Goal: Task Accomplishment & Management: Manage account settings

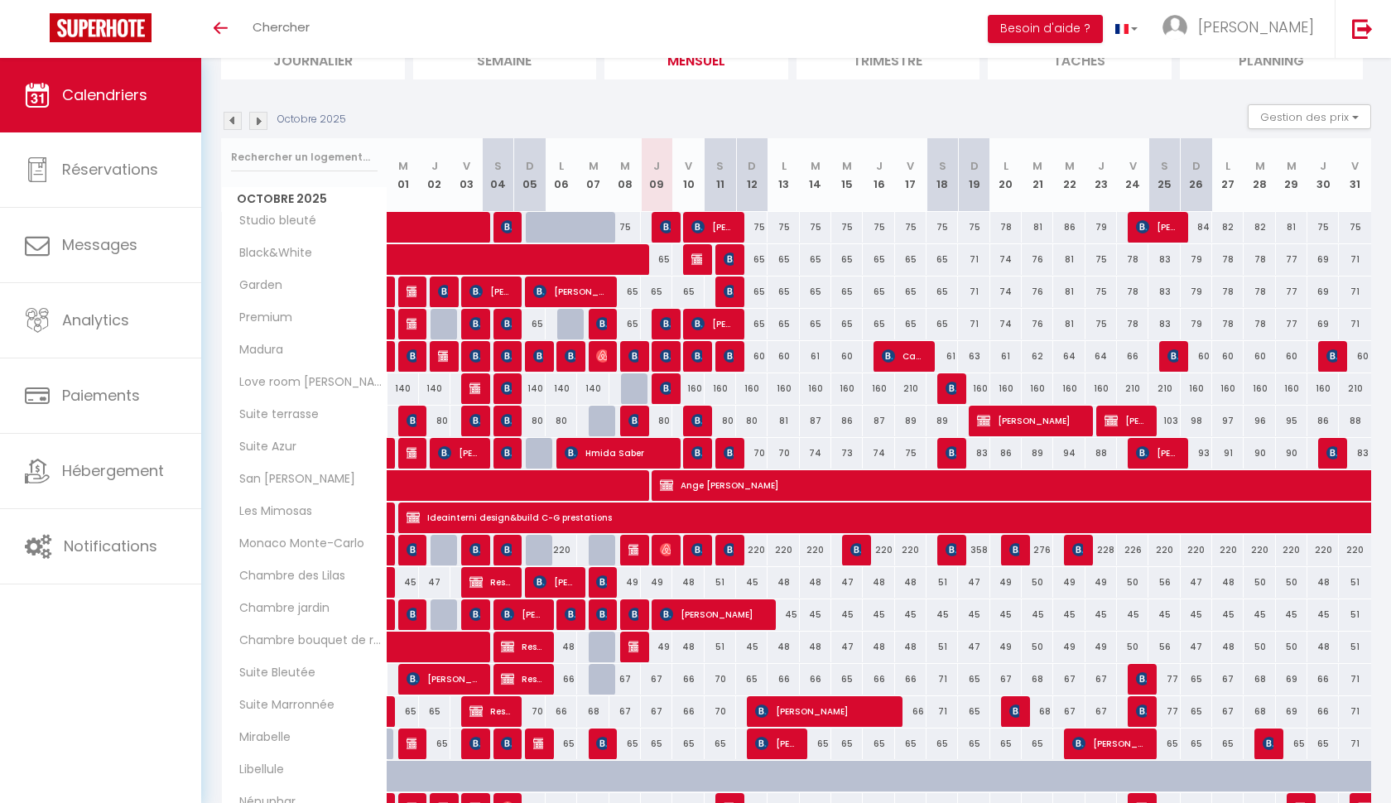
scroll to position [137, 0]
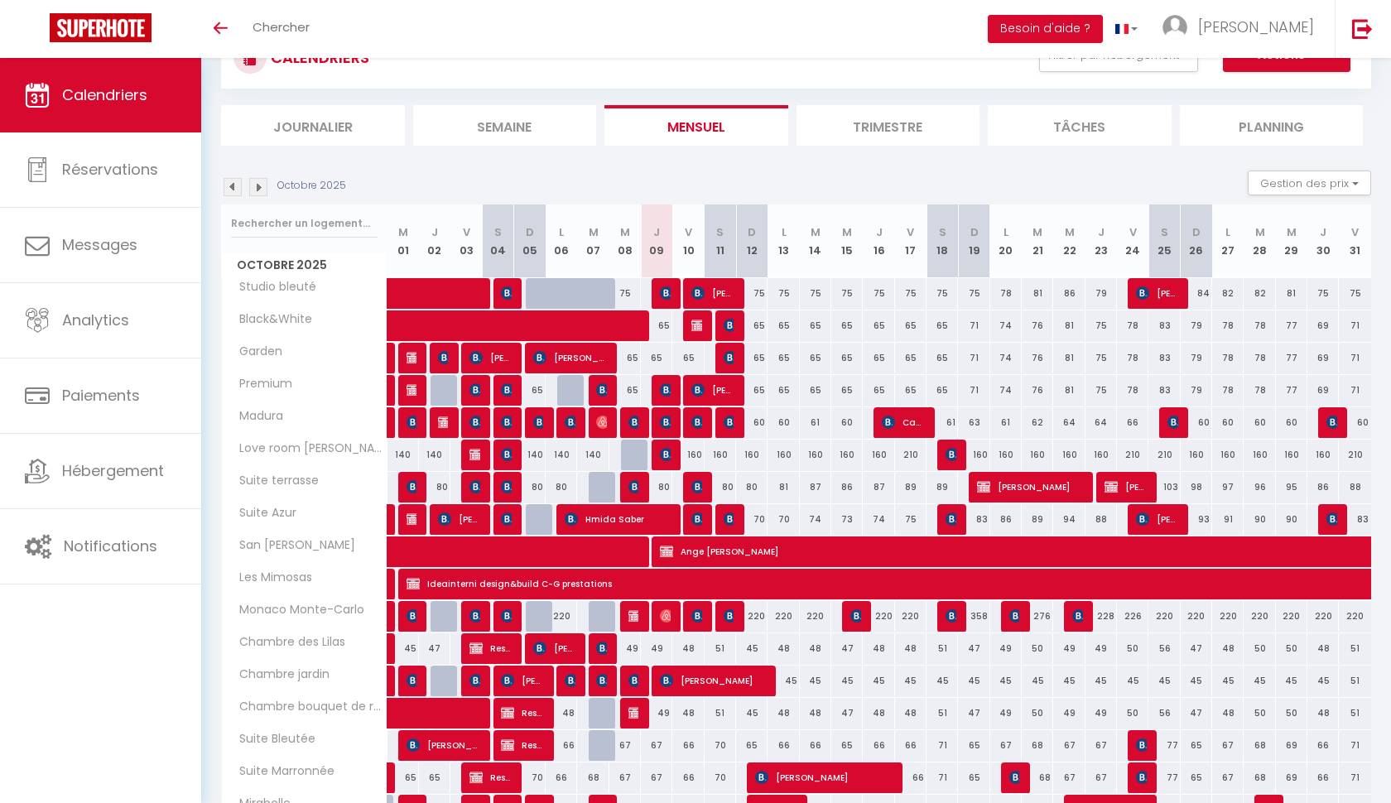
click at [670, 459] on img at bounding box center [666, 454] width 13 height 13
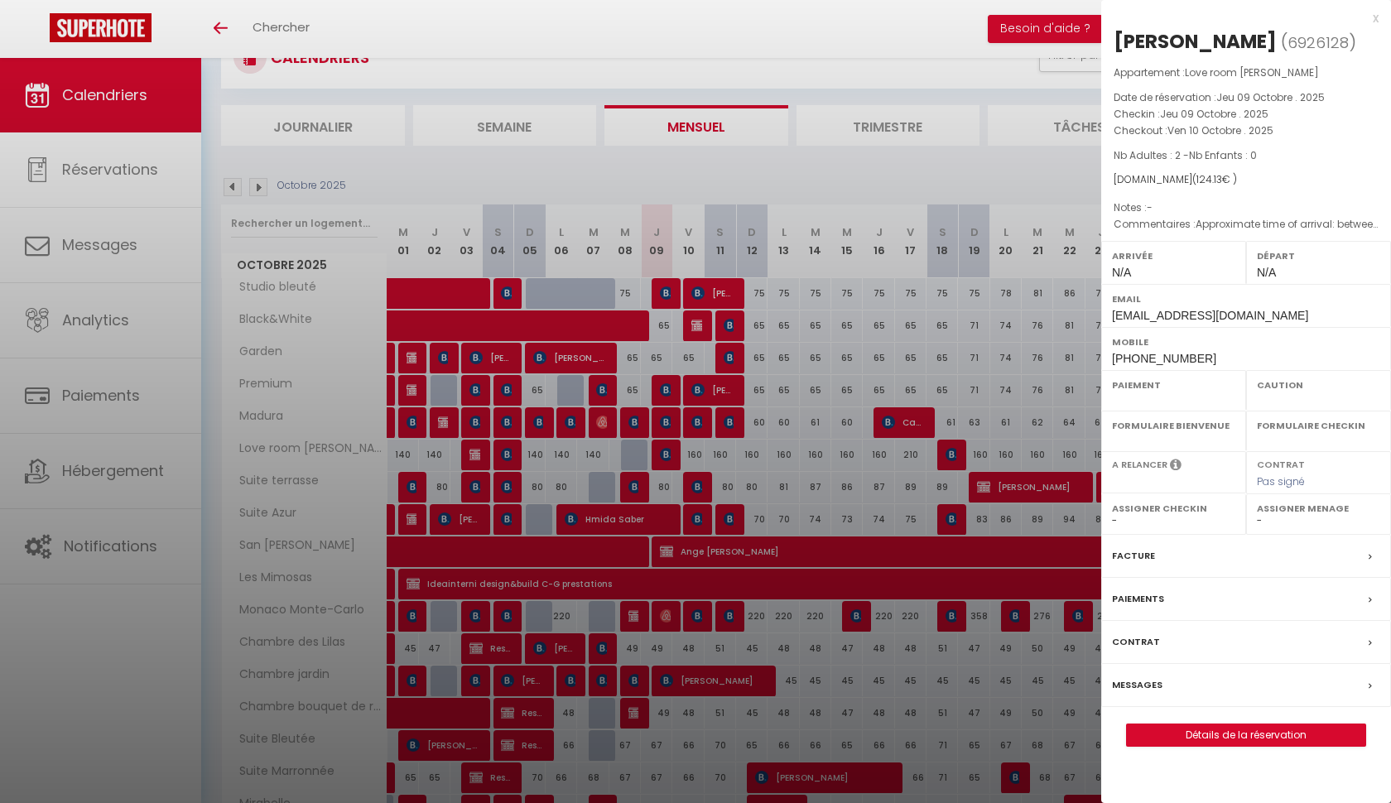
select select "KO"
select select "0"
select select "1"
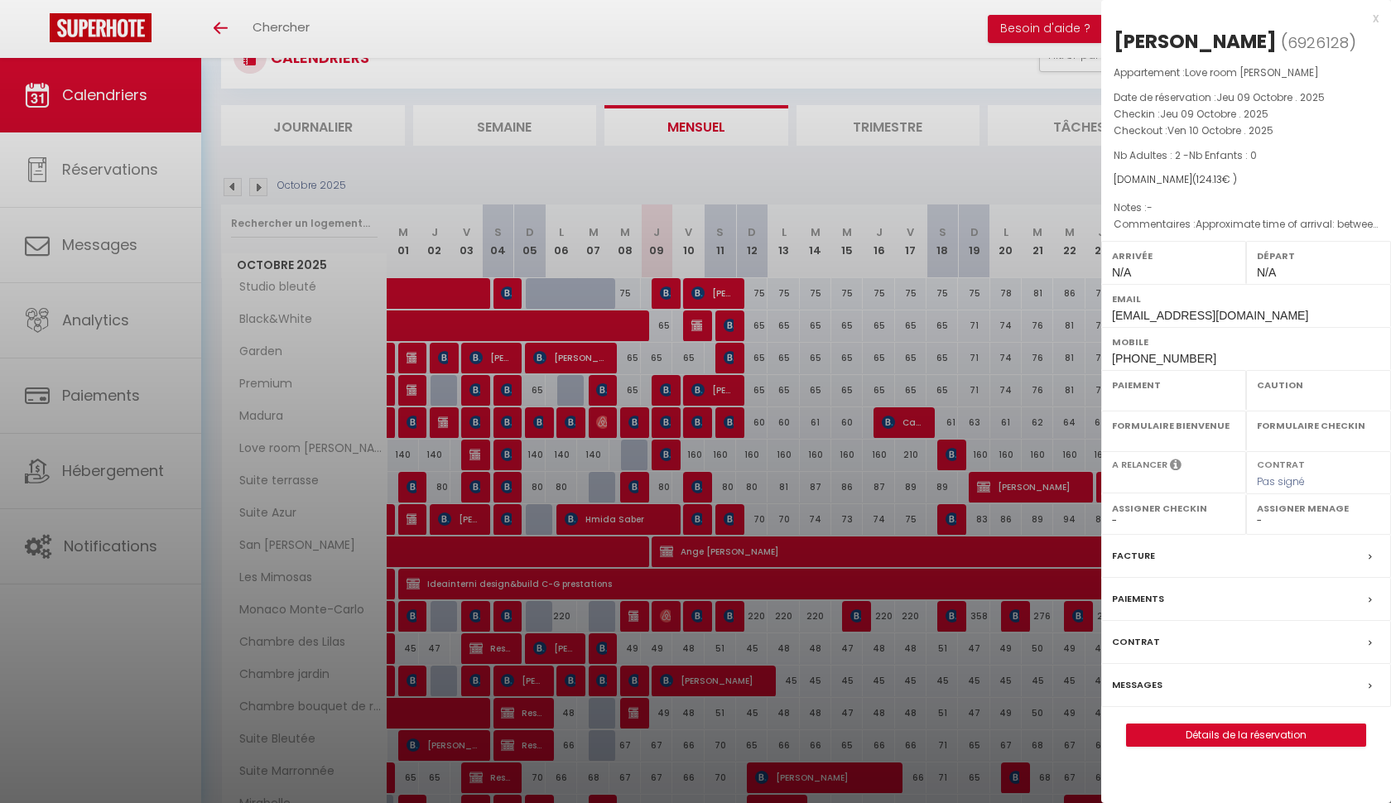
select select
click at [1198, 746] on link "Détails de la réservation" at bounding box center [1246, 736] width 239 height 22
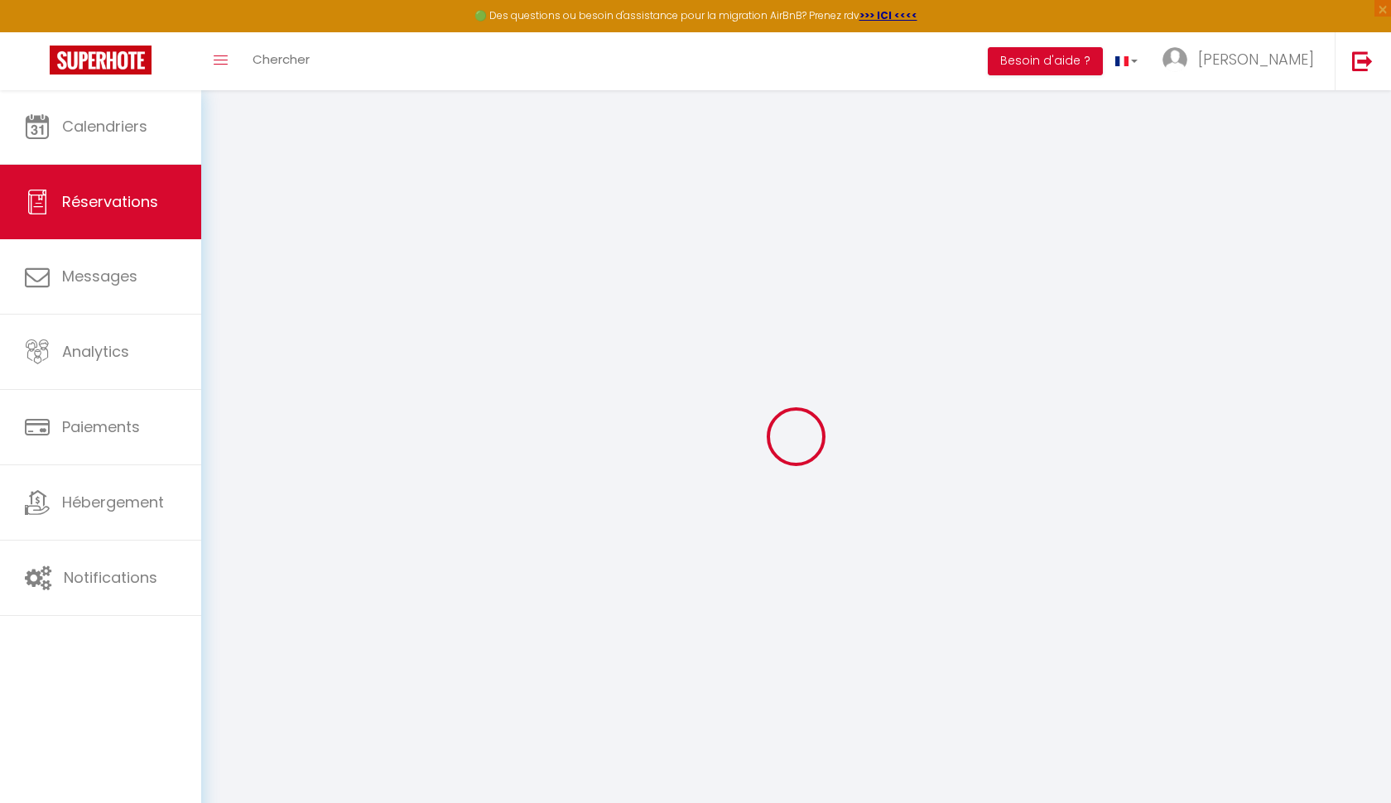
select select
checkbox input "false"
select select
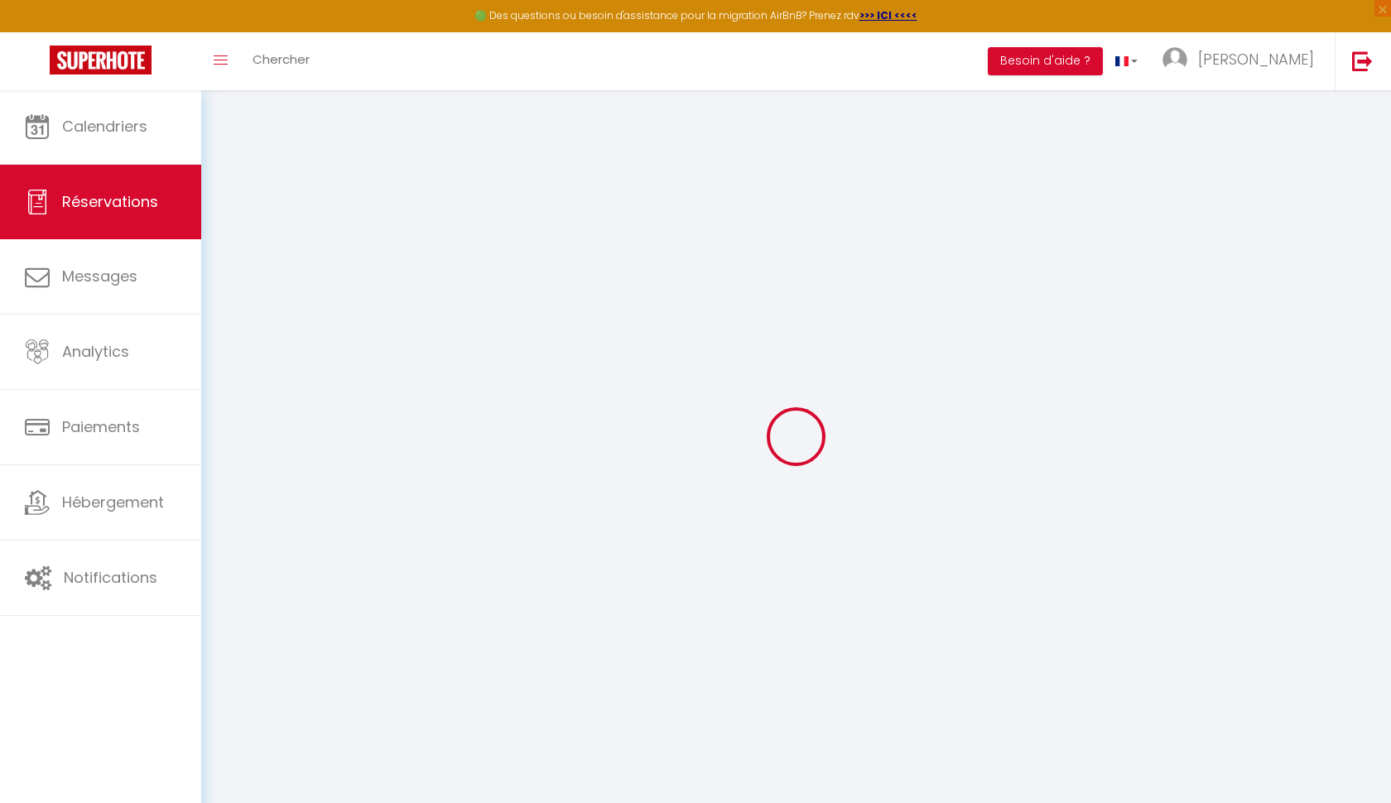
checkbox input "false"
type textarea "Approximate time of arrival: between 22:00 and 23:00"
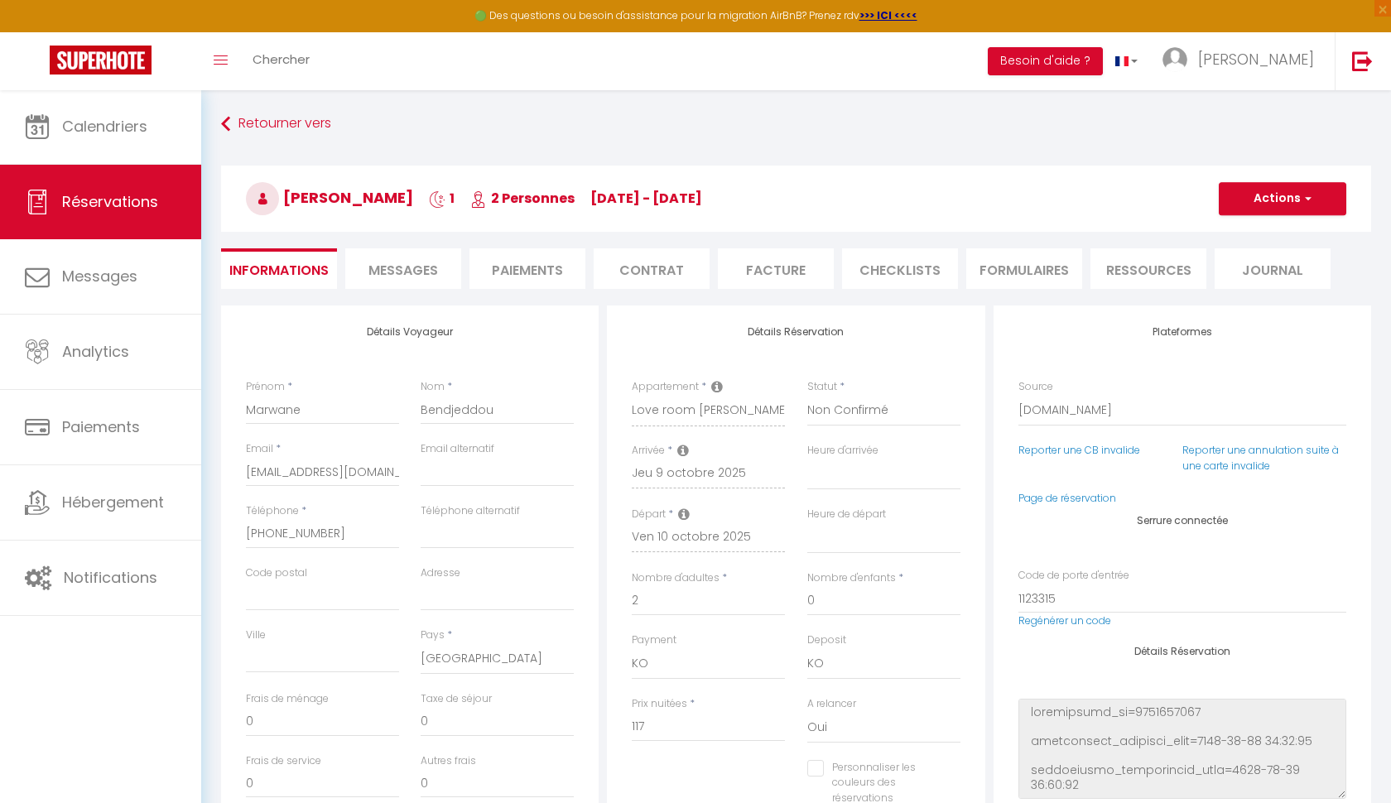
type input "7.13"
select select
checkbox input "false"
select select
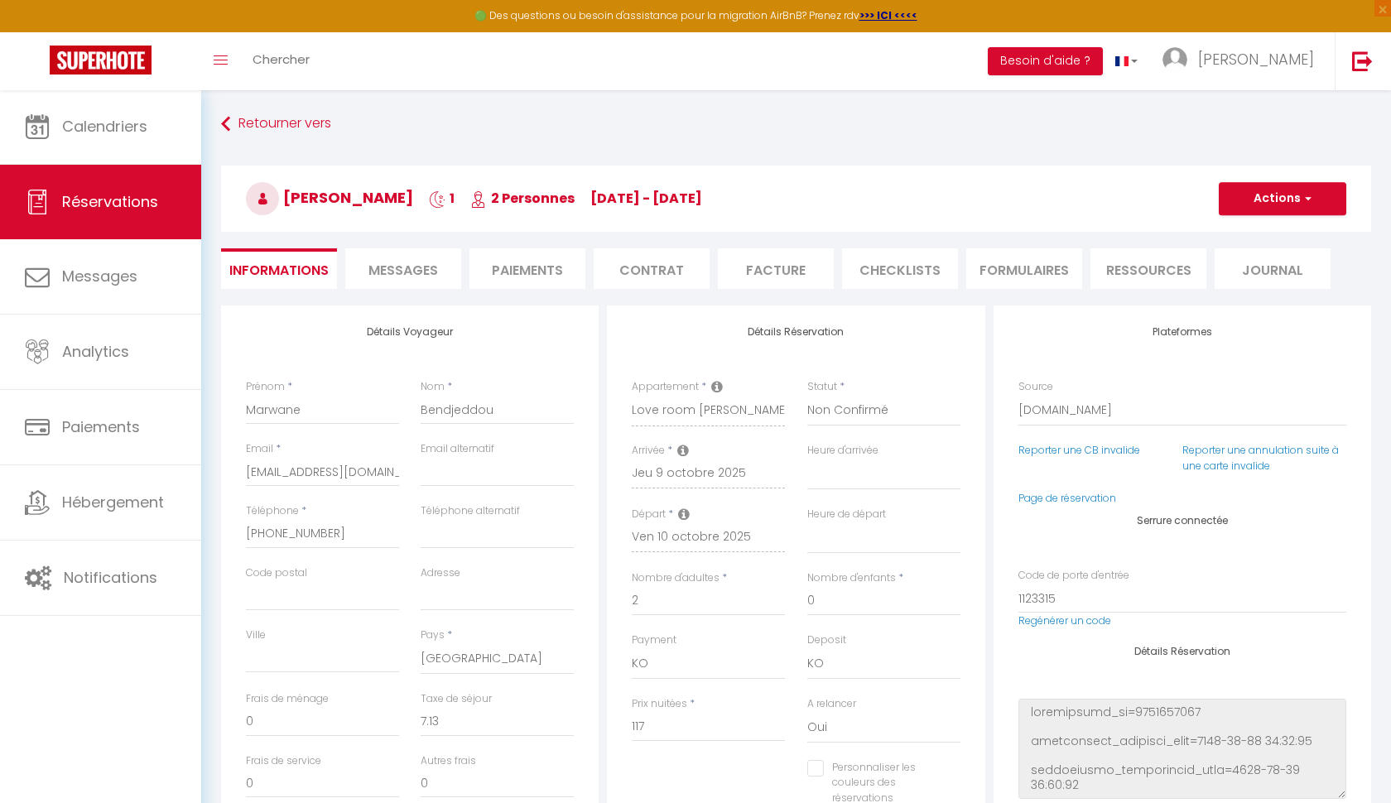
select select
click at [409, 264] on span "Messages" at bounding box center [404, 270] width 70 height 19
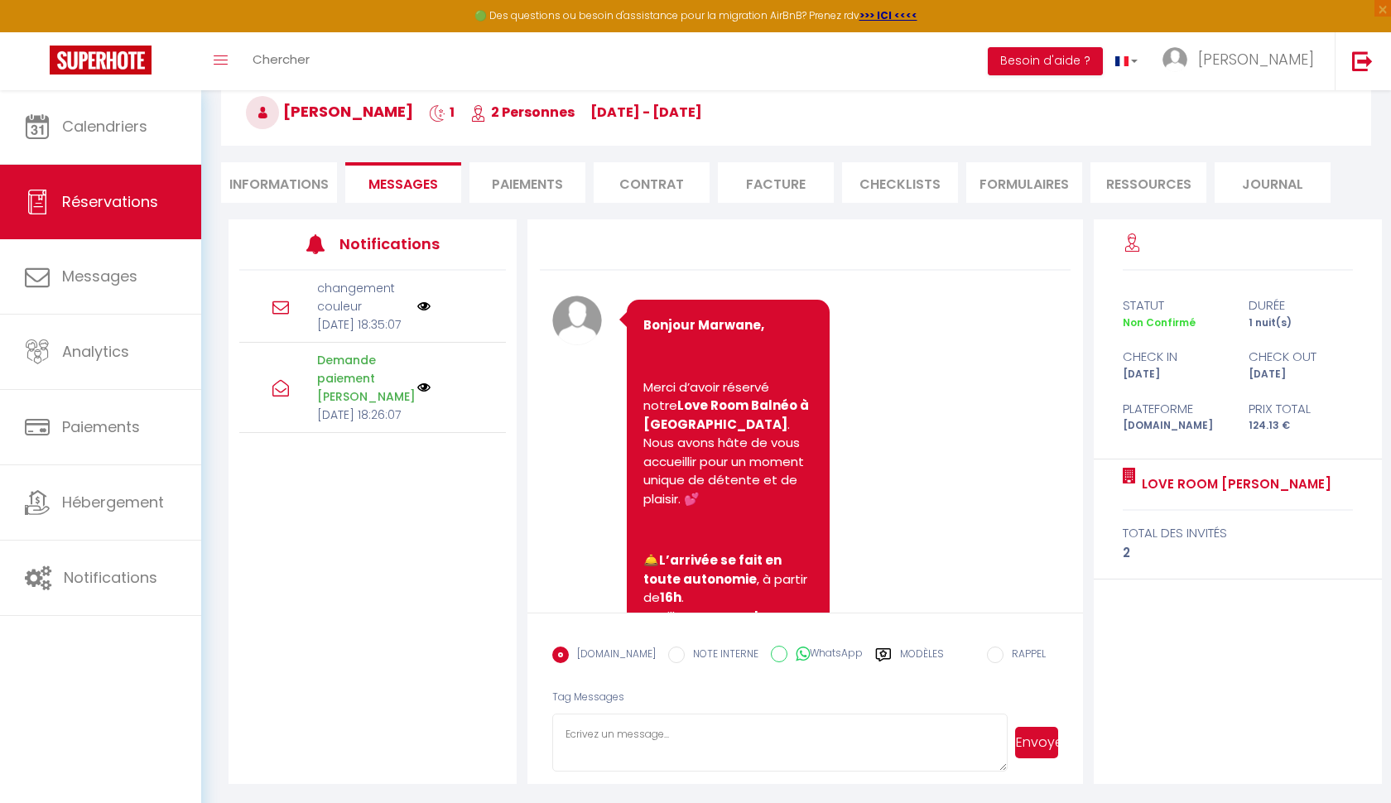
scroll to position [823, 0]
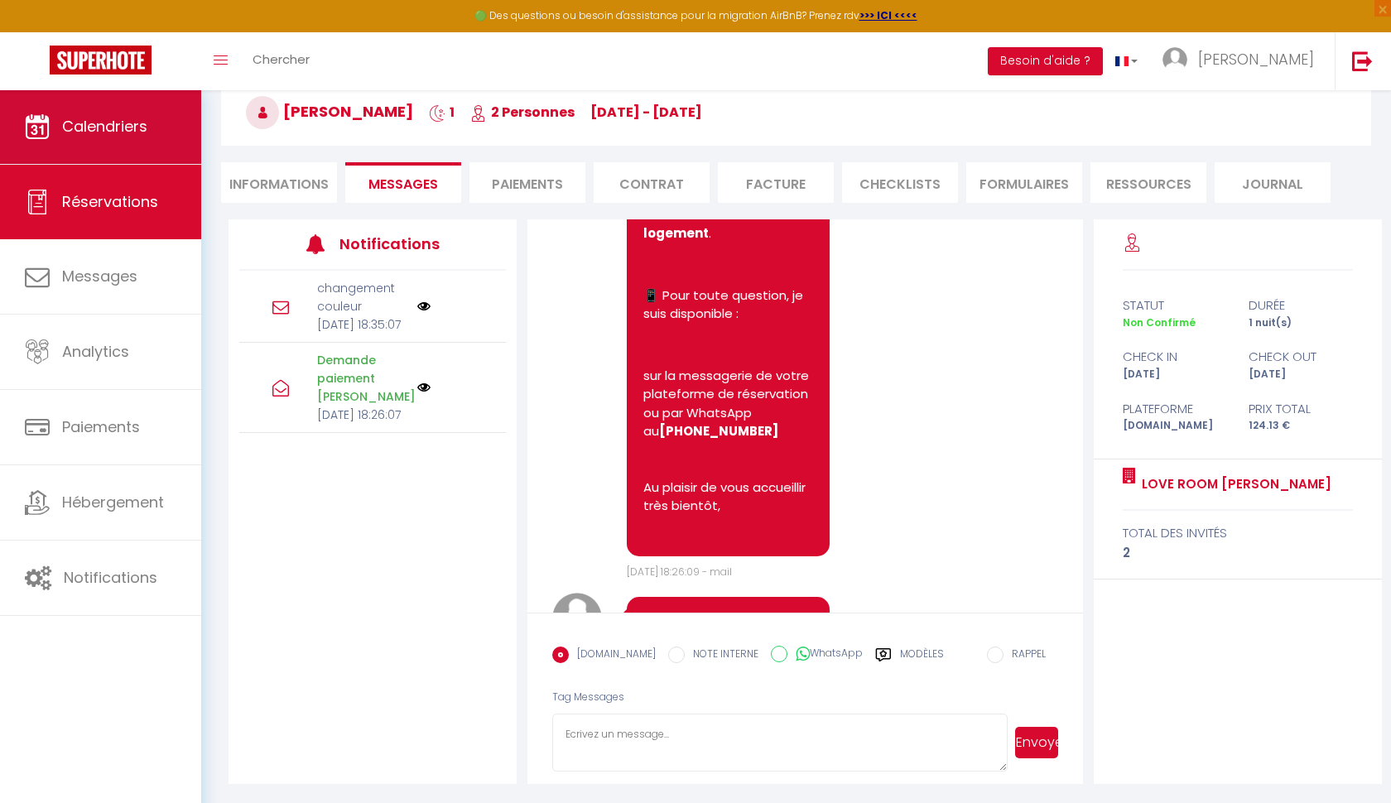
click at [140, 136] on span "Calendriers" at bounding box center [104, 126] width 85 height 21
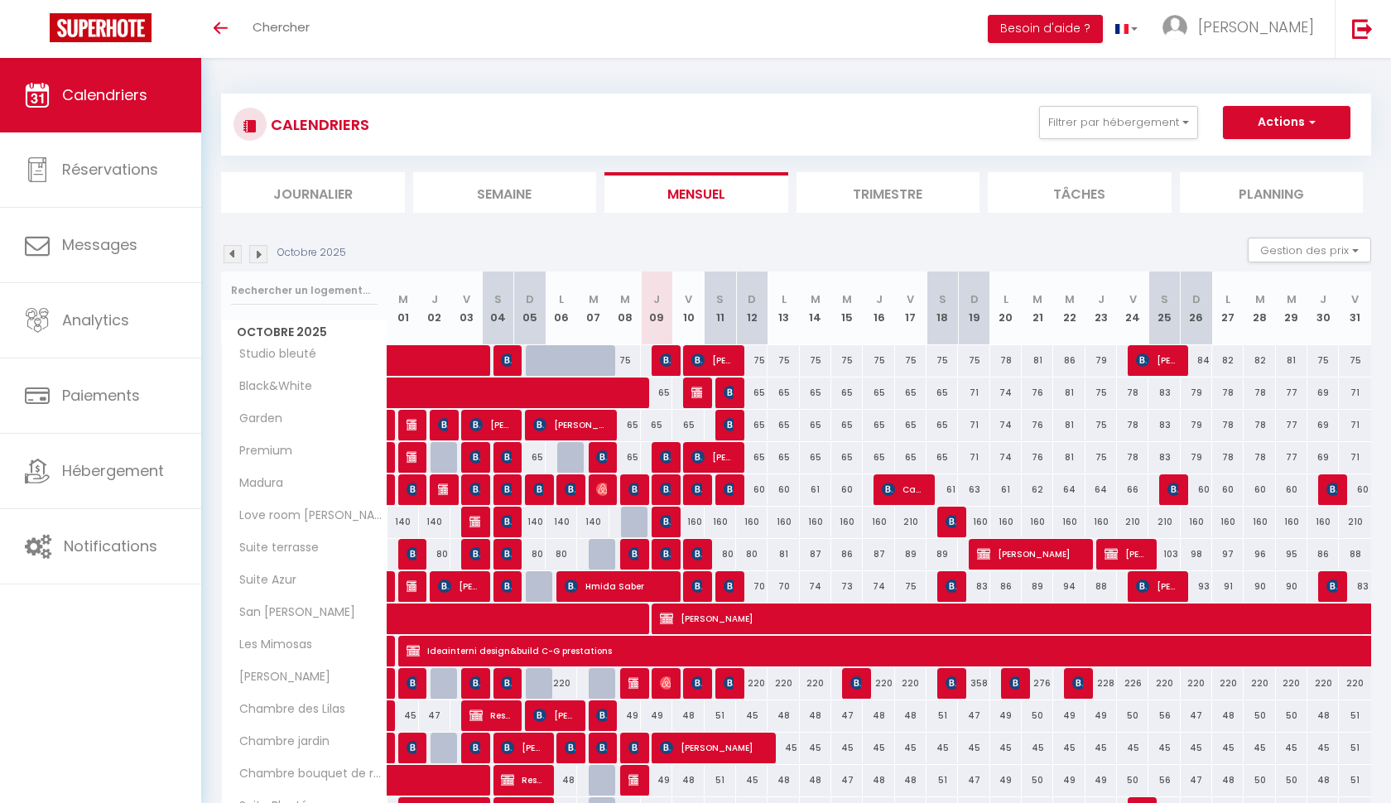
select select
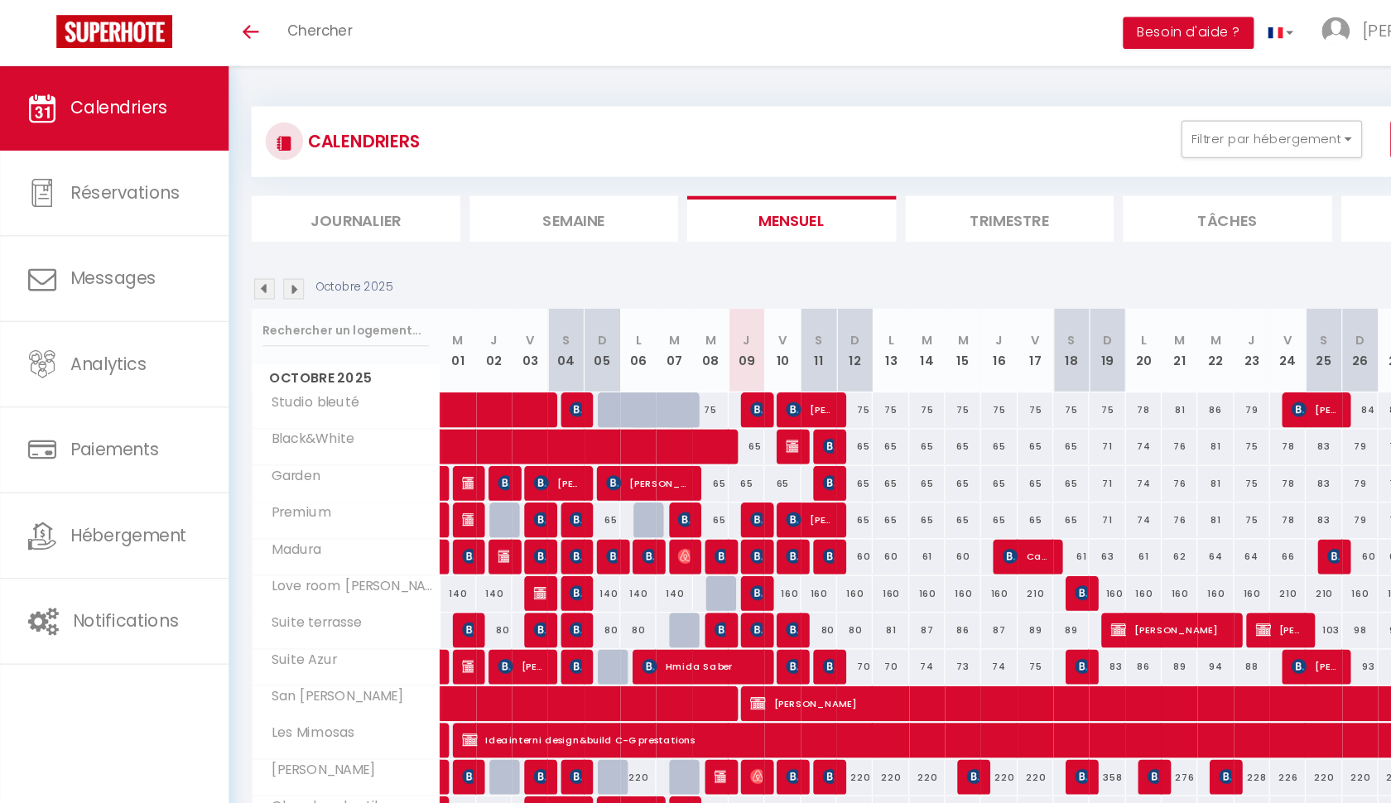
click at [662, 452] on img at bounding box center [666, 457] width 13 height 13
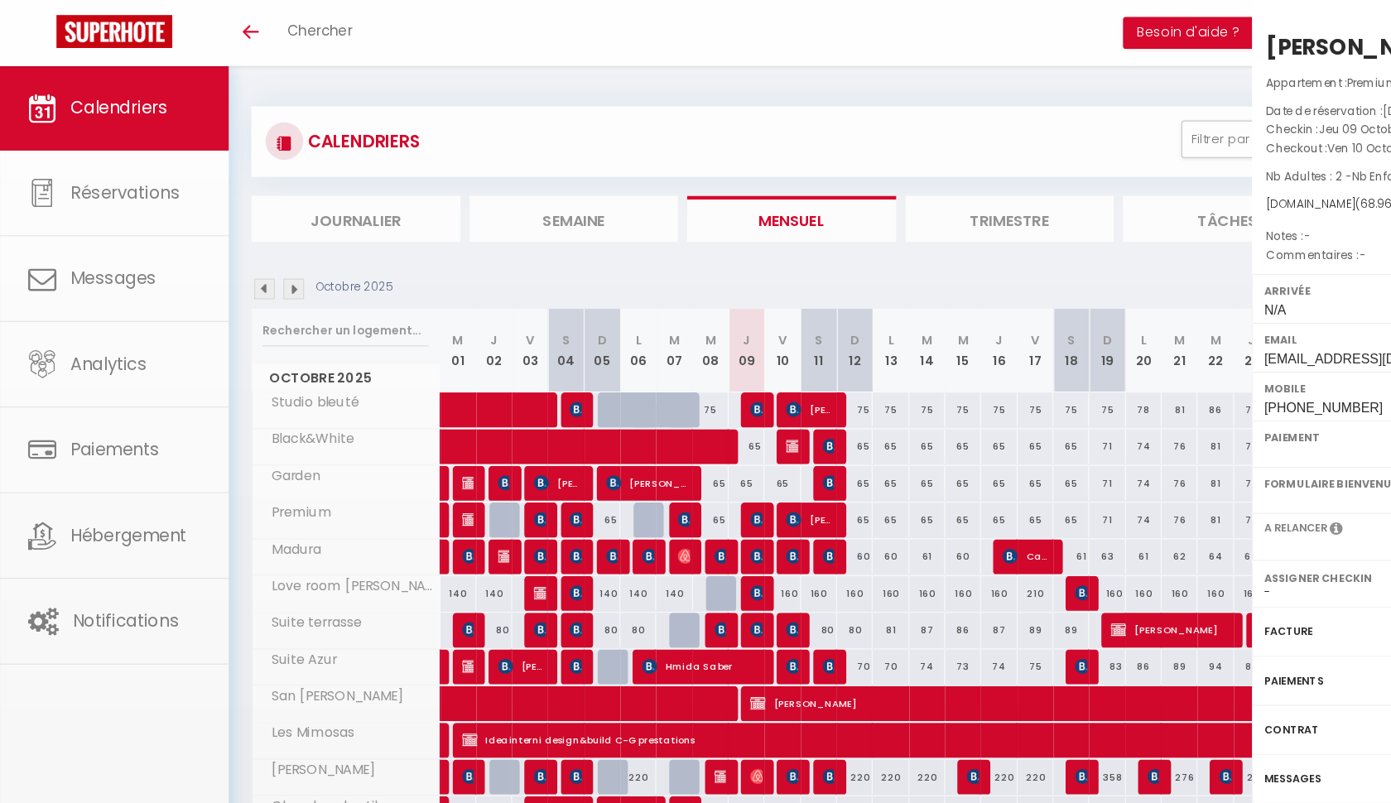
select select "OK"
select select "KO"
select select "0"
select select "1"
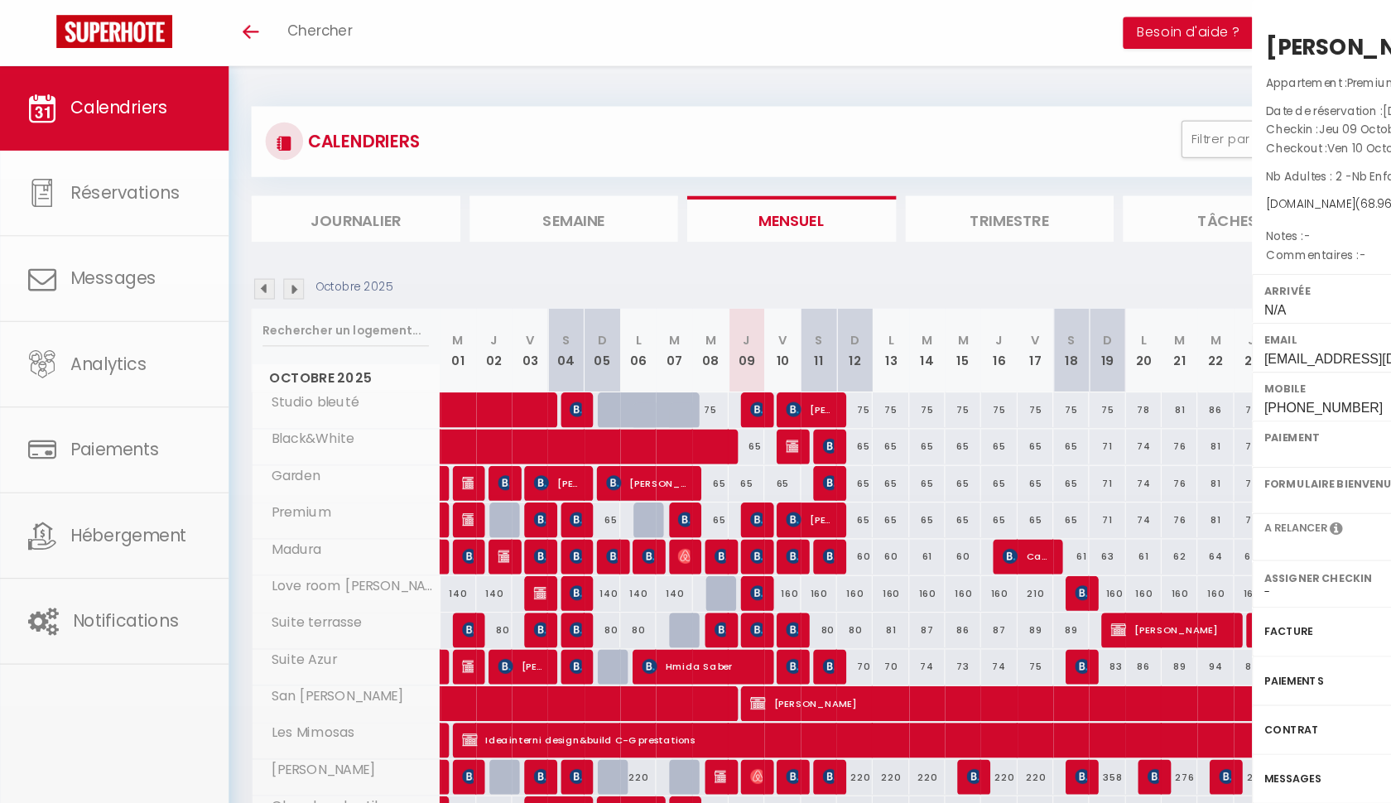
select select
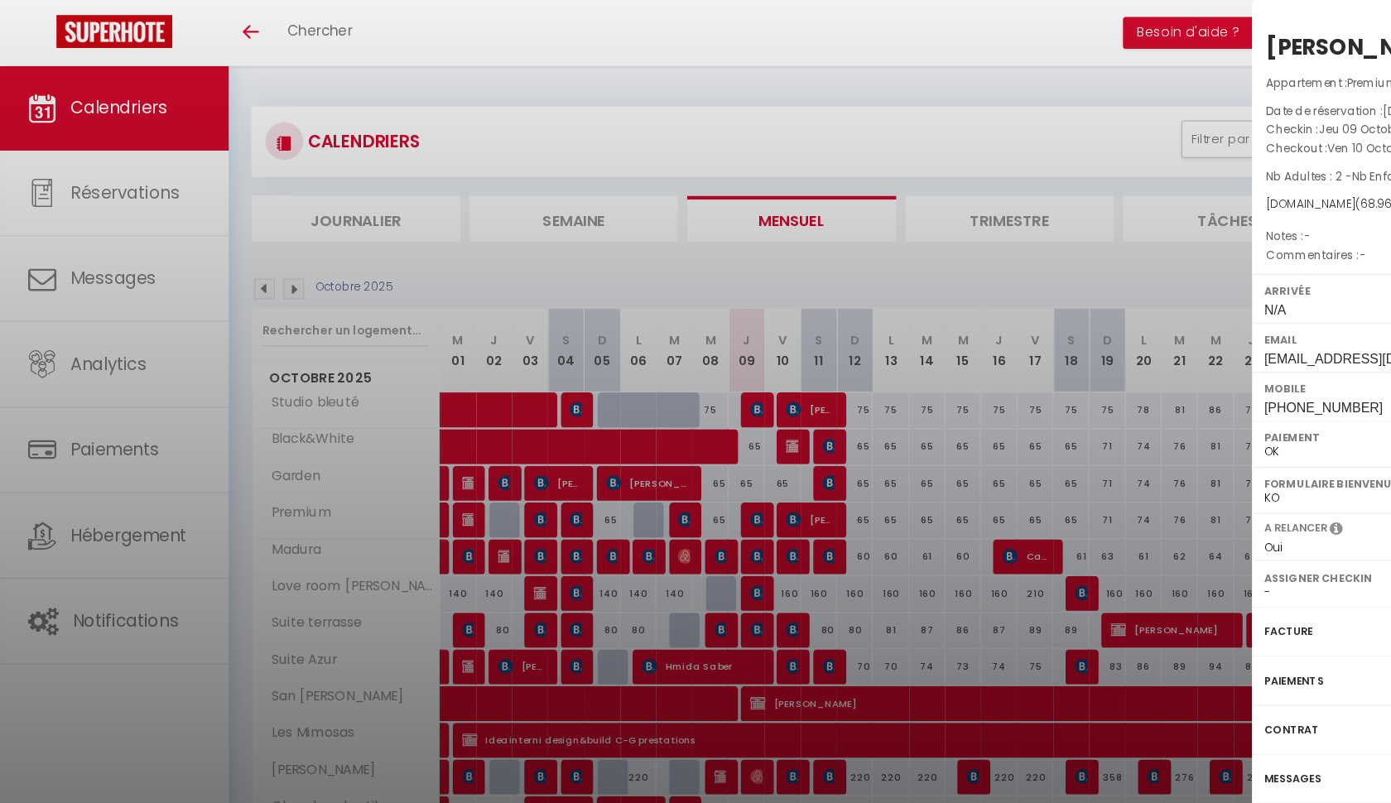
select select "38788"
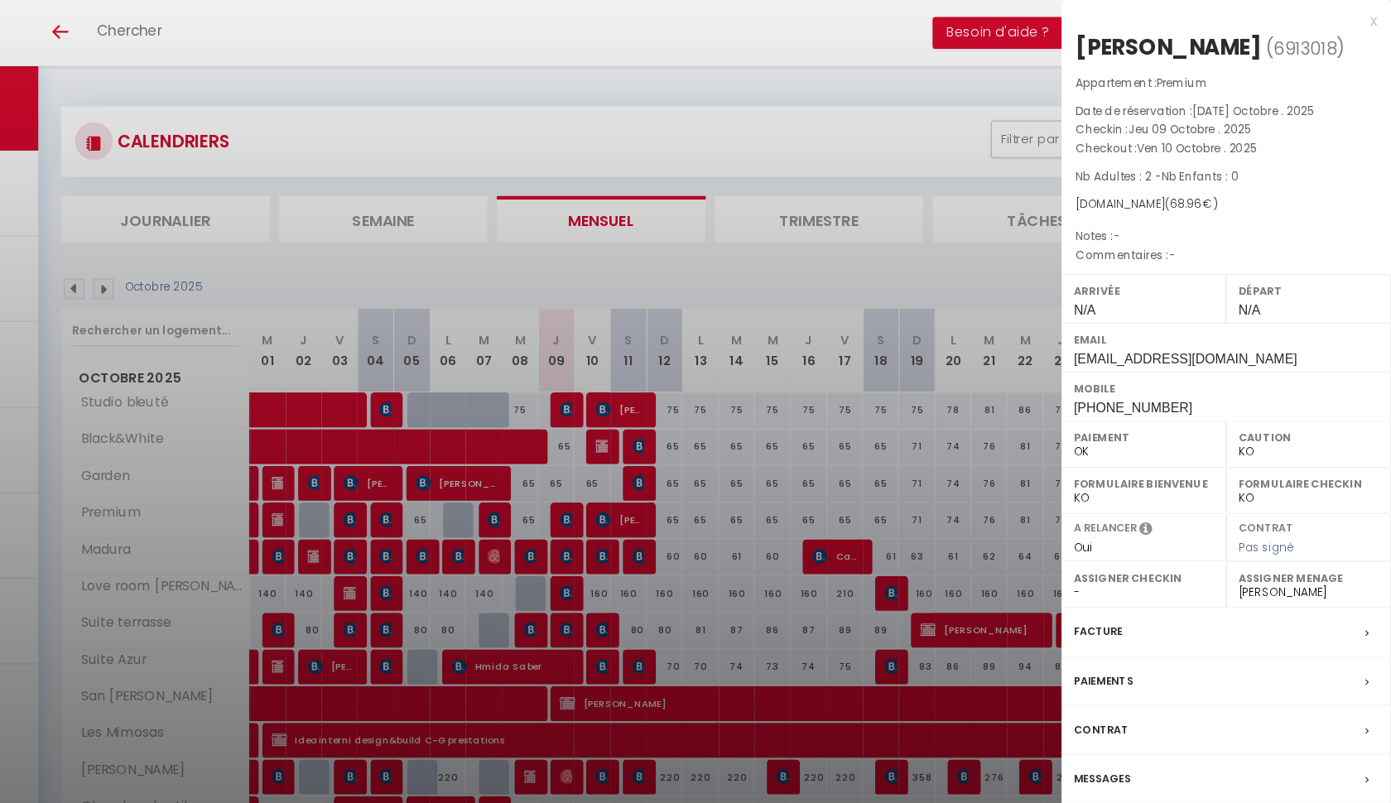
click at [502, 484] on div at bounding box center [695, 401] width 1391 height 803
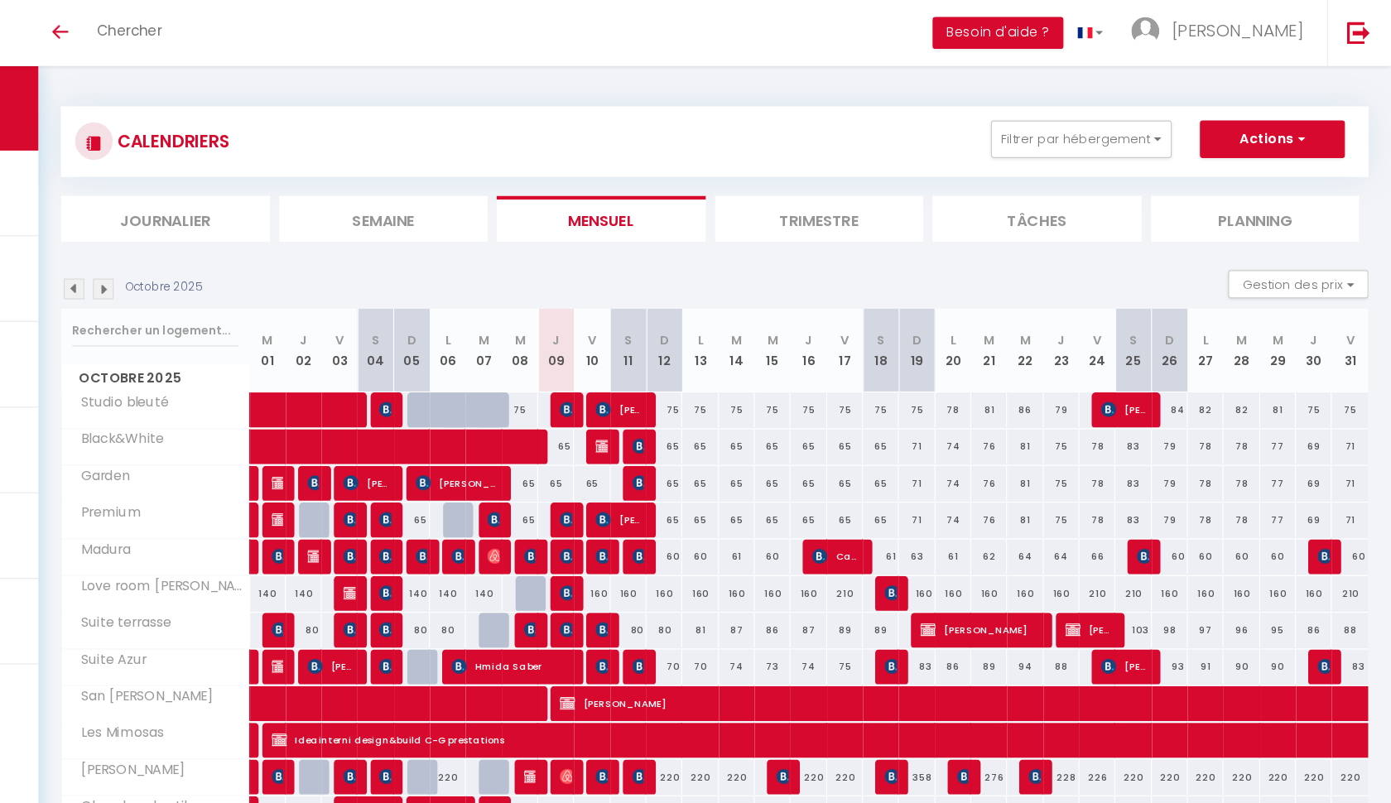
click at [660, 484] on img at bounding box center [666, 489] width 13 height 13
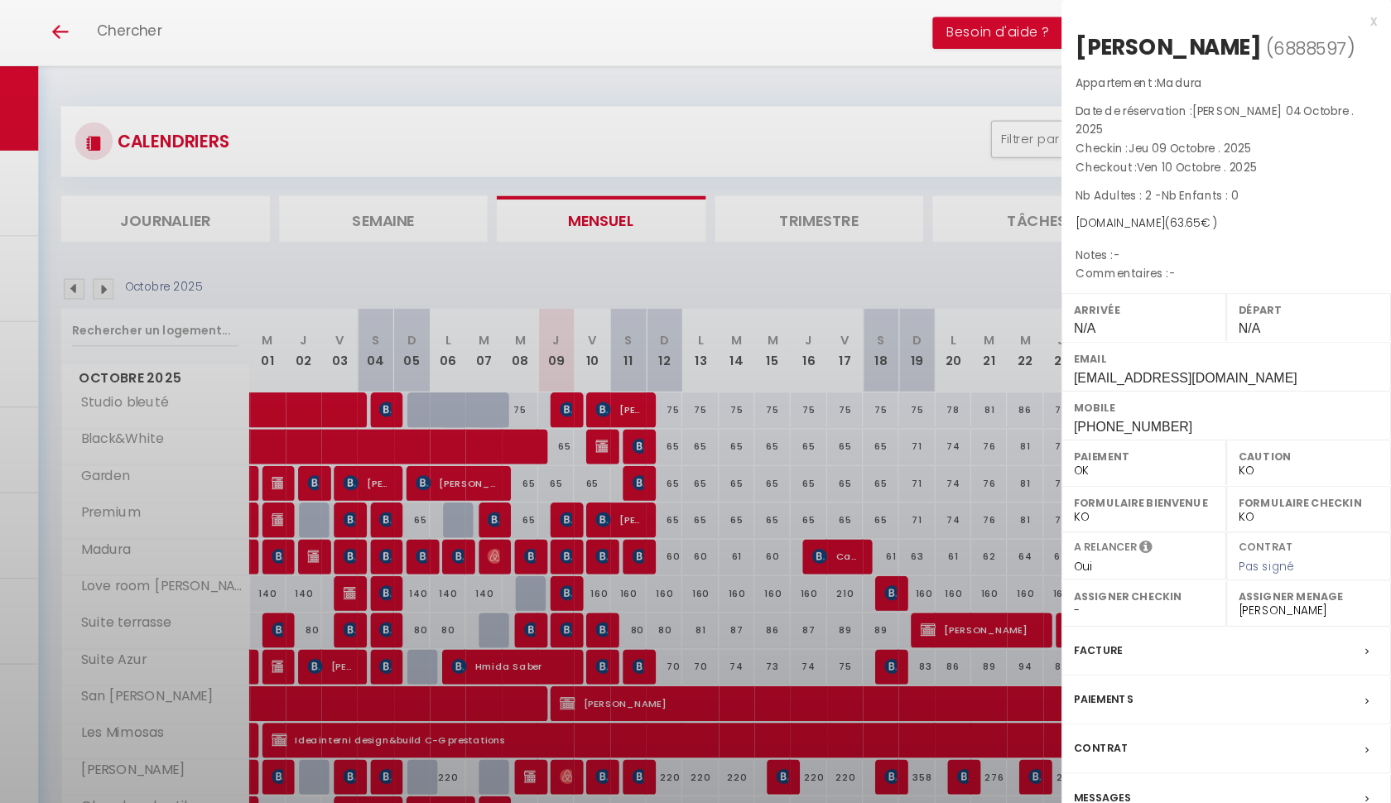
select select "KO"
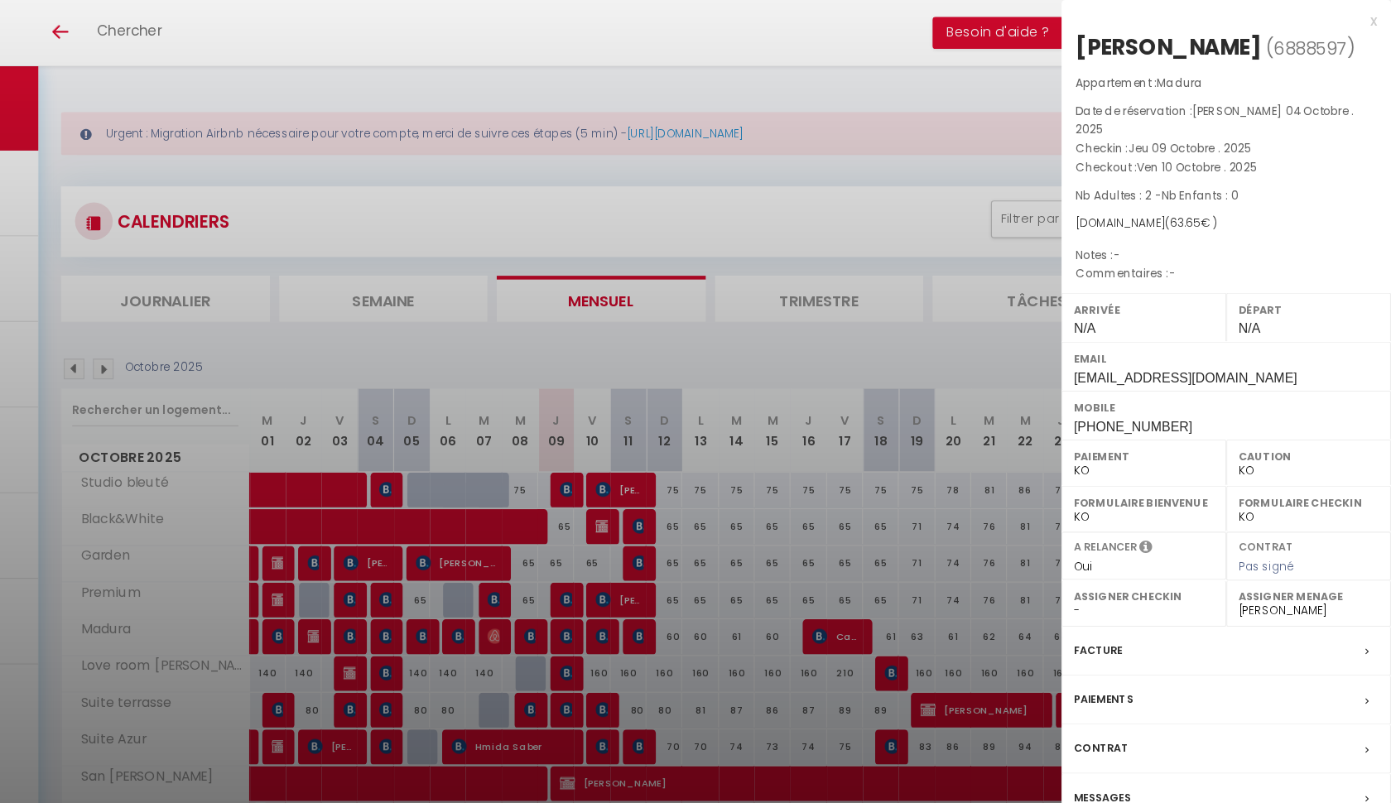
click at [501, 586] on div at bounding box center [695, 401] width 1391 height 803
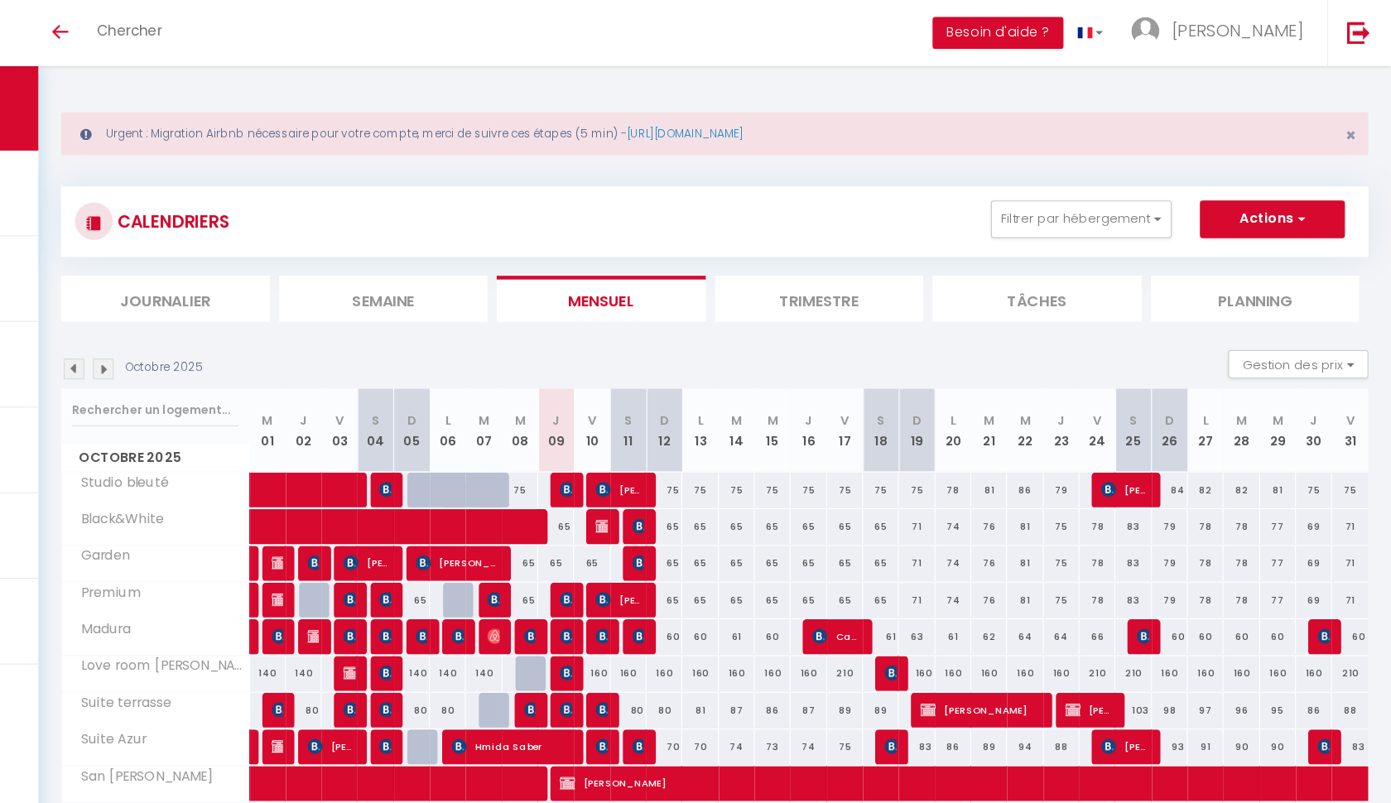
click at [660, 624] on img at bounding box center [666, 624] width 13 height 13
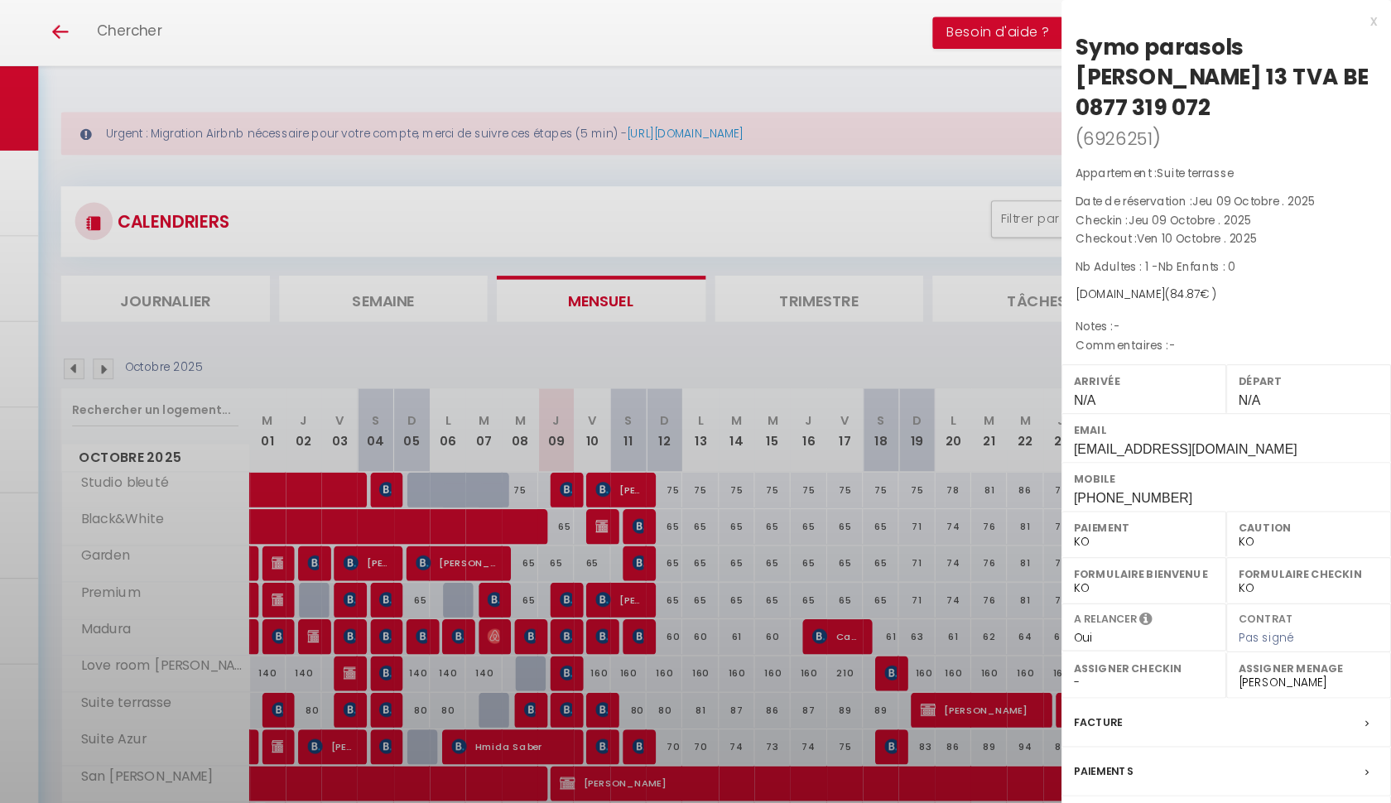
select select
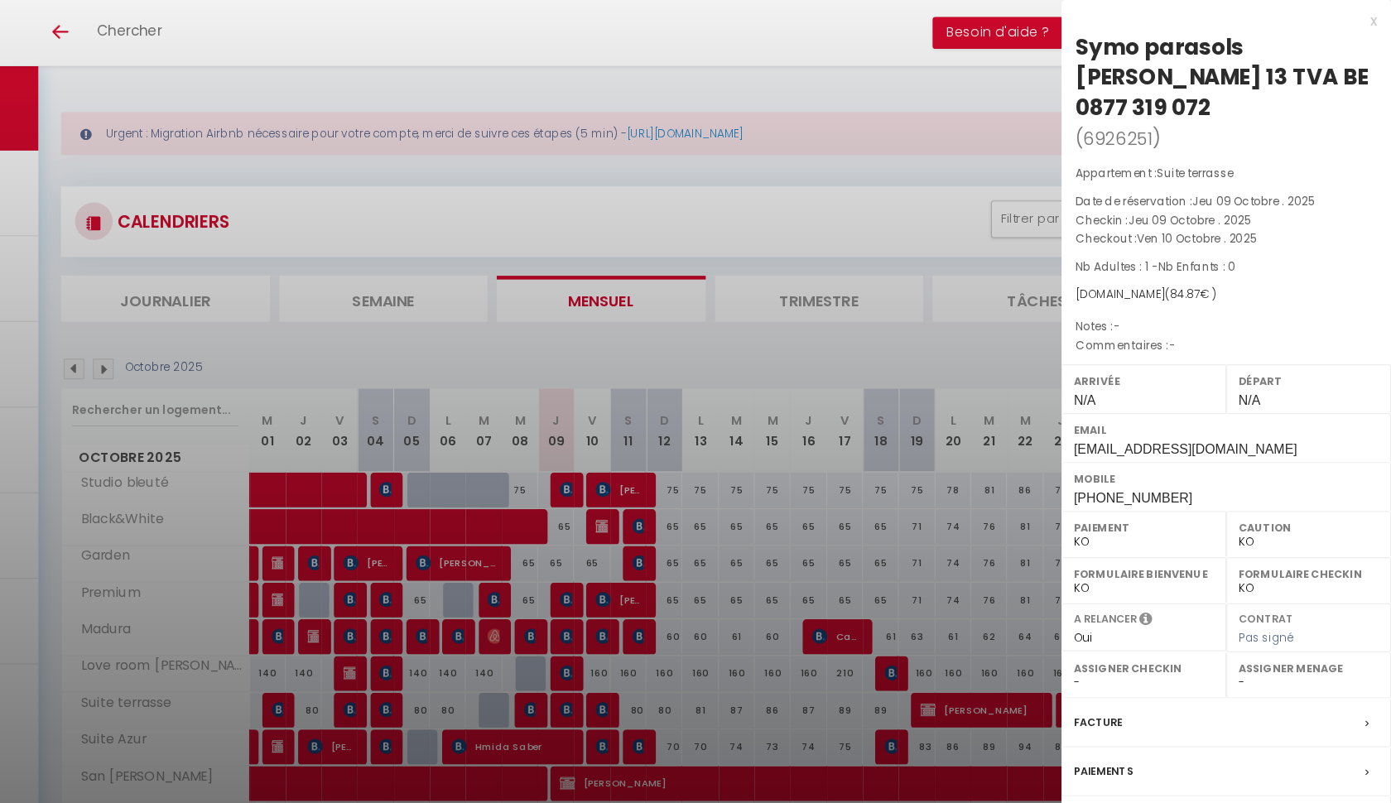
click at [499, 624] on div at bounding box center [695, 401] width 1391 height 803
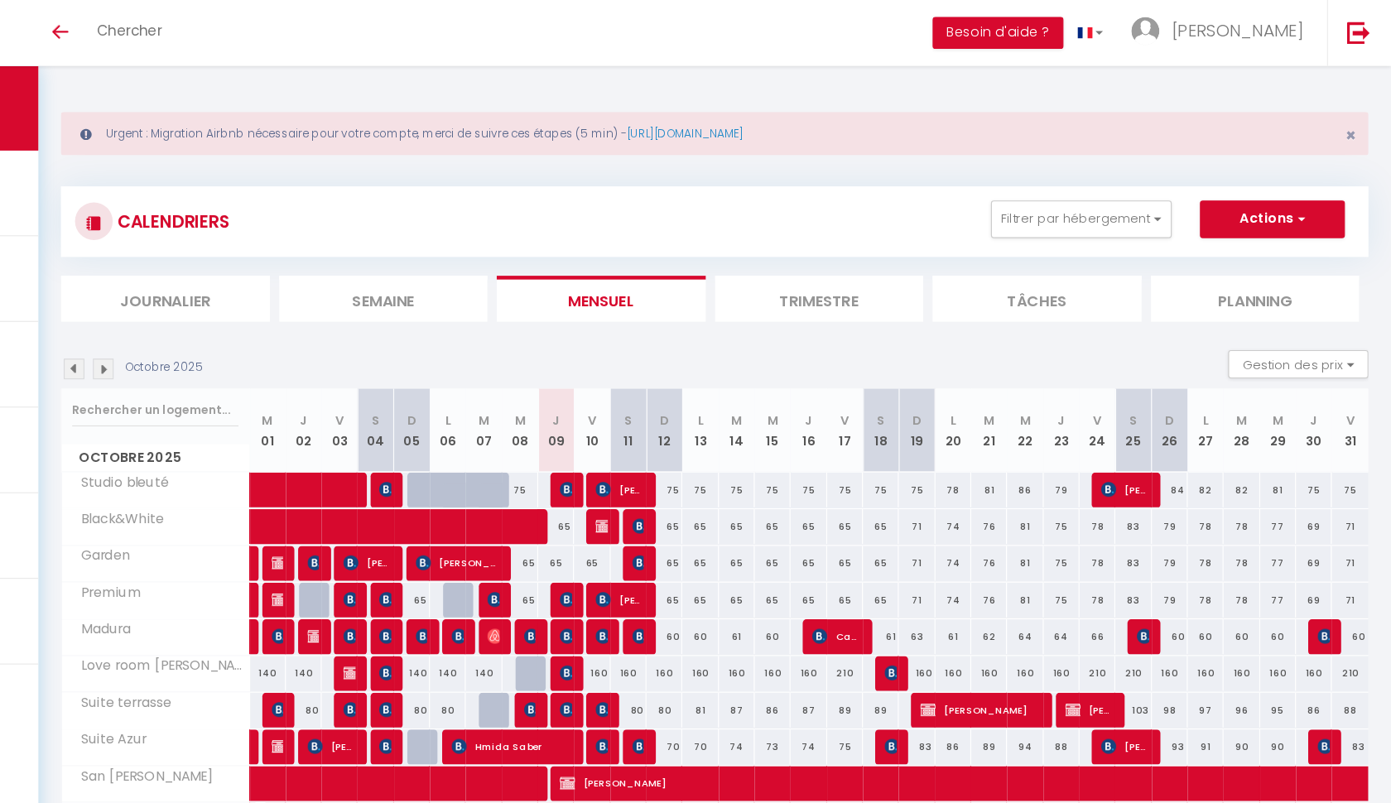
click at [660, 624] on img at bounding box center [666, 624] width 13 height 13
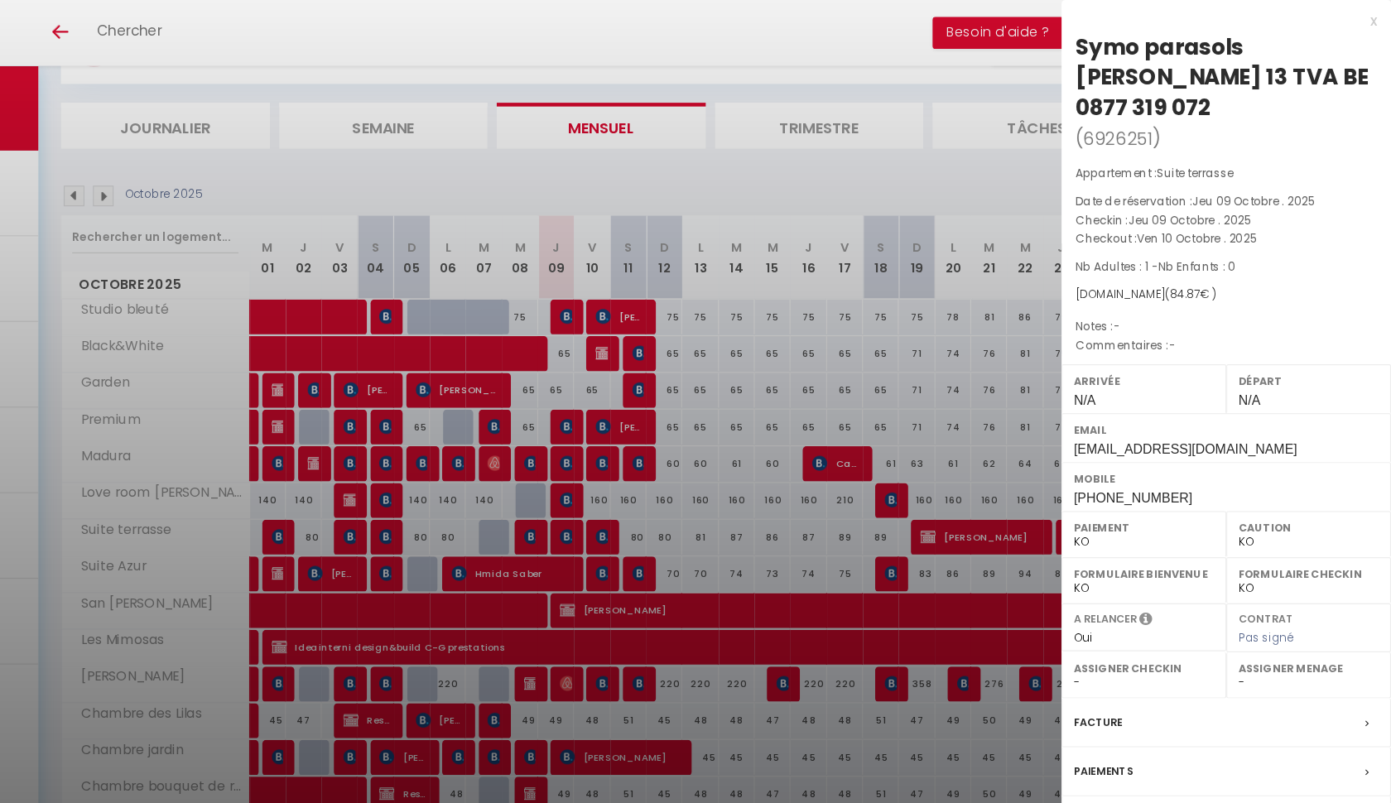
scroll to position [149, 0]
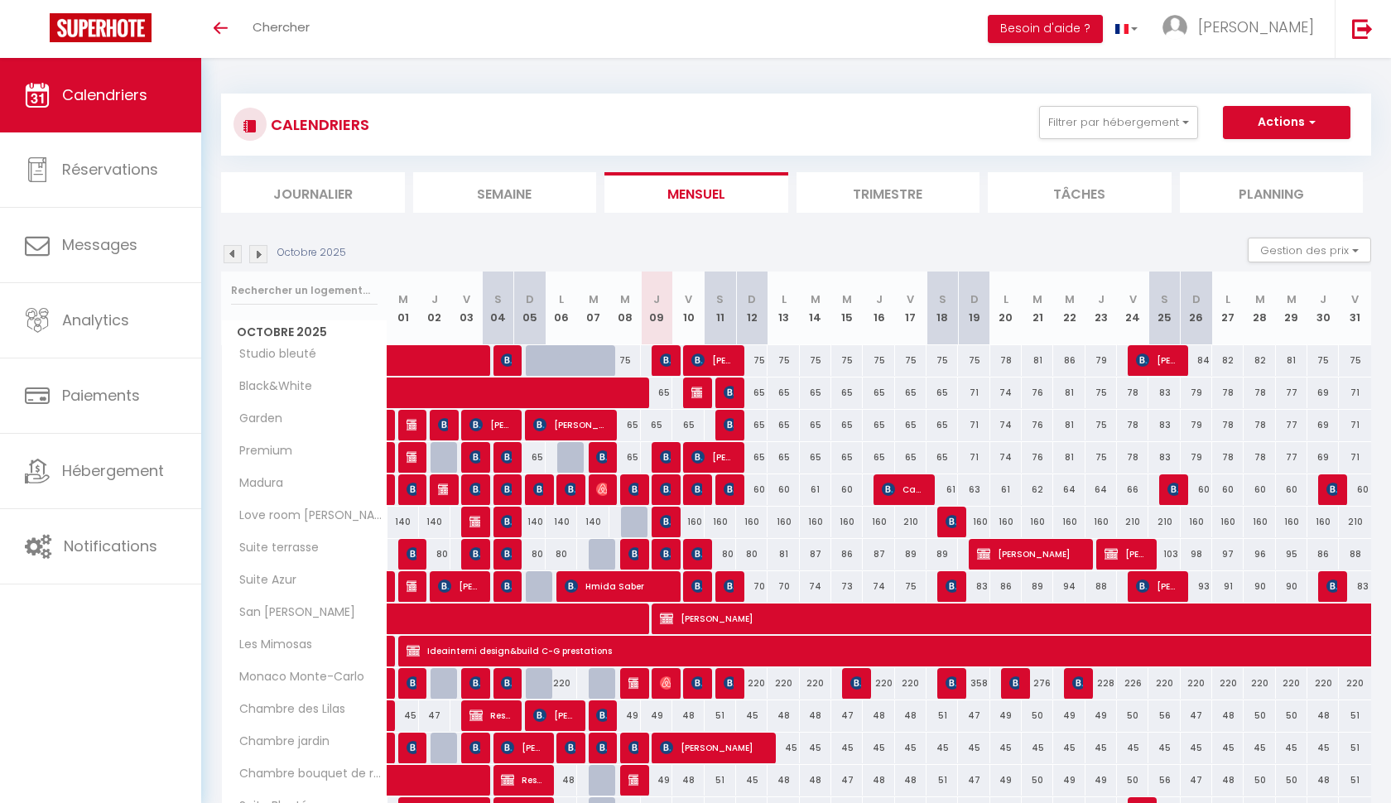
select select
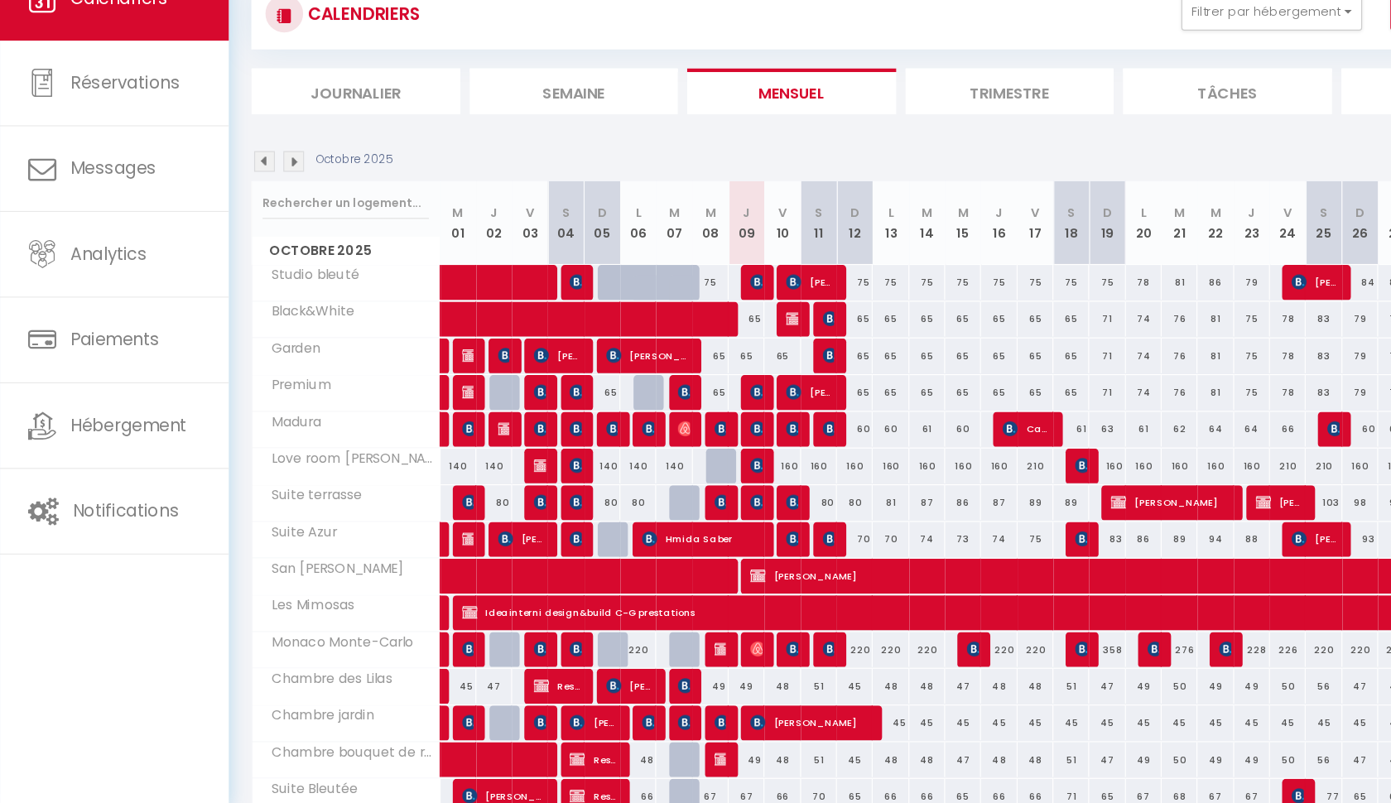
scroll to position [39, 0]
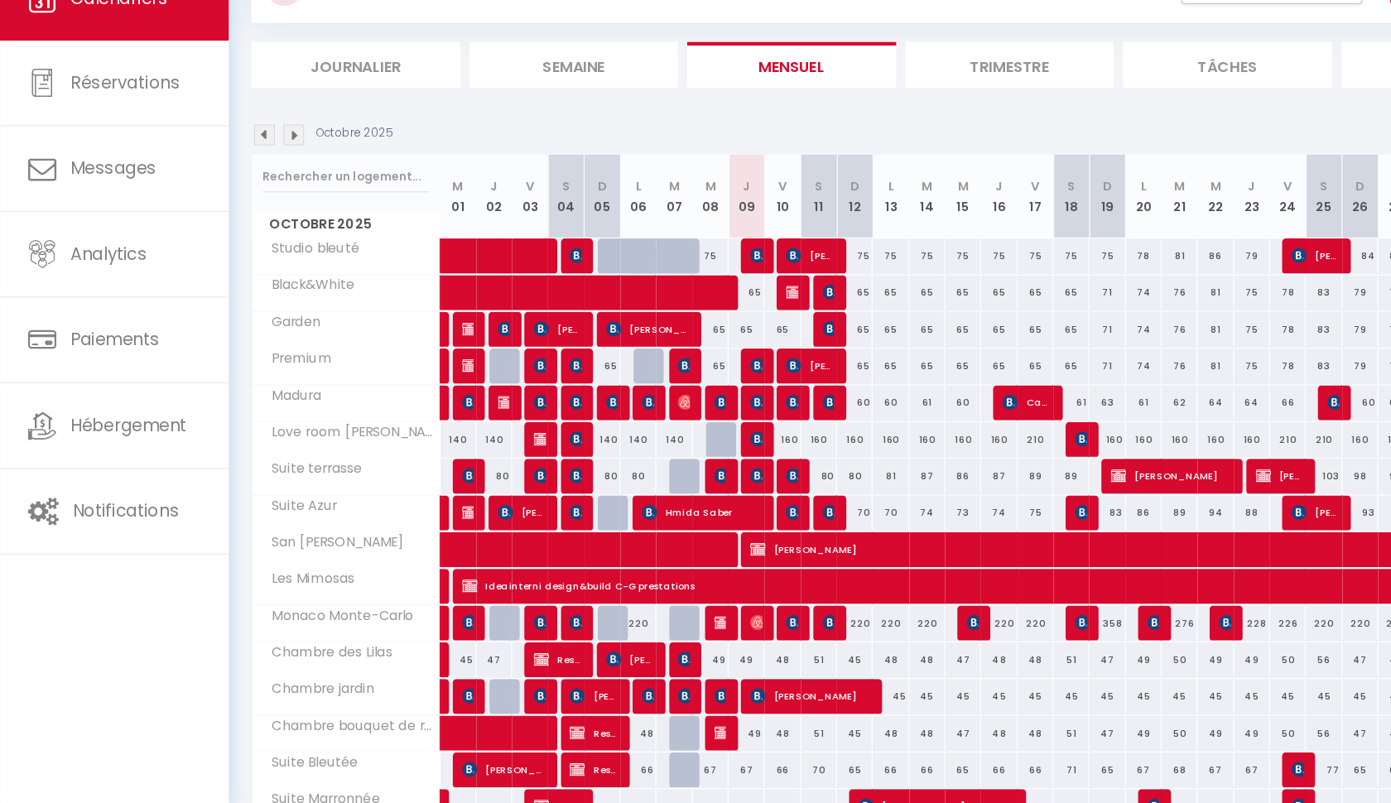
click at [669, 508] on img at bounding box center [666, 514] width 13 height 13
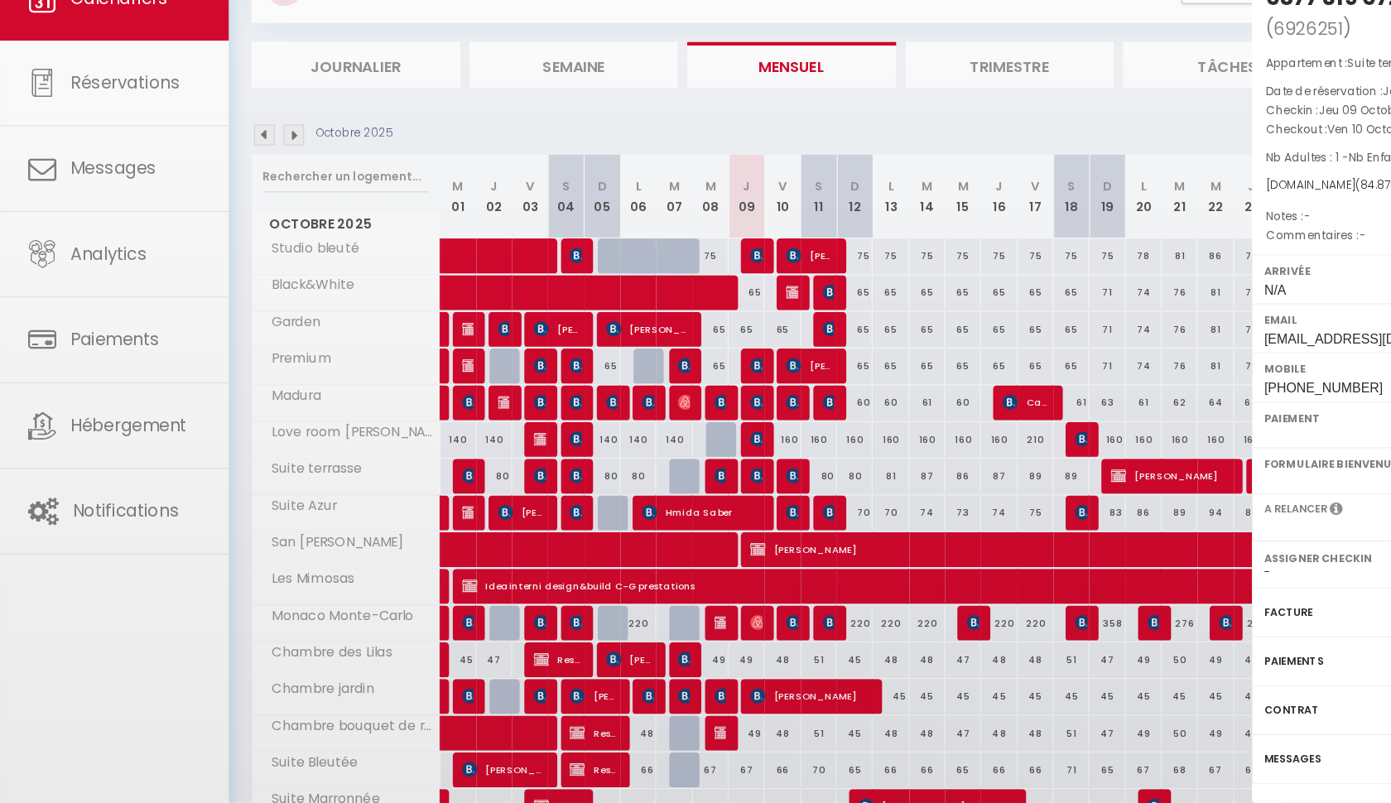
select select "KO"
select select "0"
select select "1"
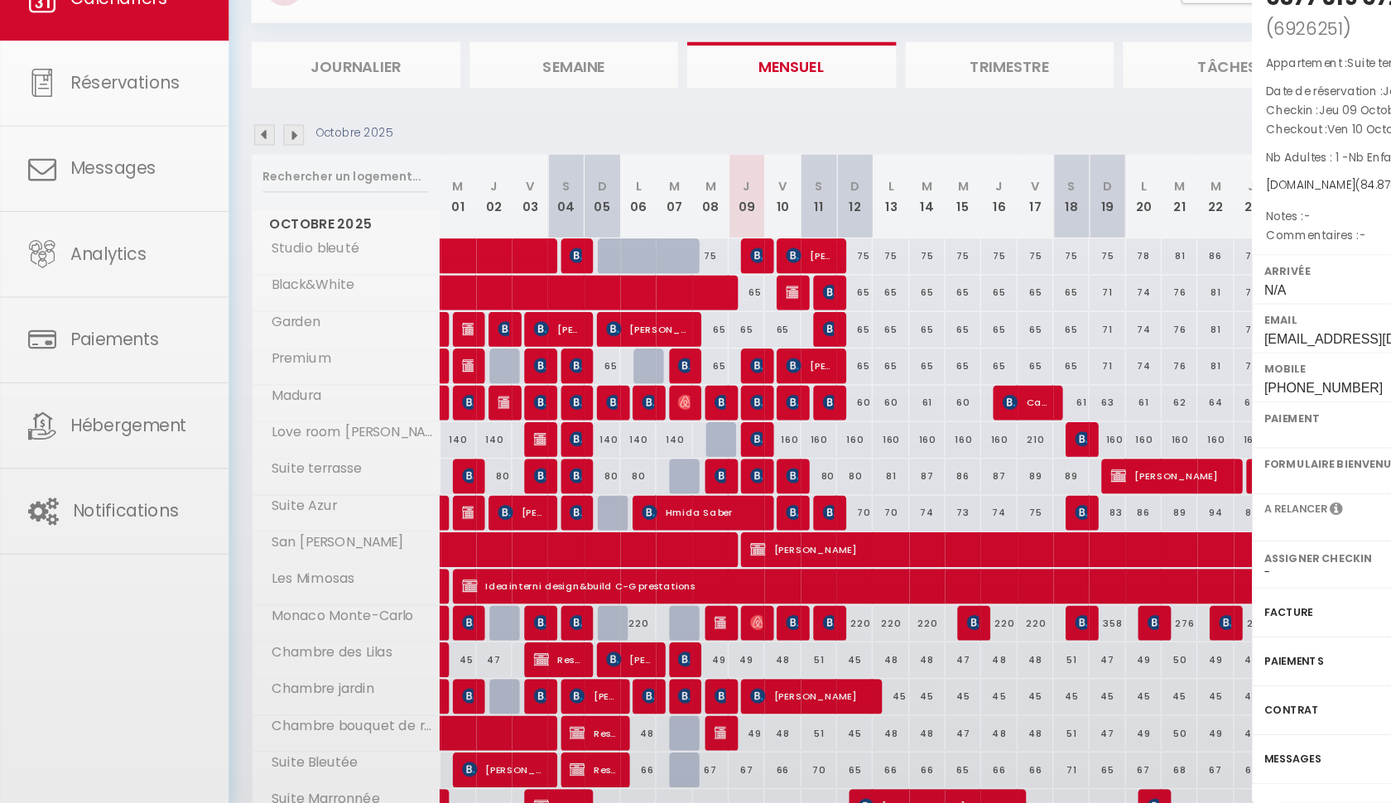
select select
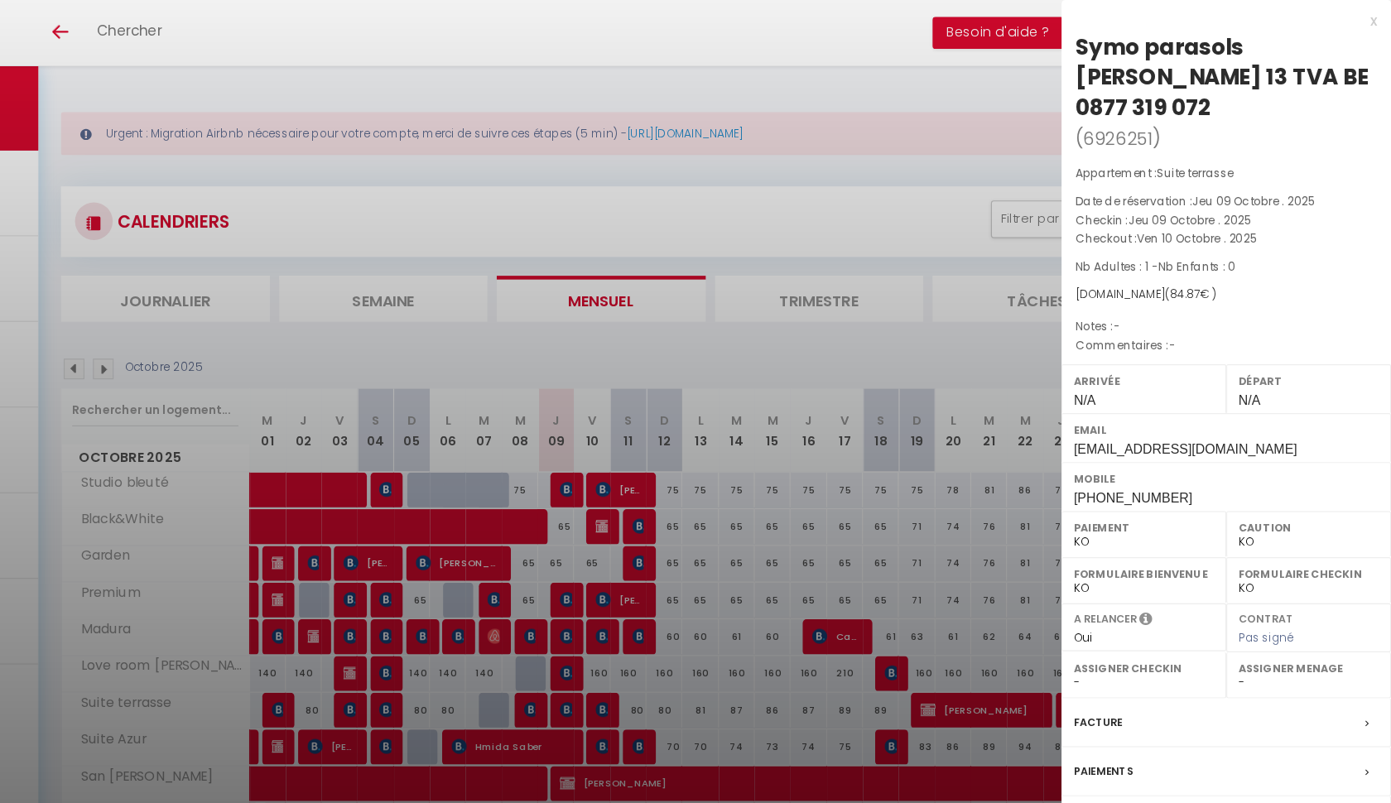
scroll to position [0, 0]
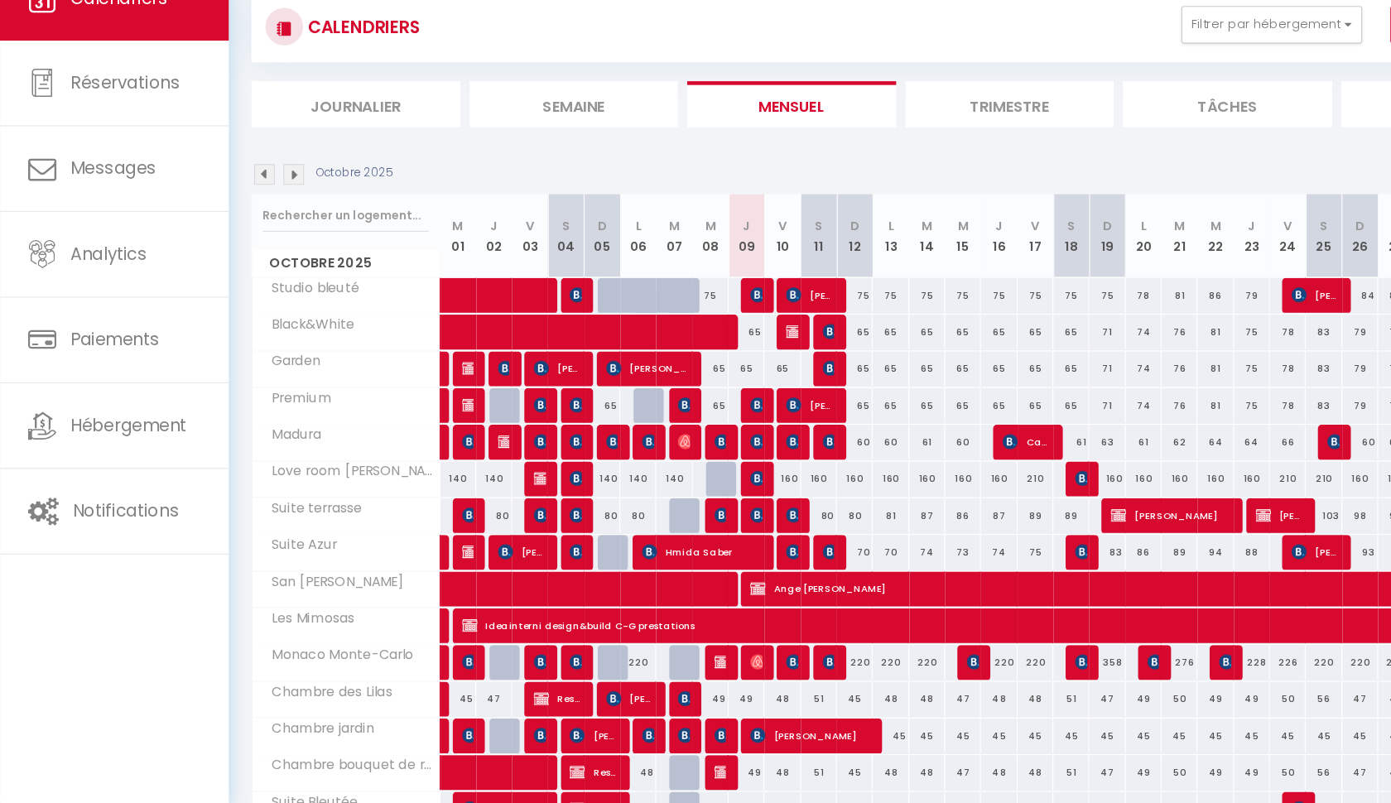
scroll to position [75, 0]
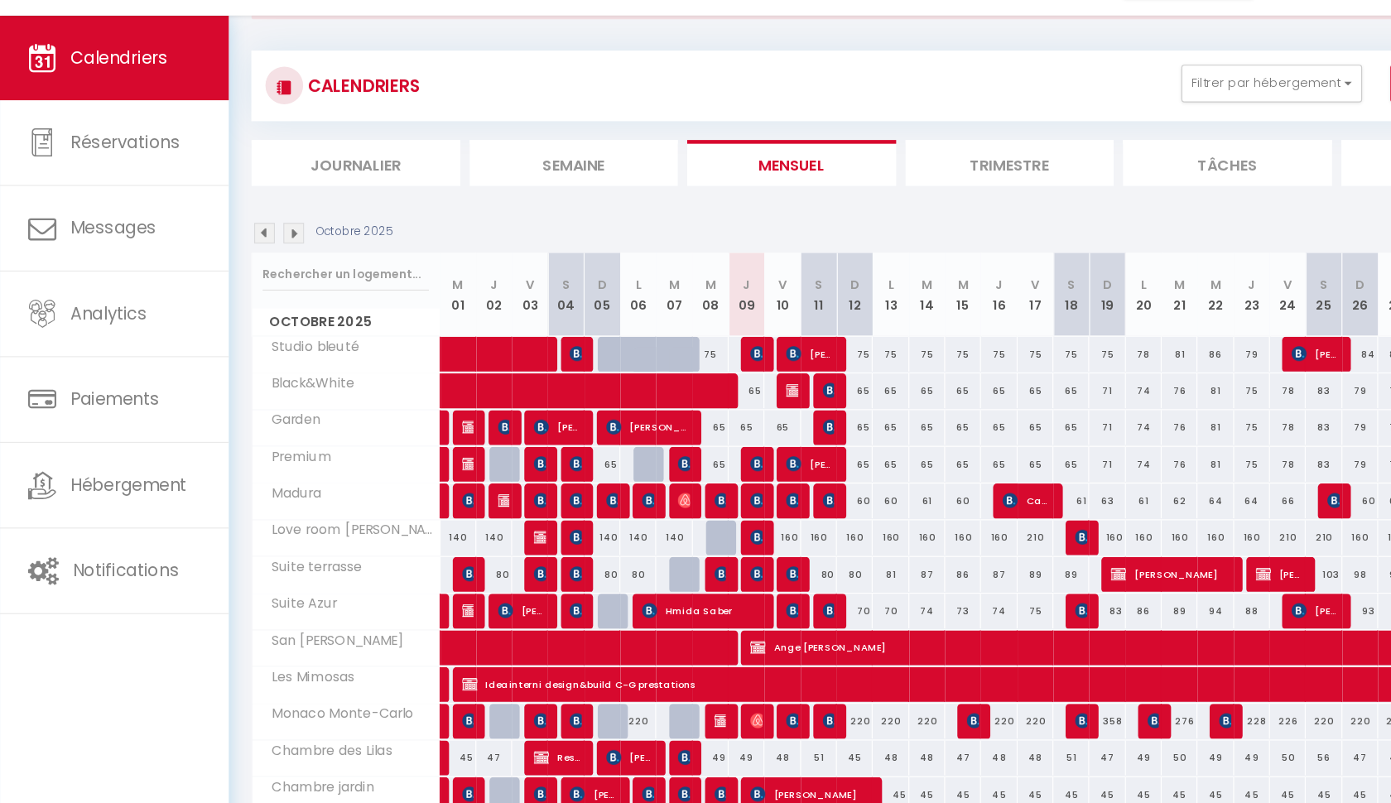
click at [666, 542] on img at bounding box center [666, 548] width 13 height 13
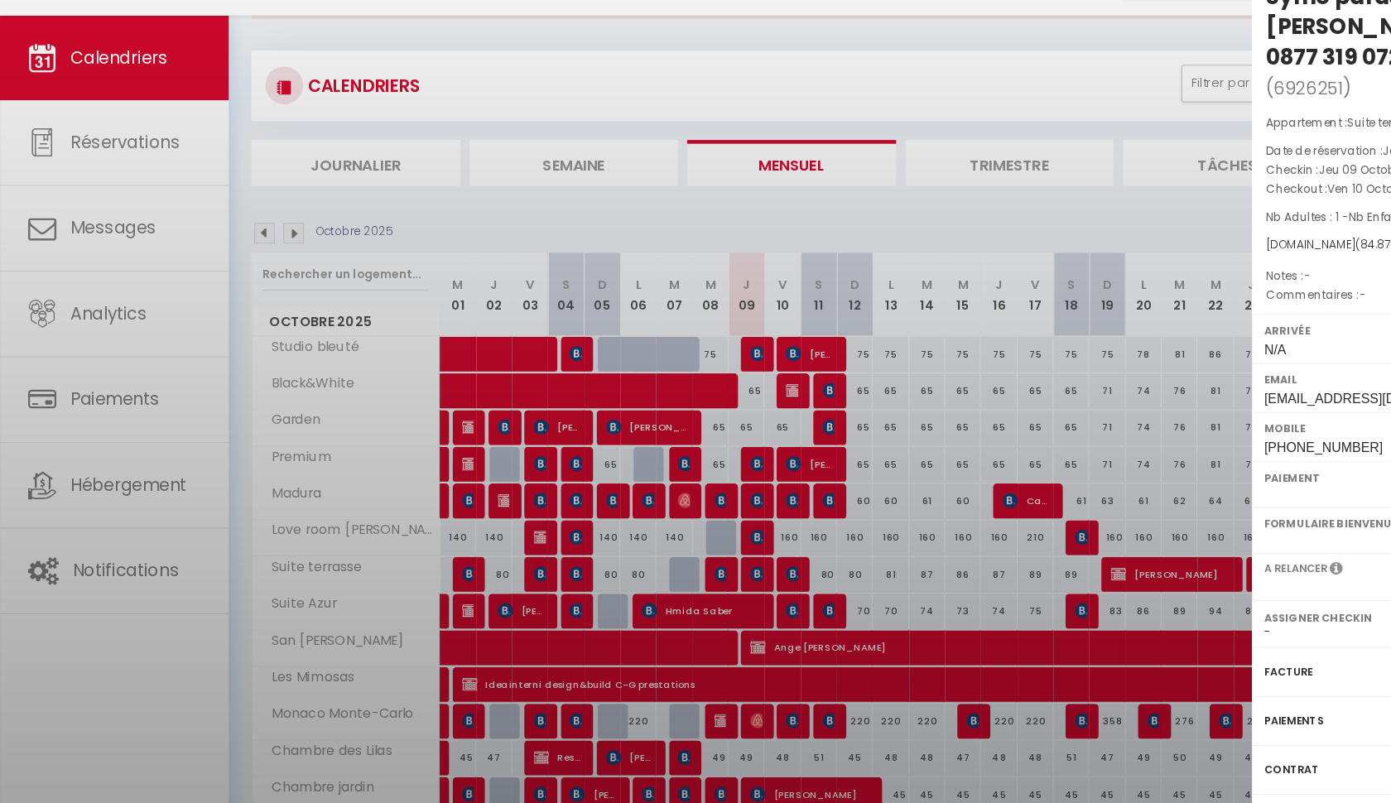
select select "KO"
select select "0"
select select "1"
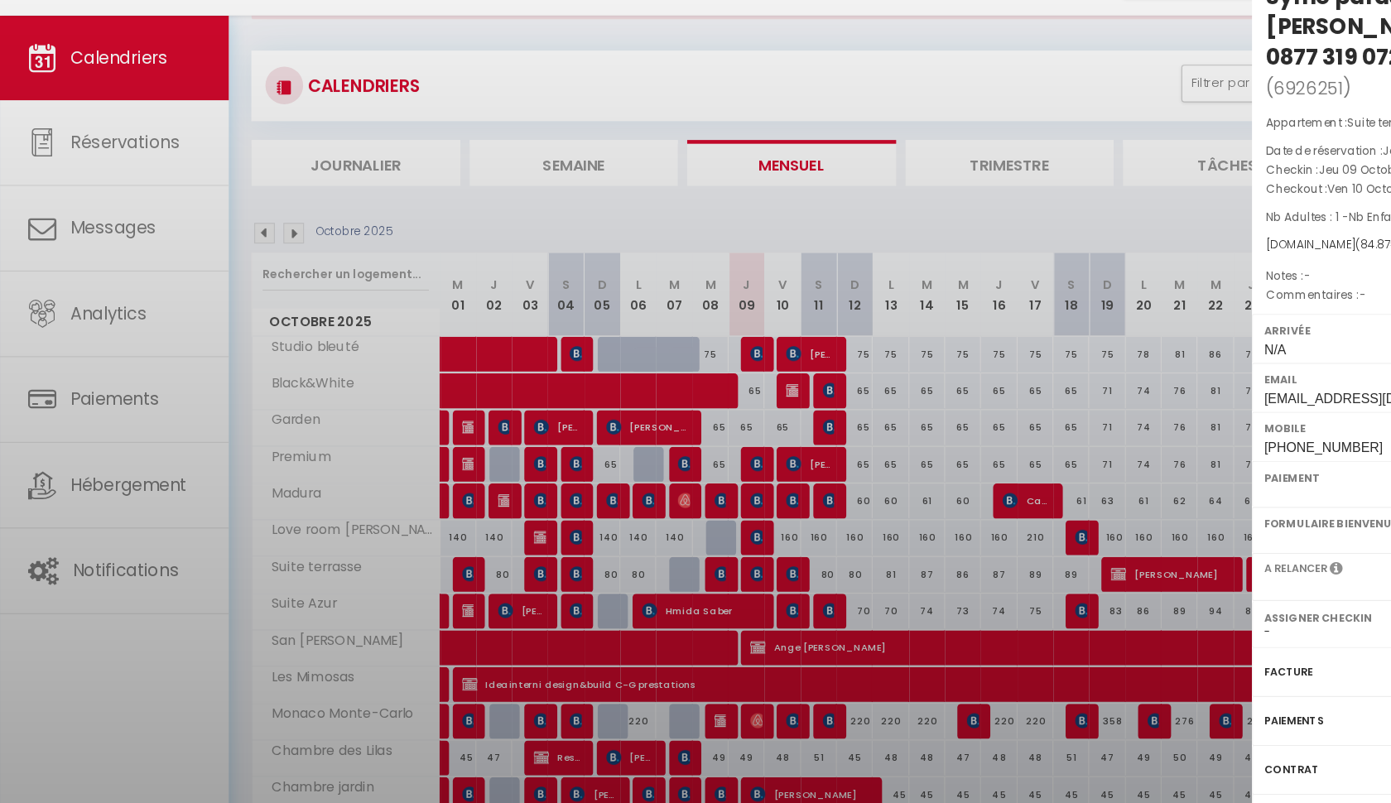
select select
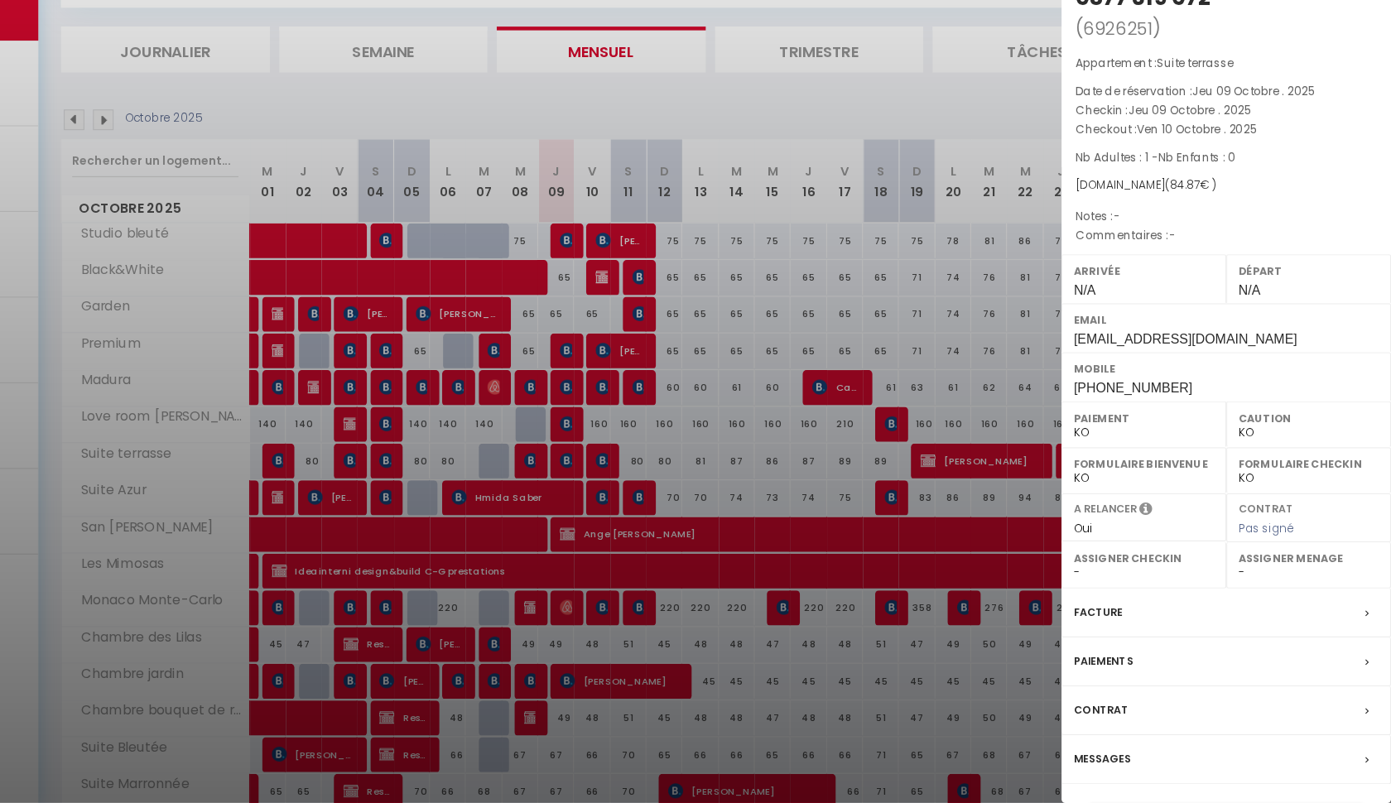
scroll to position [139, 0]
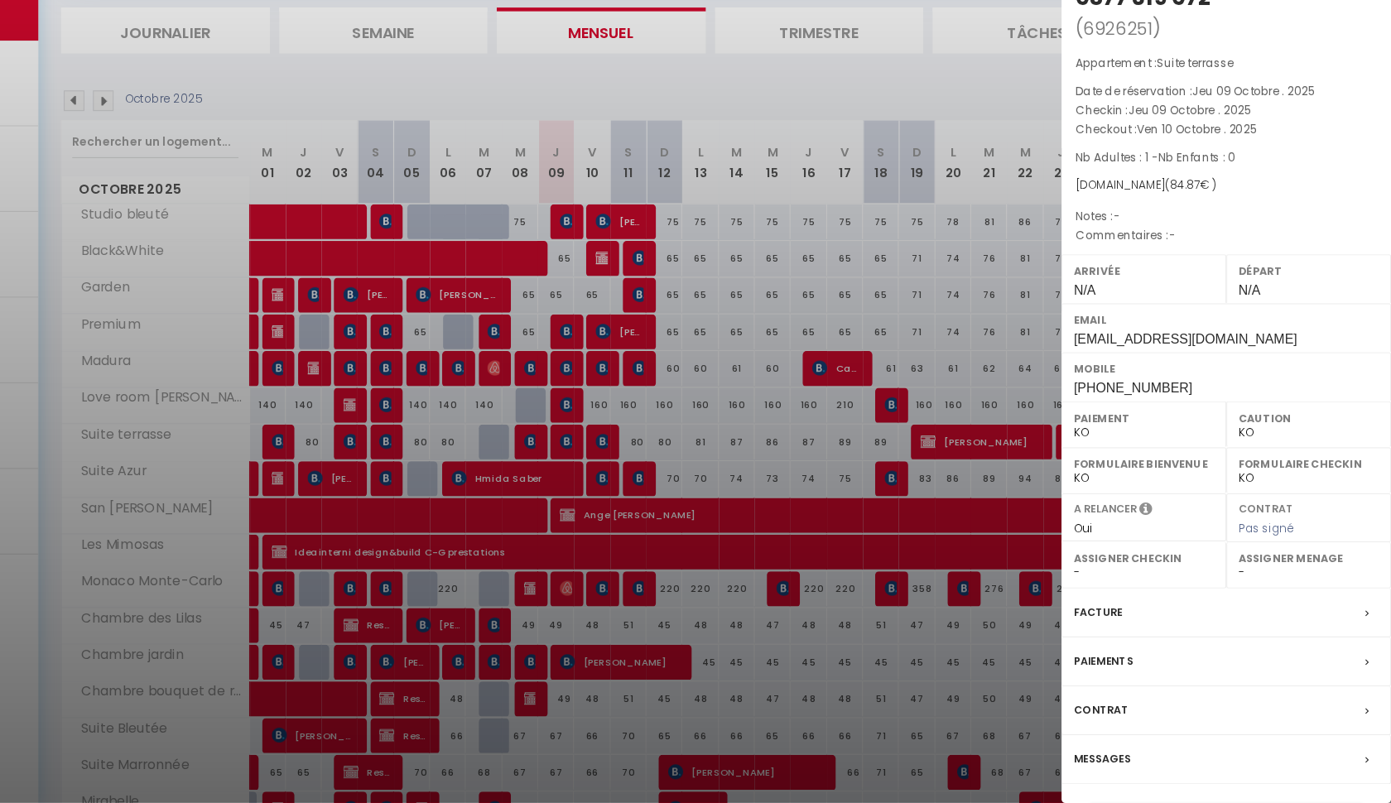
click at [1101, 701] on div "Symo parasols [PERSON_NAME] 13 TVA BE 0877 319 072 ( 6926251 ) Appartement : Su…" at bounding box center [1246, 427] width 290 height 798
click at [1126, 802] on button "Détails de la réservation" at bounding box center [1246, 814] width 240 height 23
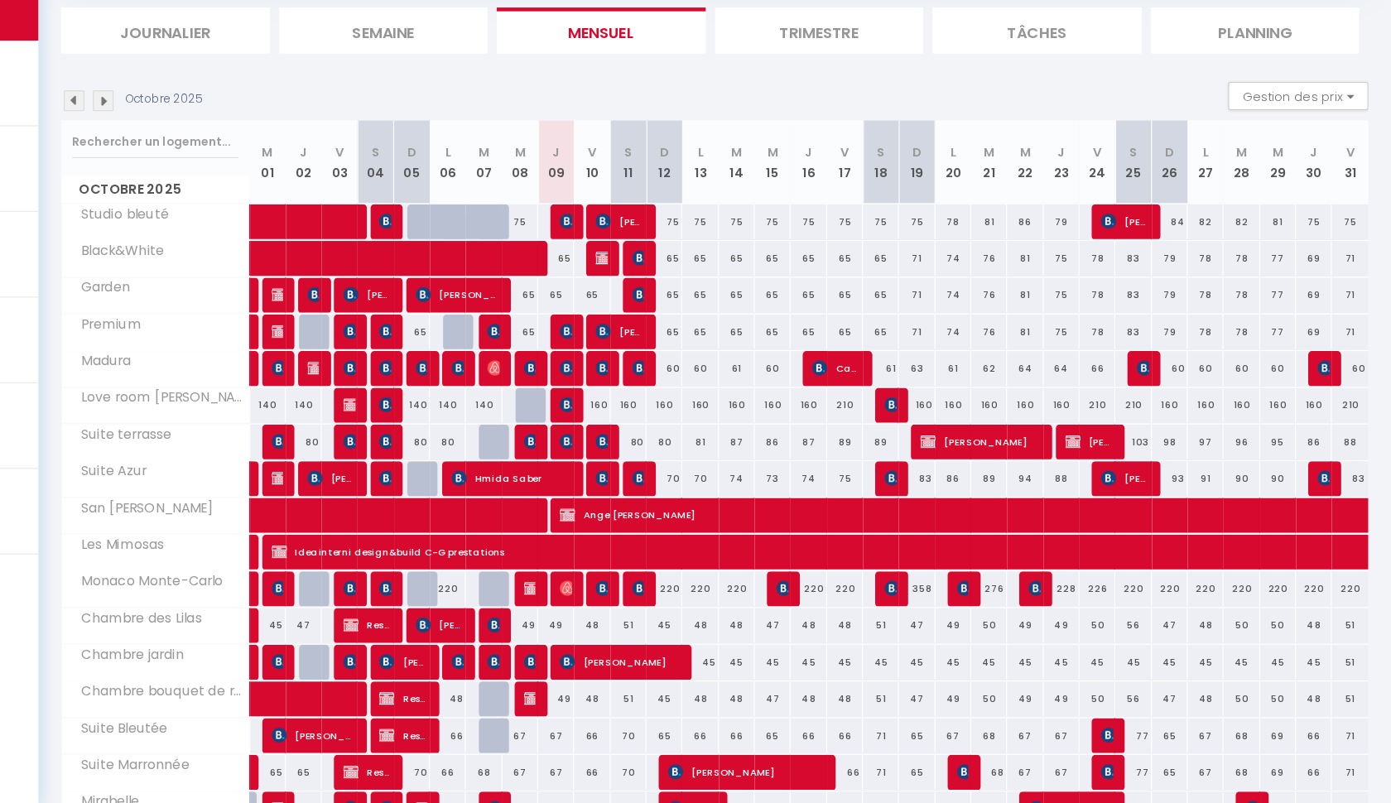
click at [660, 479] on img at bounding box center [666, 485] width 13 height 13
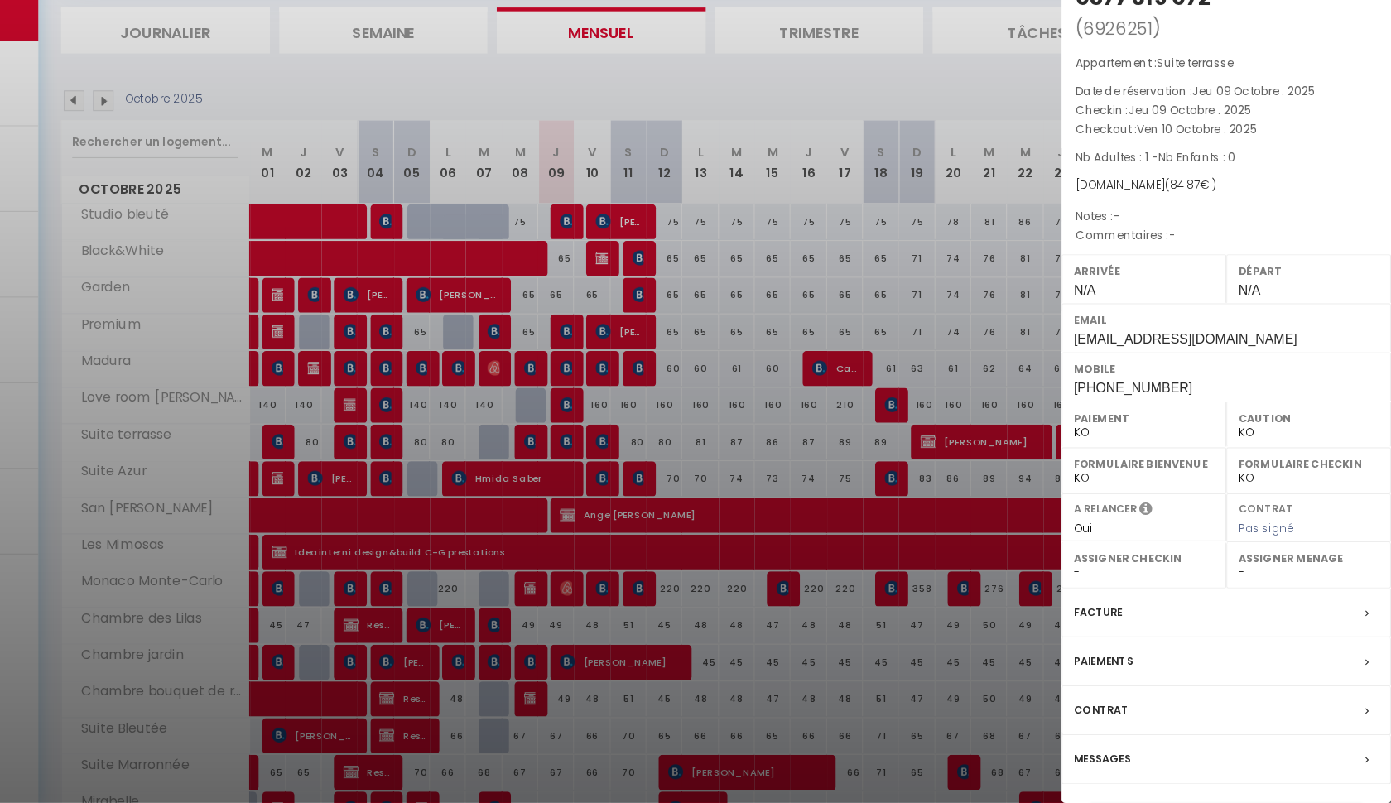
click at [1126, 802] on button "Détails de la réservation" at bounding box center [1246, 814] width 240 height 23
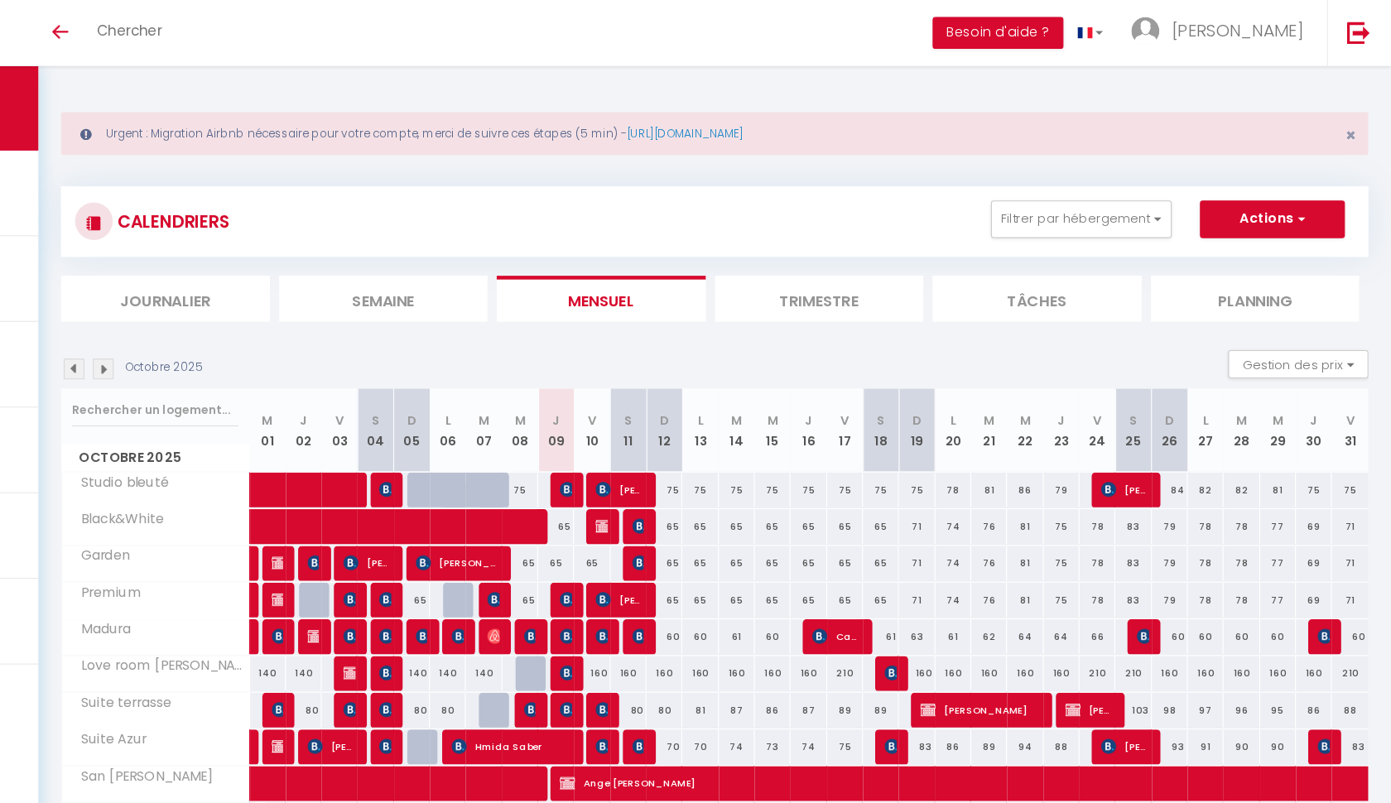
scroll to position [0, 0]
click at [660, 621] on img at bounding box center [666, 624] width 13 height 13
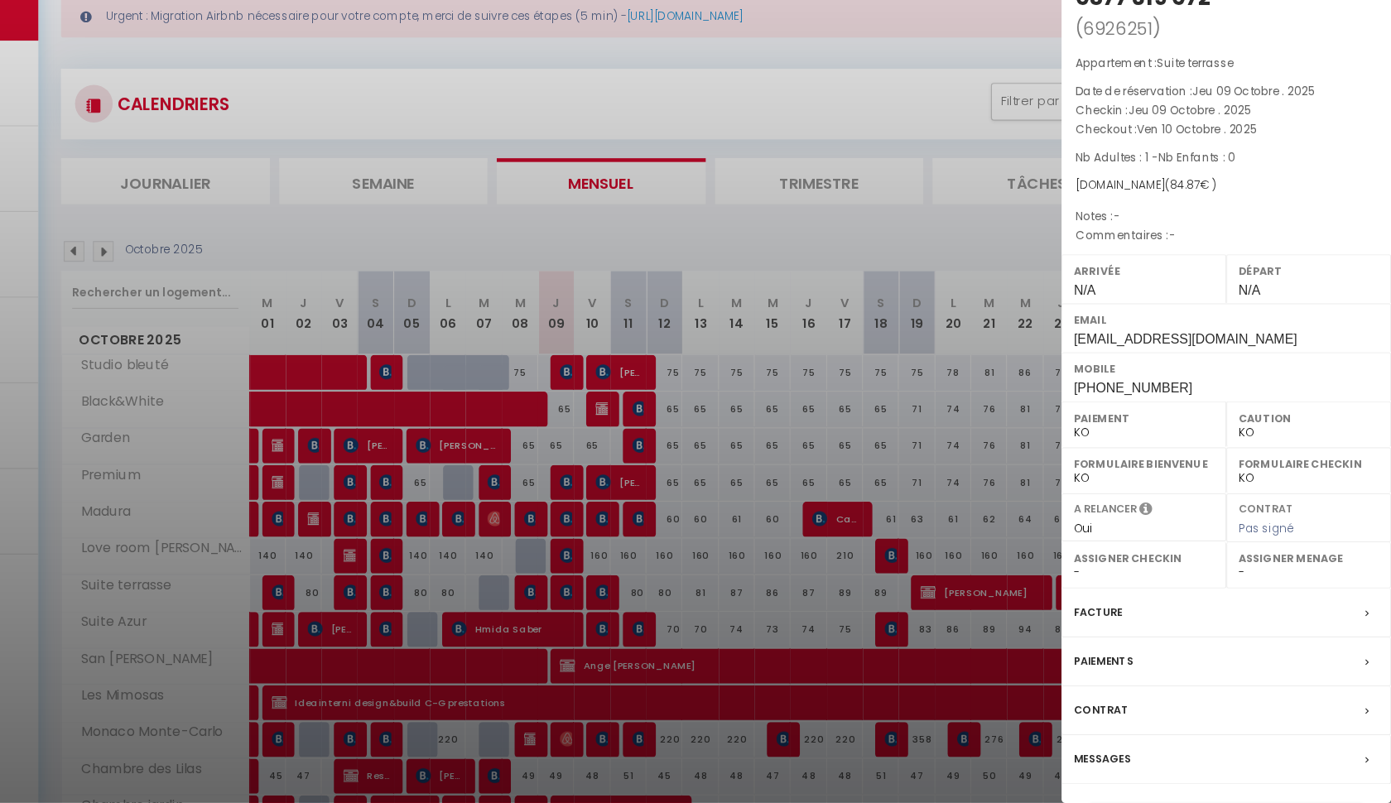
scroll to position [14, 0]
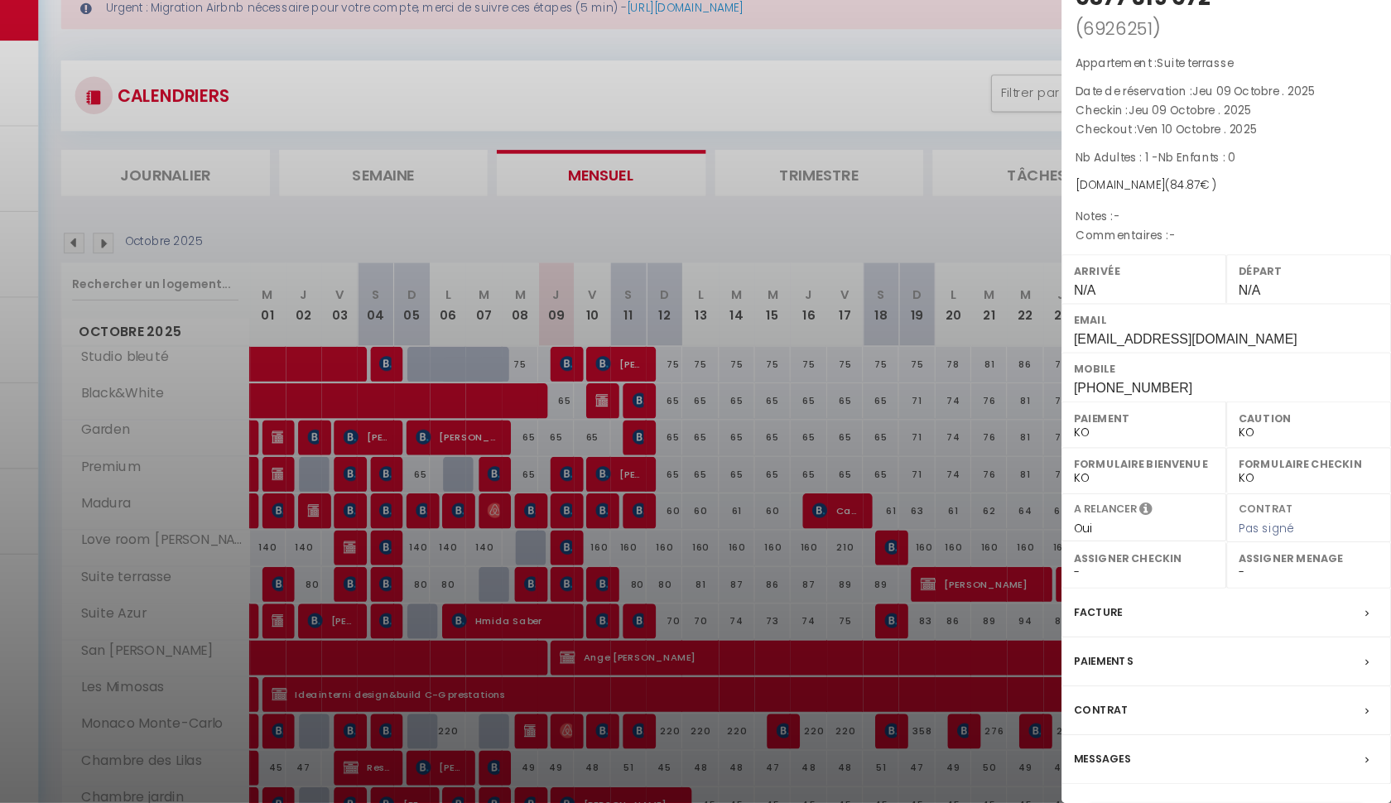
click at [1126, 802] on button "Détails de la réservation" at bounding box center [1246, 814] width 240 height 23
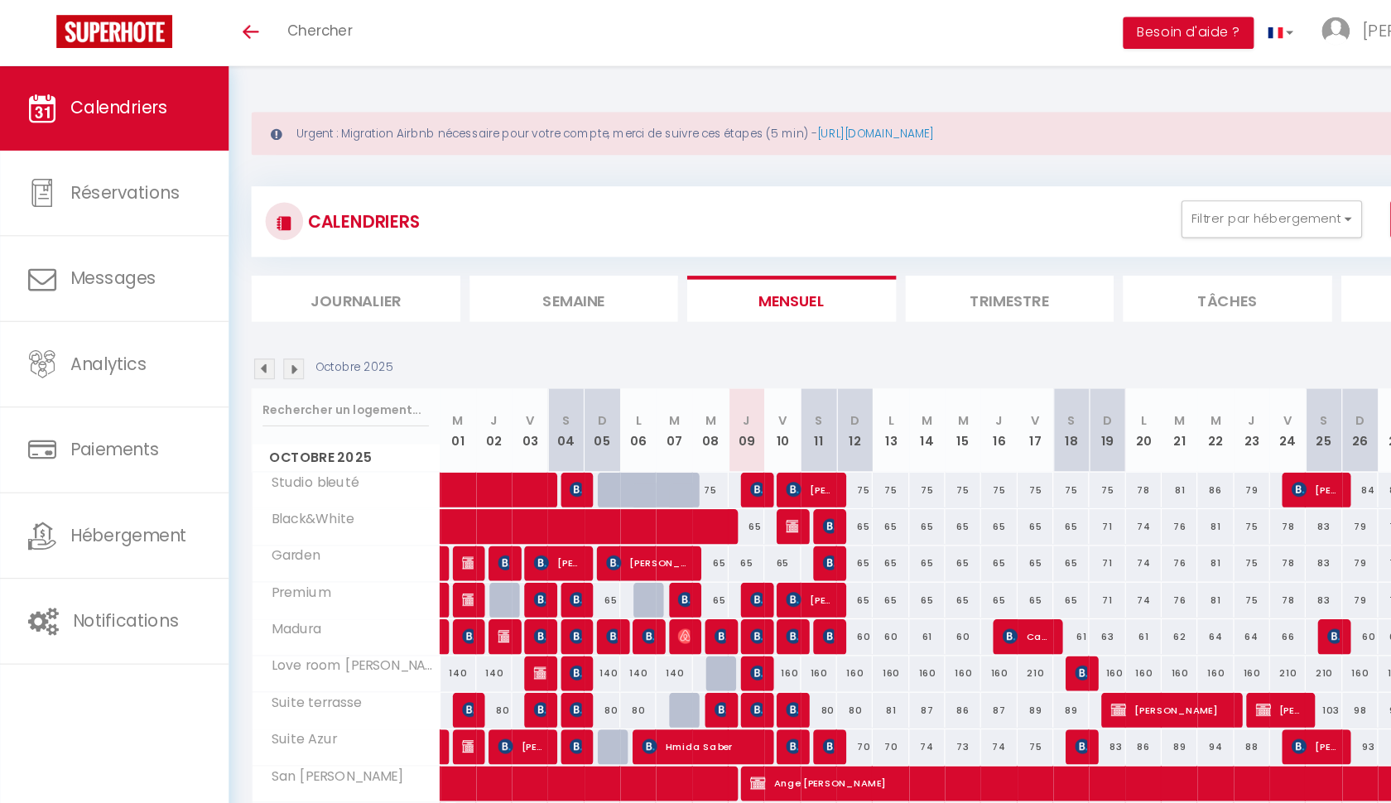
scroll to position [0, 0]
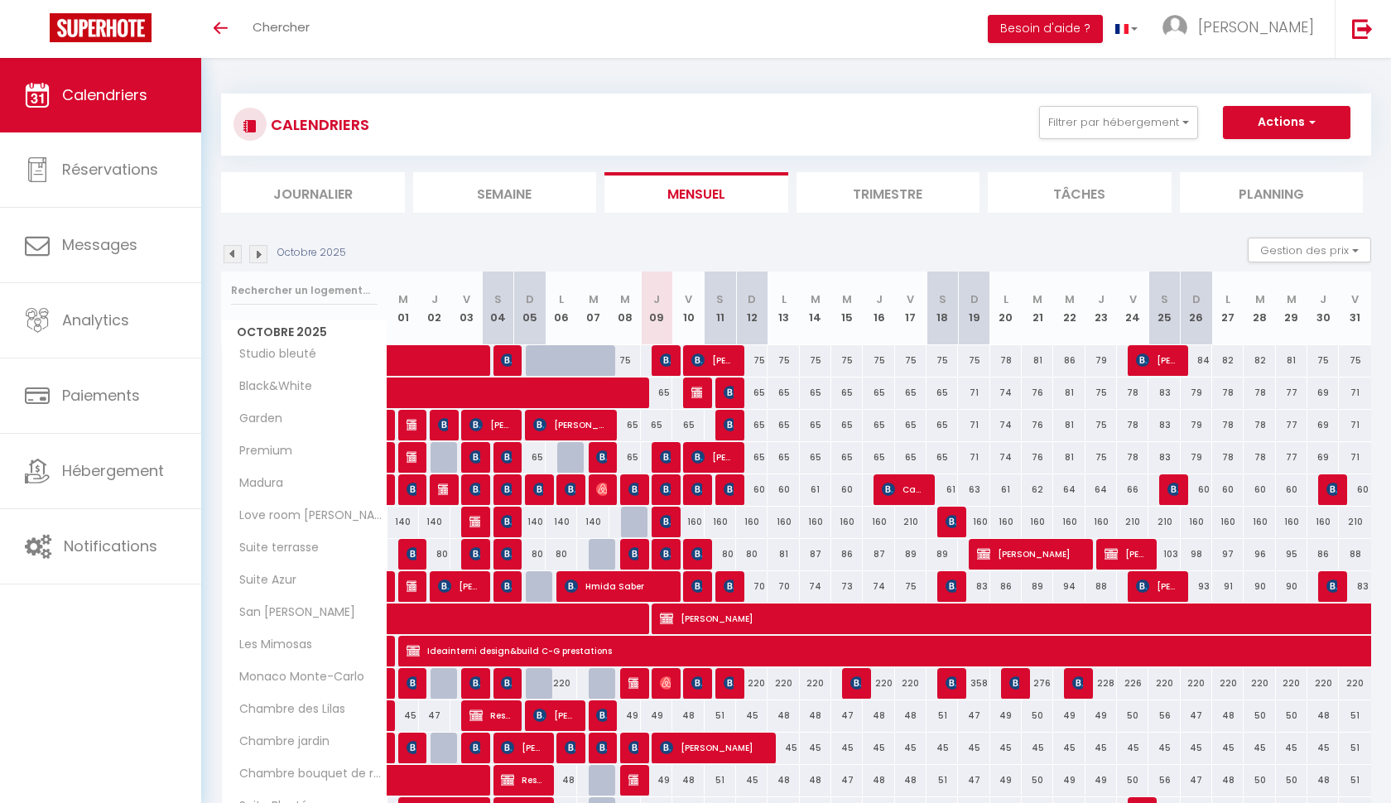
select select
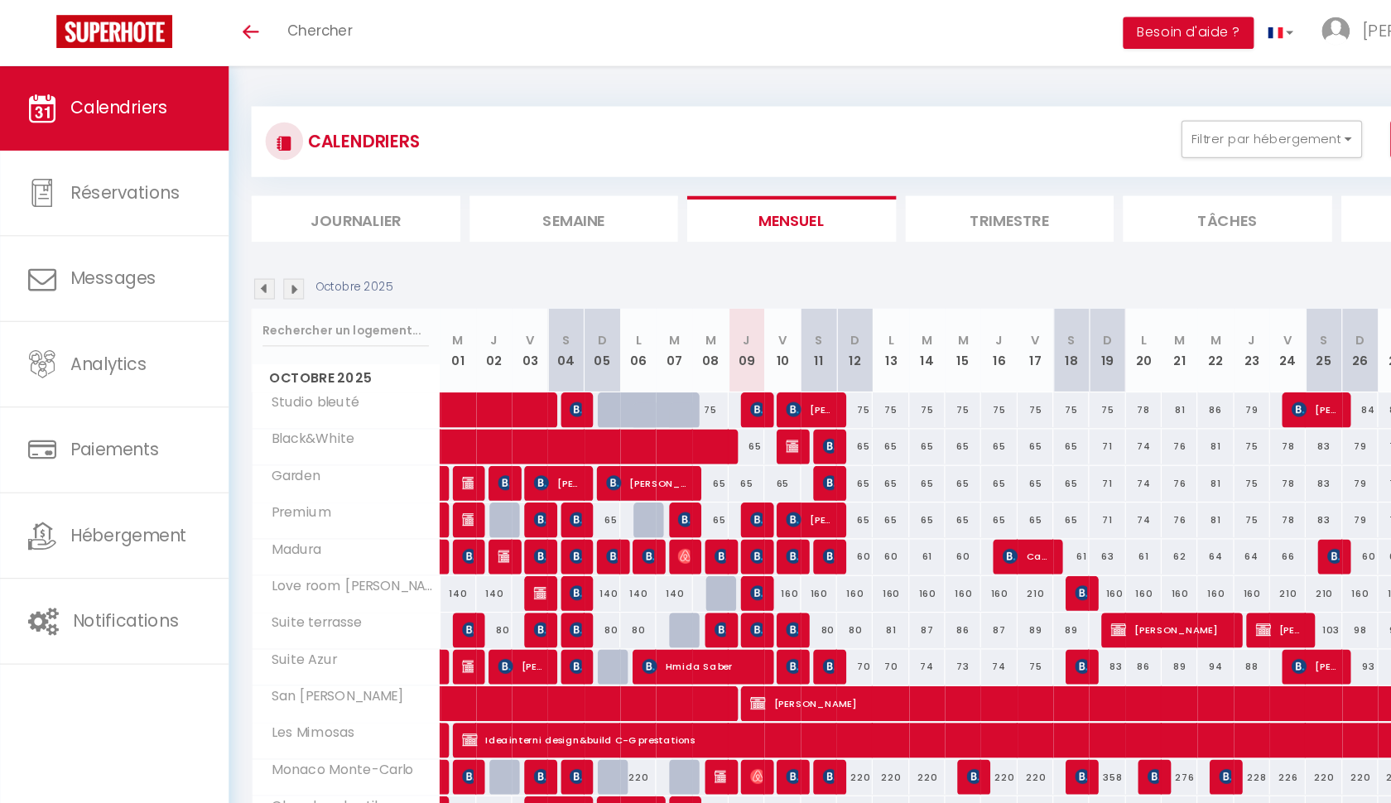
click at [667, 557] on img at bounding box center [666, 553] width 13 height 13
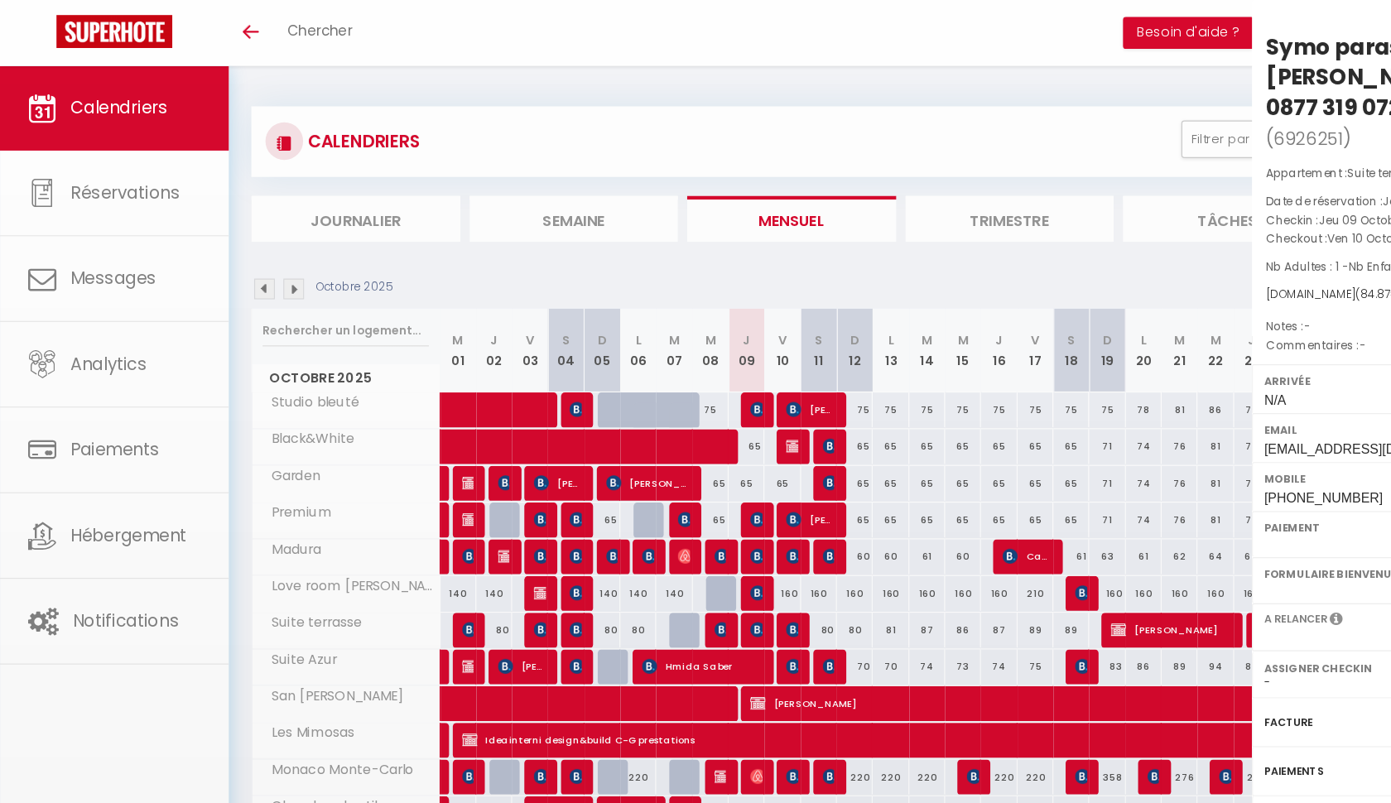
select select "KO"
select select "0"
select select "1"
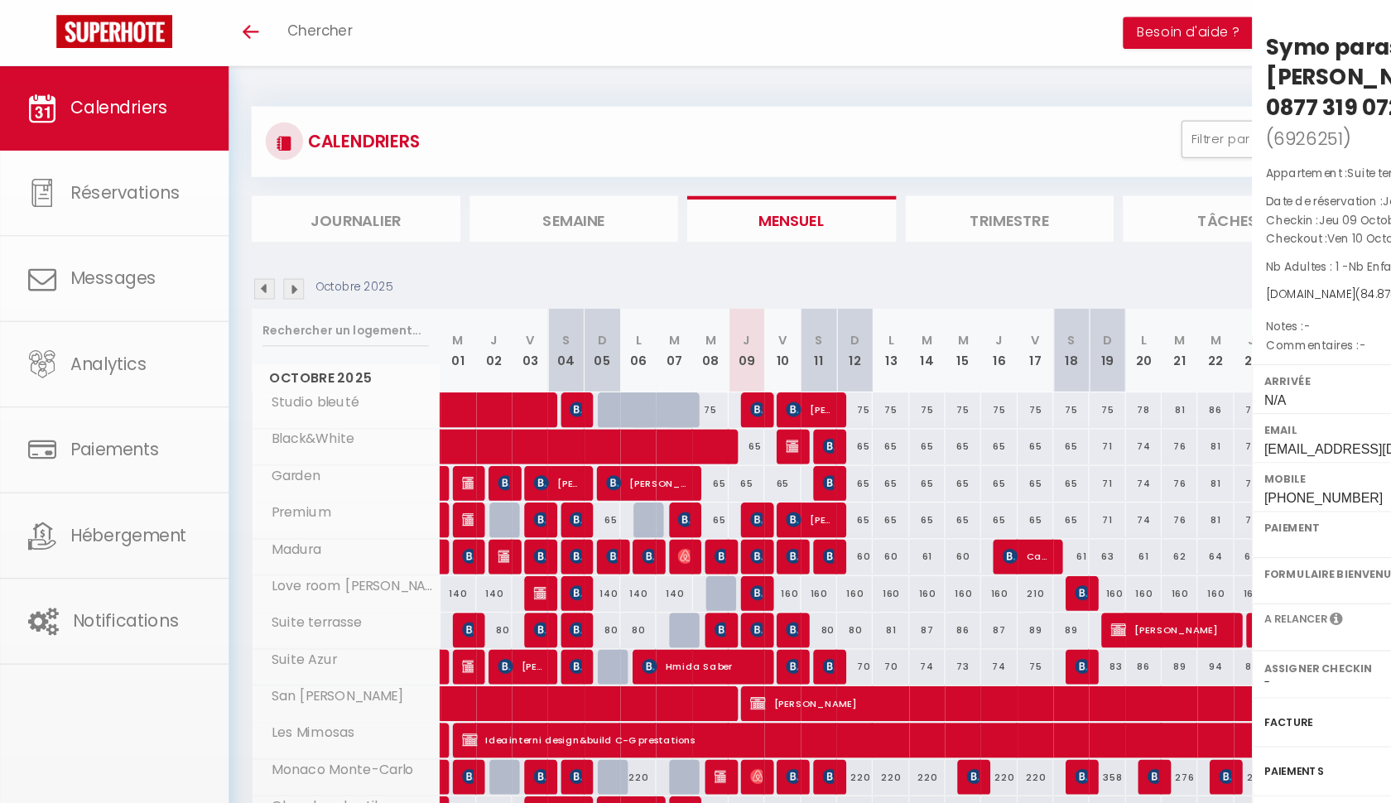
select select
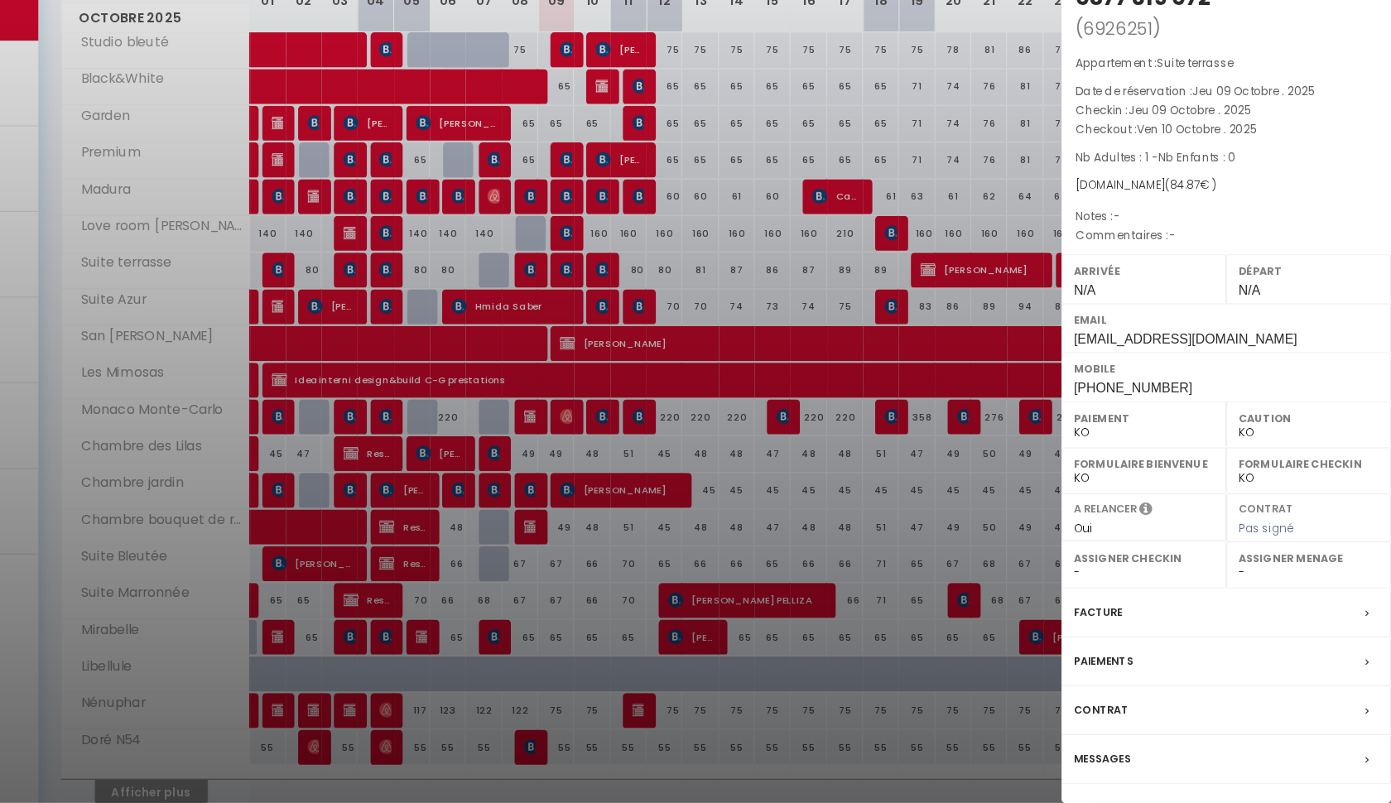
scroll to position [228, 0]
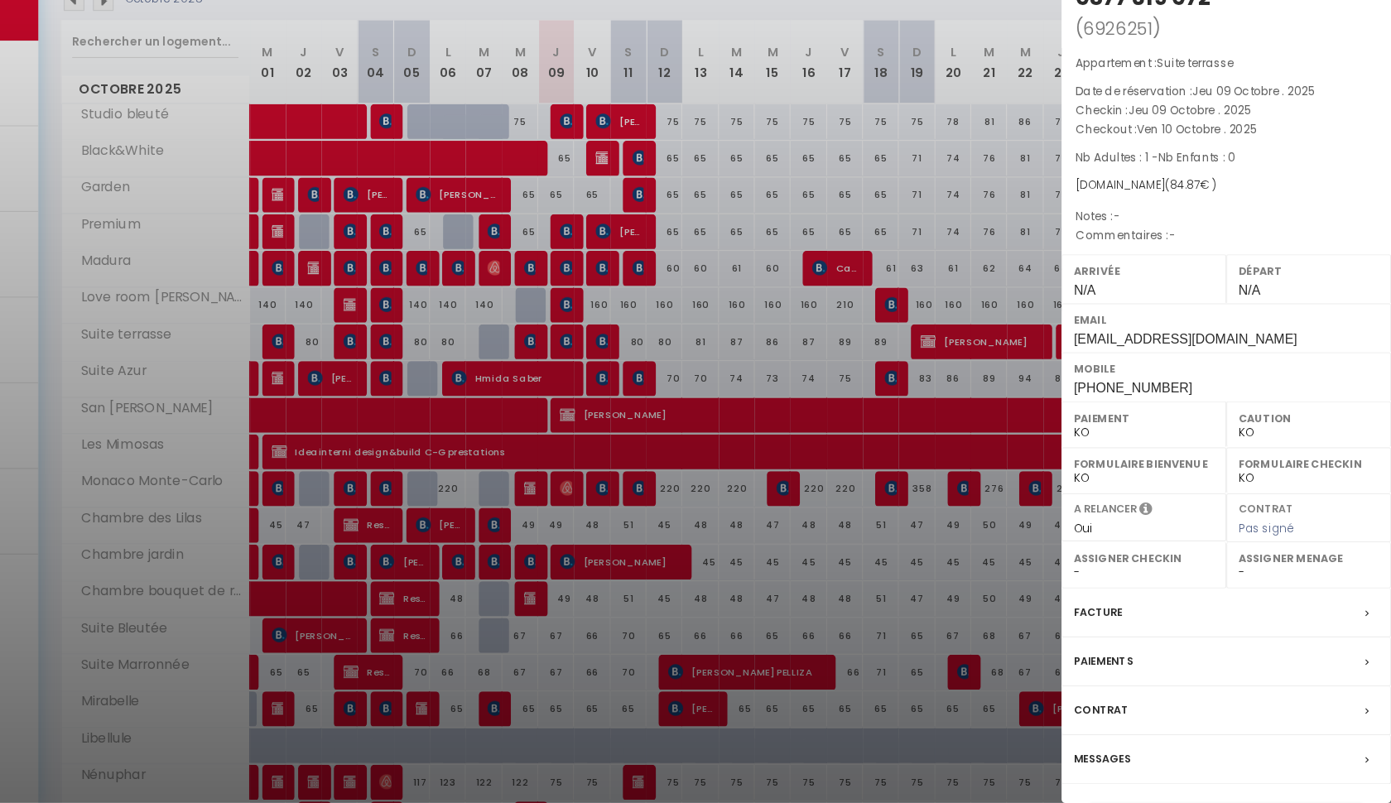
click at [1194, 802] on button "Détails de la réservation" at bounding box center [1246, 814] width 240 height 23
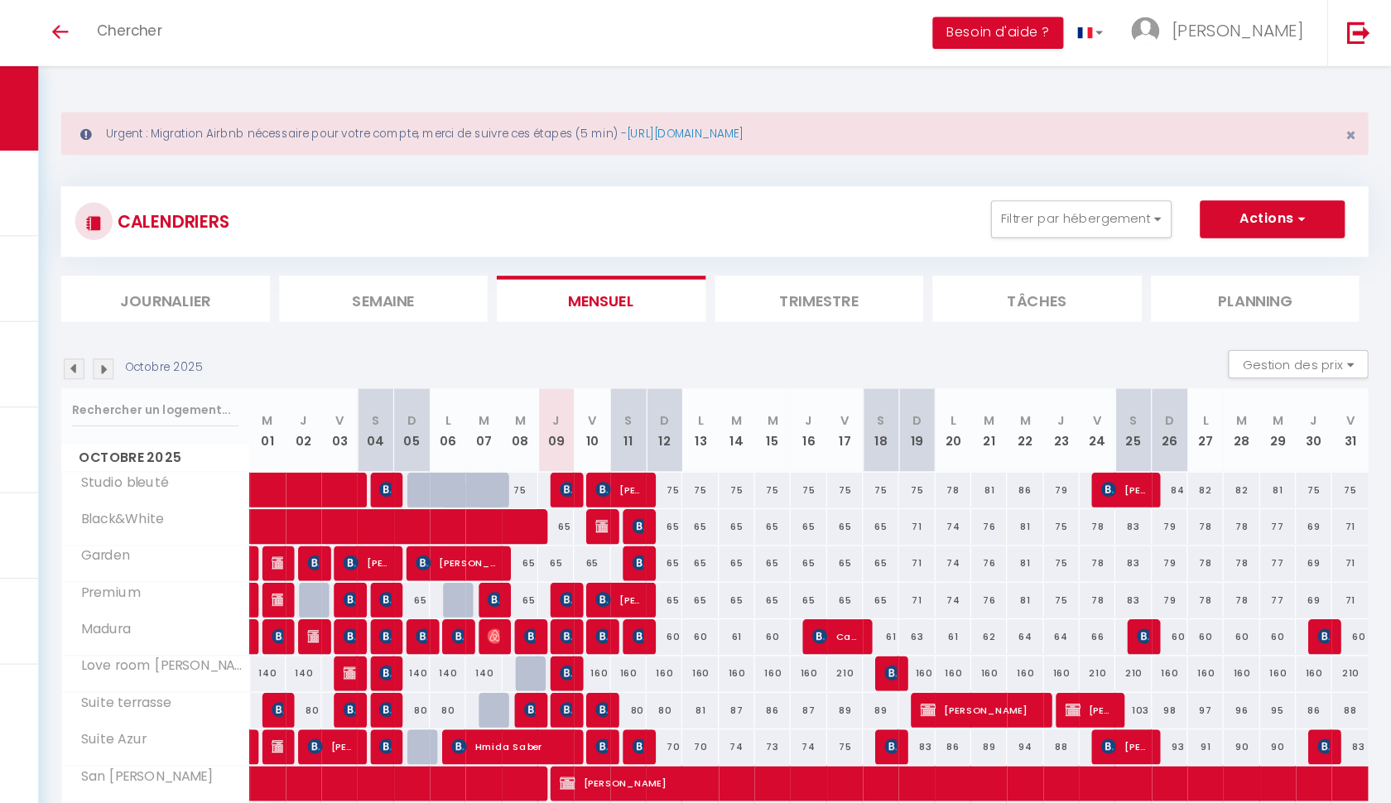
scroll to position [0, 0]
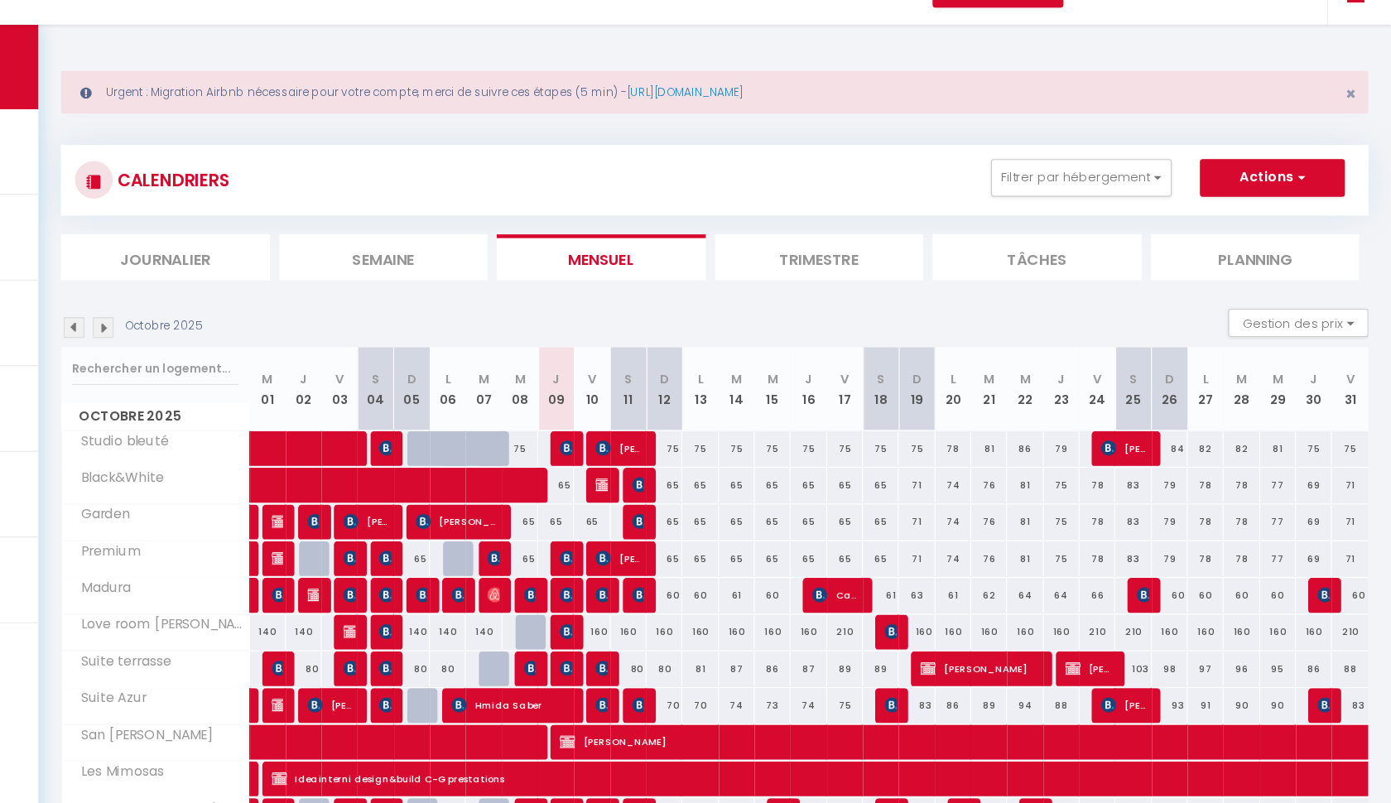
click at [230, 58] on div "Urgent : Migration Airbnb nécessaire pour votre compte, merci de suivre ces éta…" at bounding box center [796, 614] width 1190 height 1113
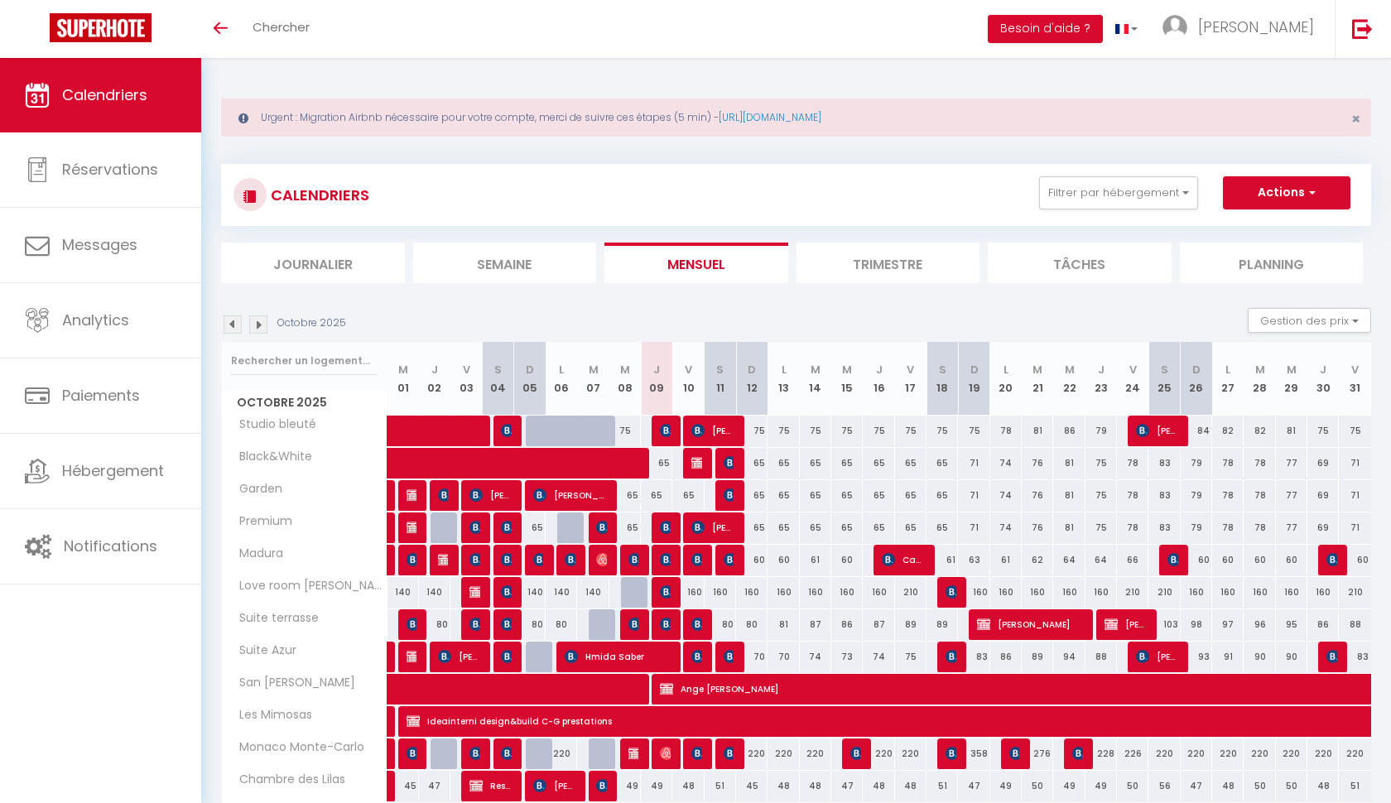
click at [465, 159] on div "CALENDRIERS Filtrer par hébergement La maison de [PERSON_NAME] Studio bleuté Bl…" at bounding box center [796, 649] width 1150 height 1003
click at [582, 86] on div "Urgent : Migration Airbnb nécessaire pour votre compte, merci de suivre ces éta…" at bounding box center [796, 614] width 1190 height 1113
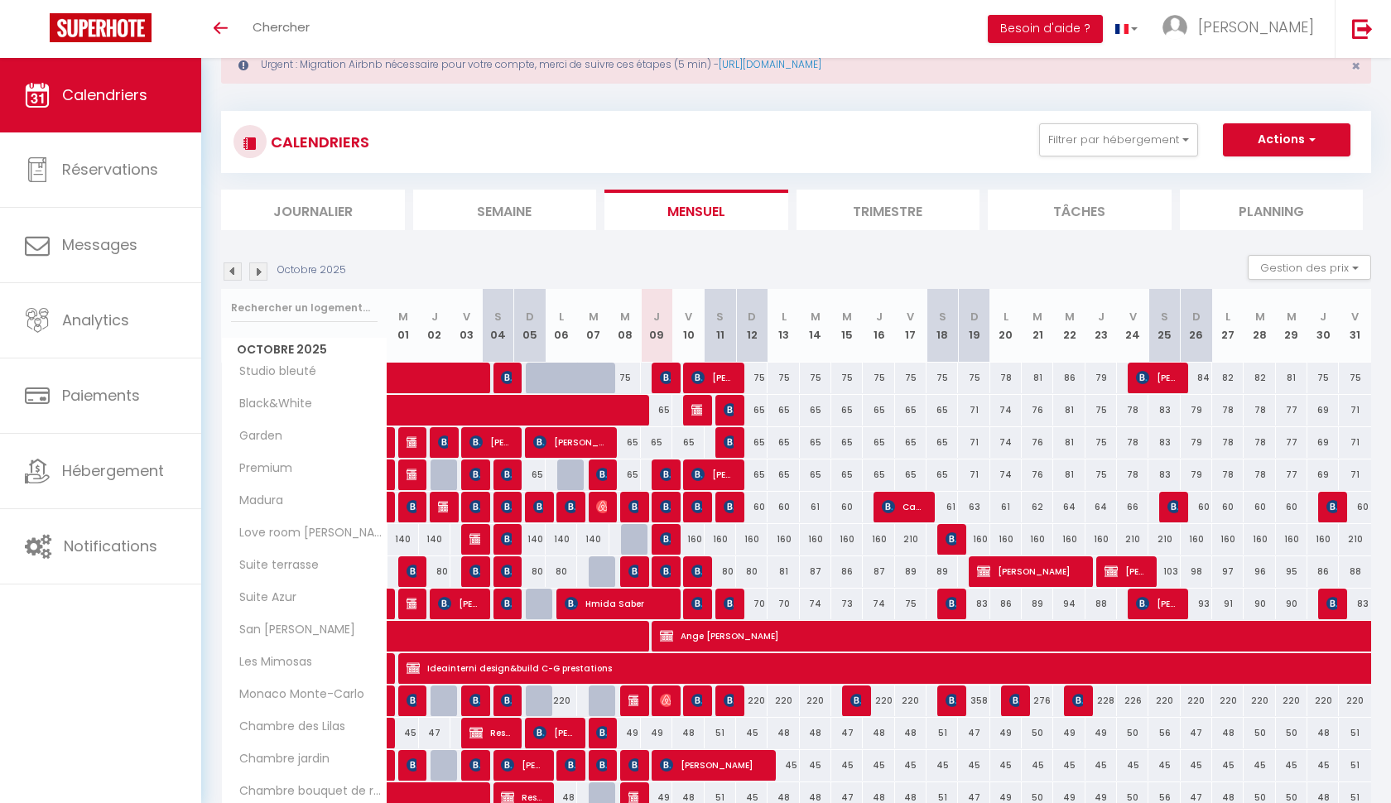
select select
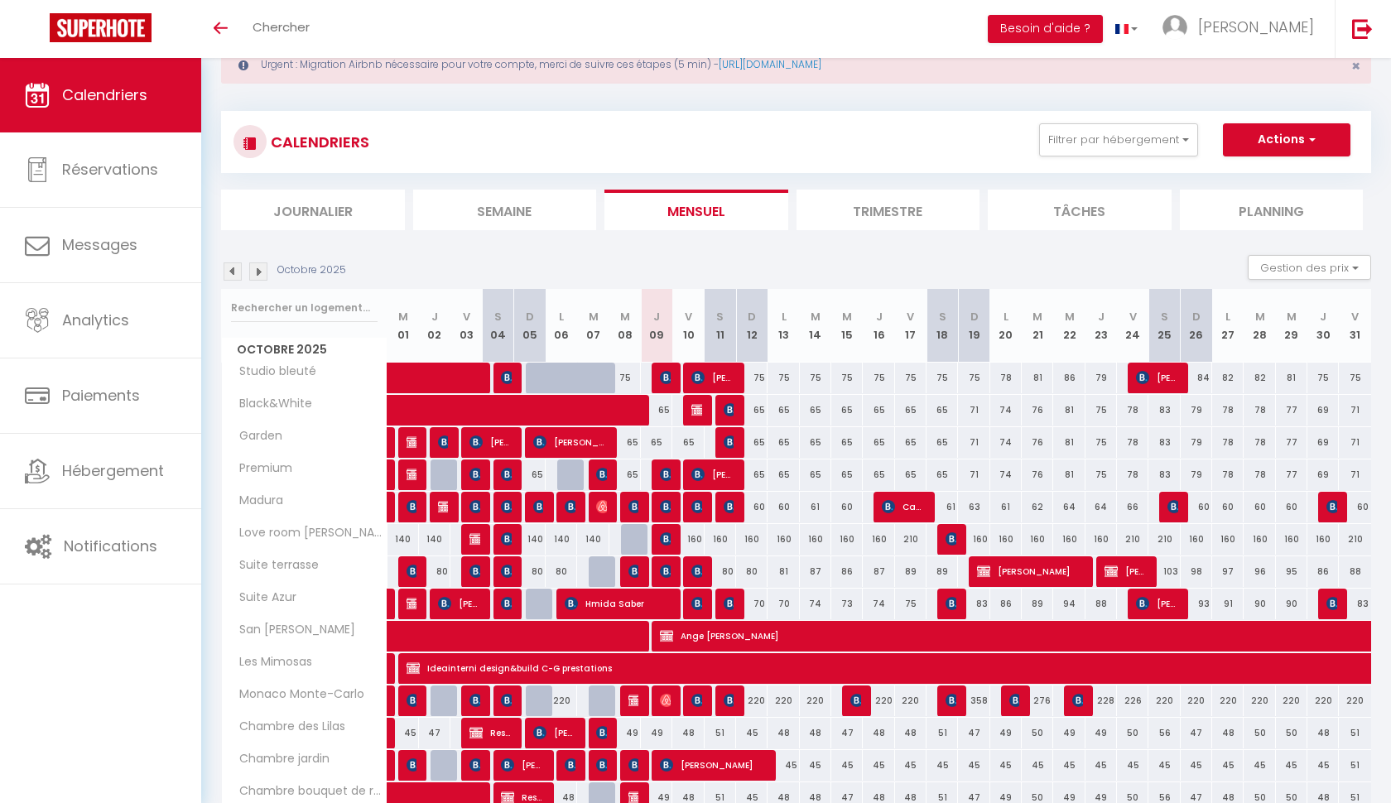
select select
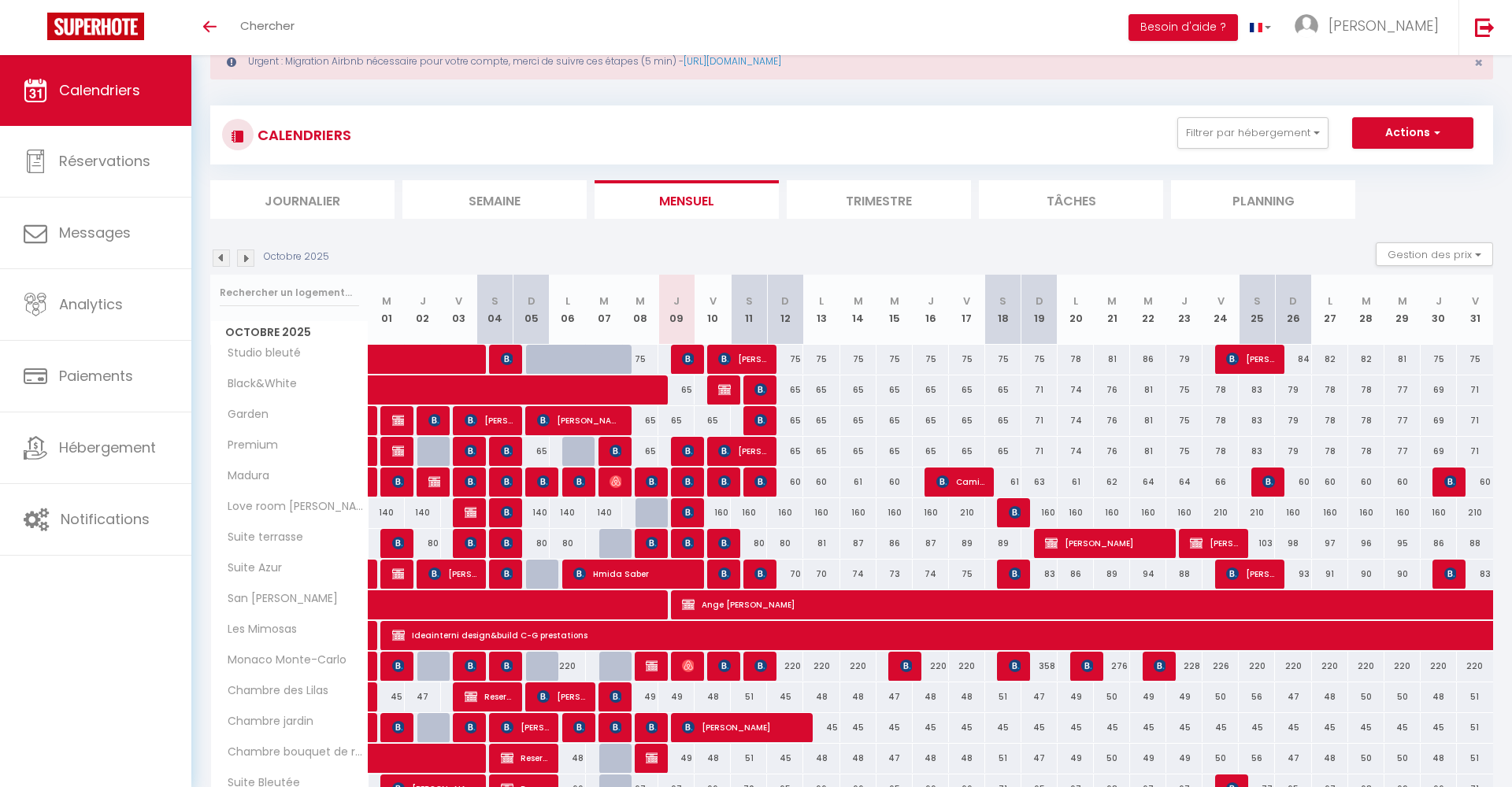
click at [688, 542] on img at bounding box center [688, 543] width 12 height 12
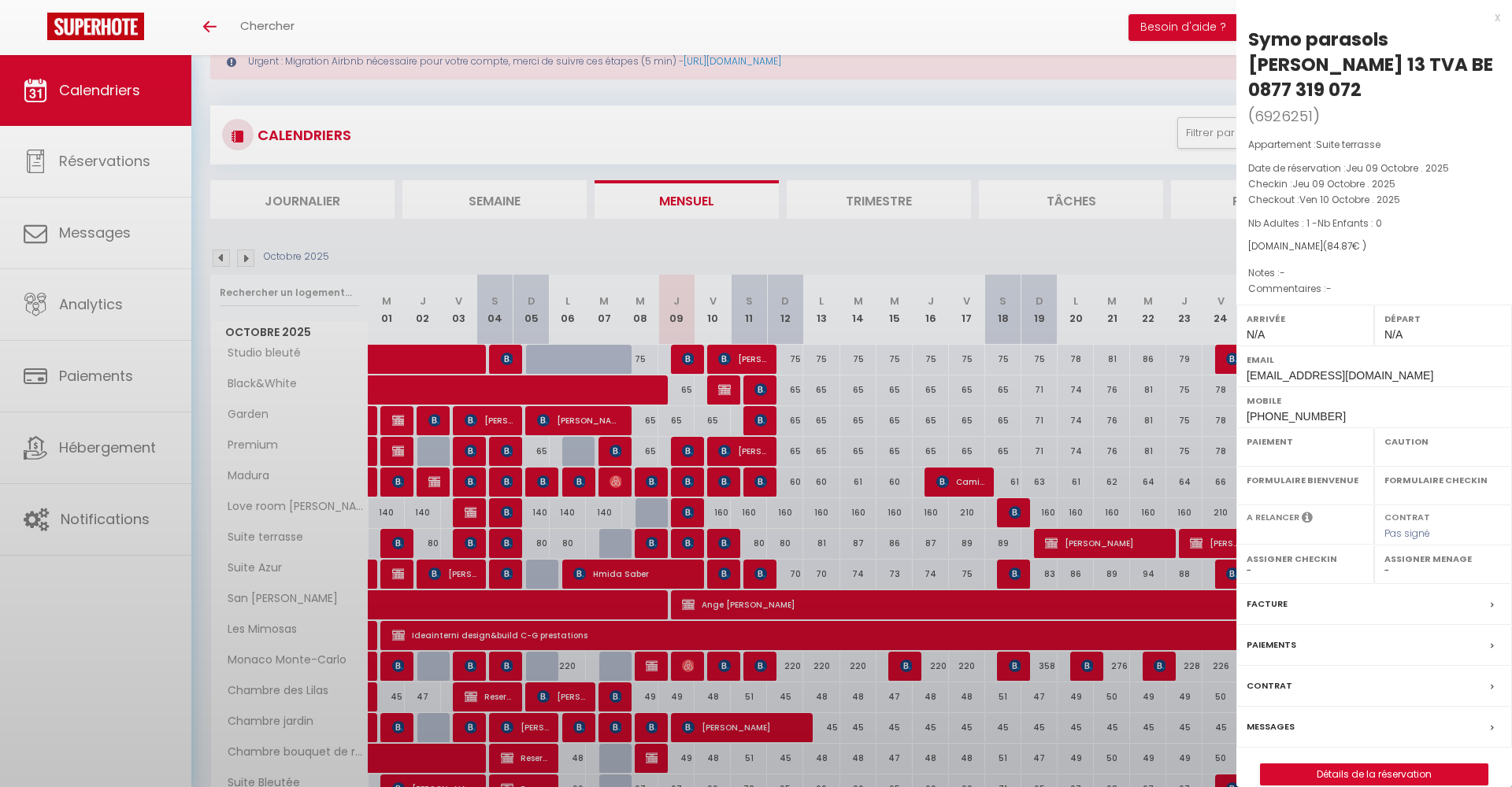
select select "KO"
select select "0"
select select "1"
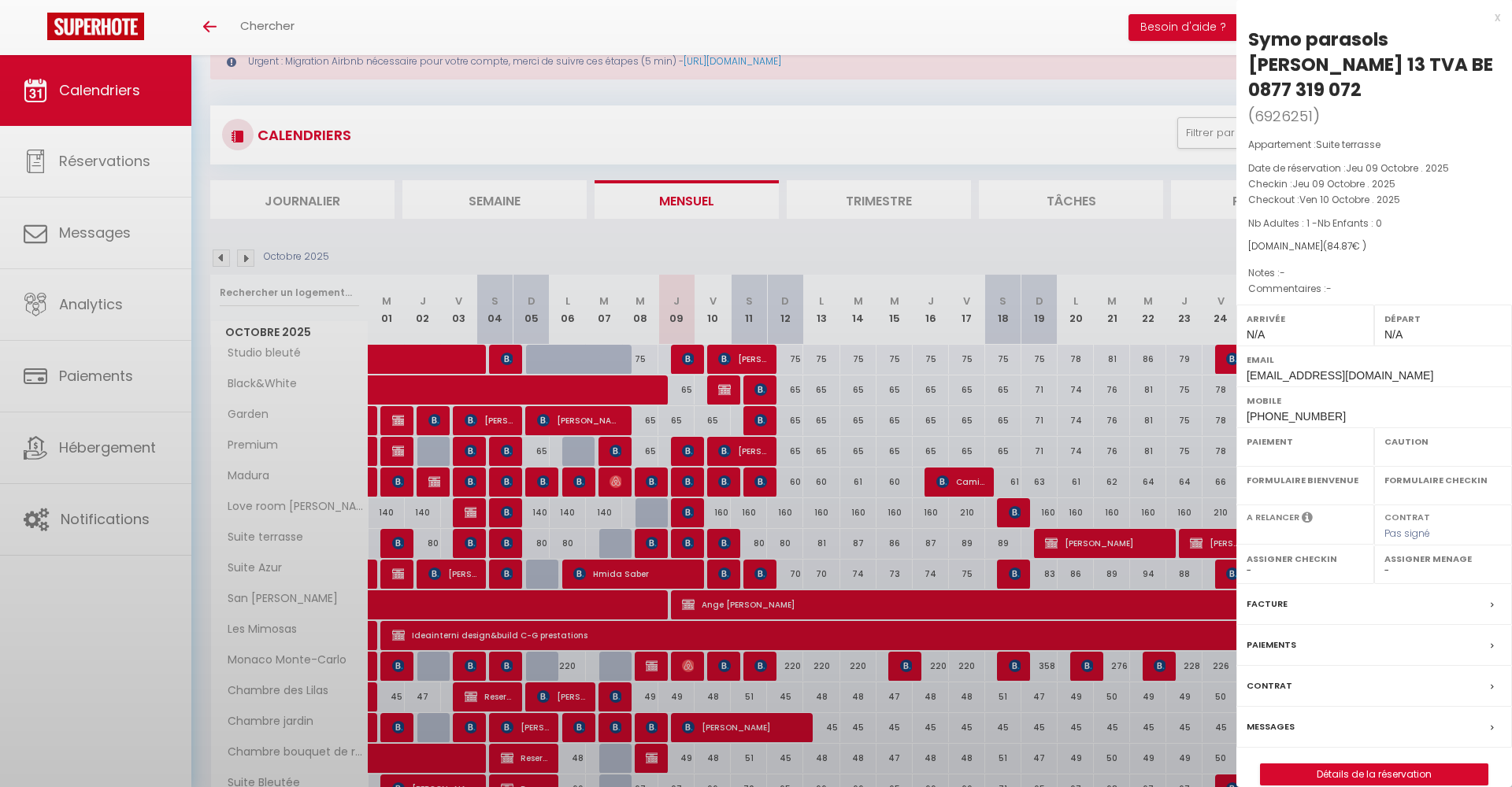
select select
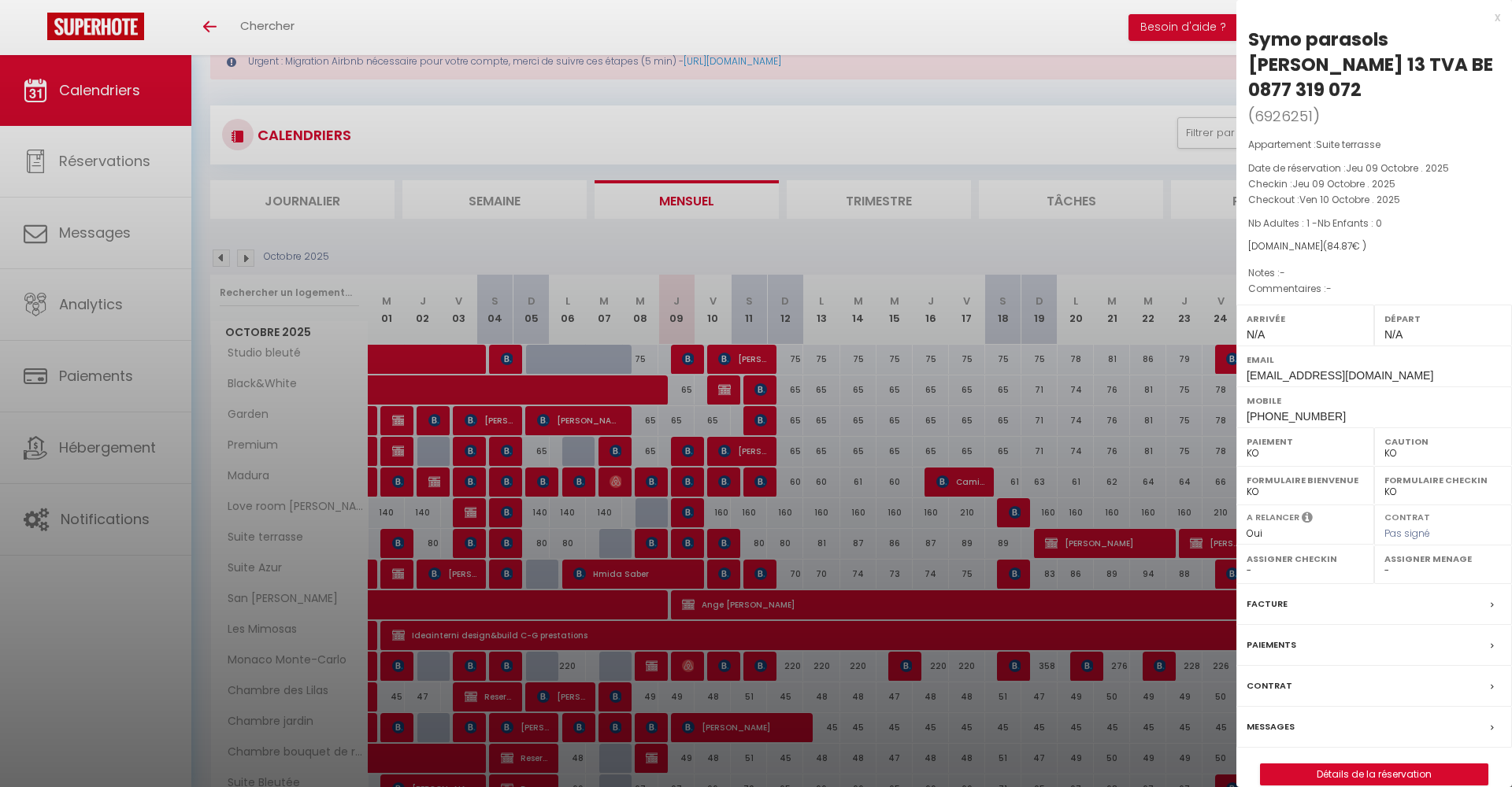
click at [1322, 762] on link "Détails de la réservation" at bounding box center [1374, 775] width 227 height 21
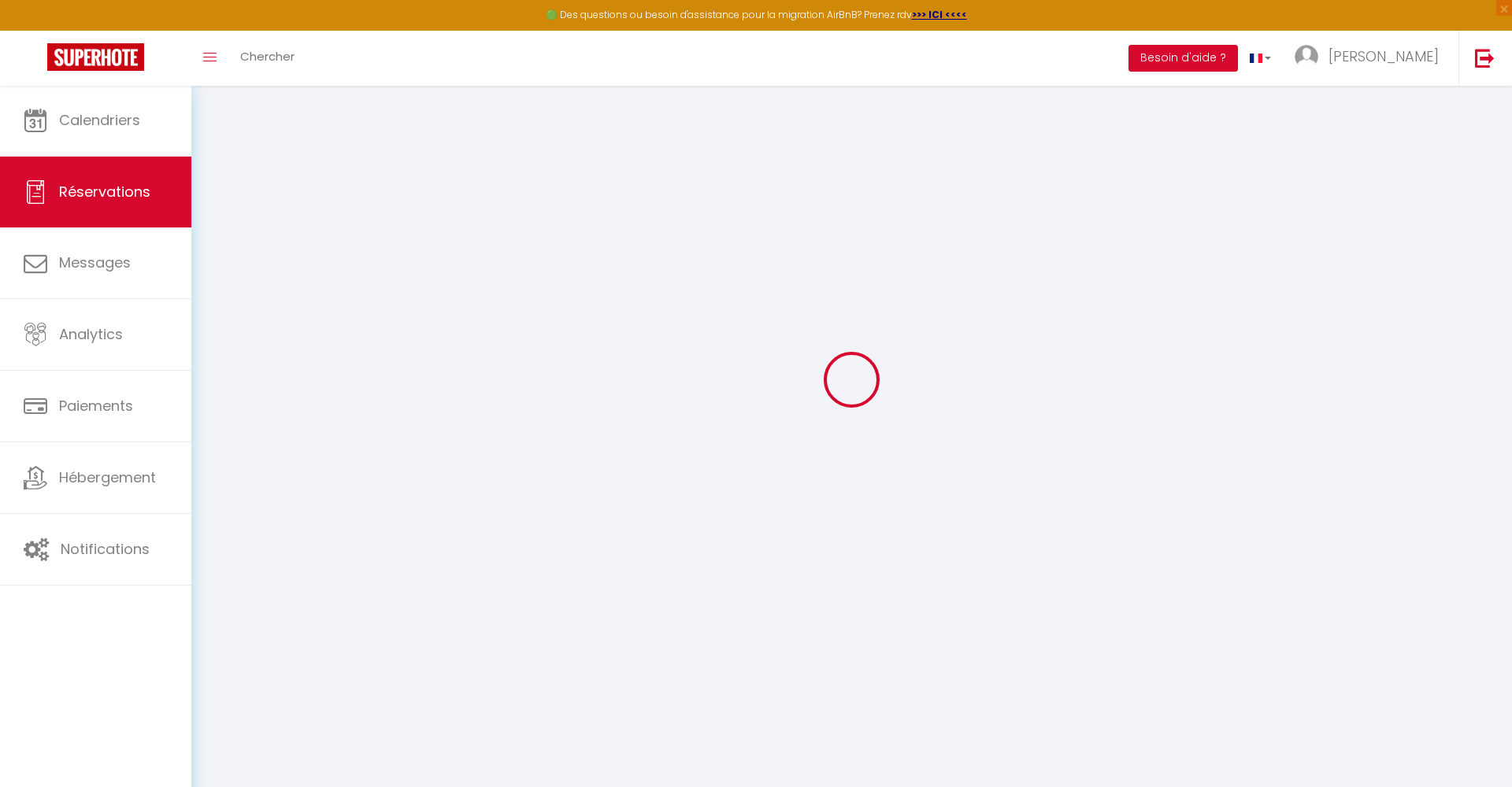
scroll to position [48, 0]
select select
checkbox input "false"
select select
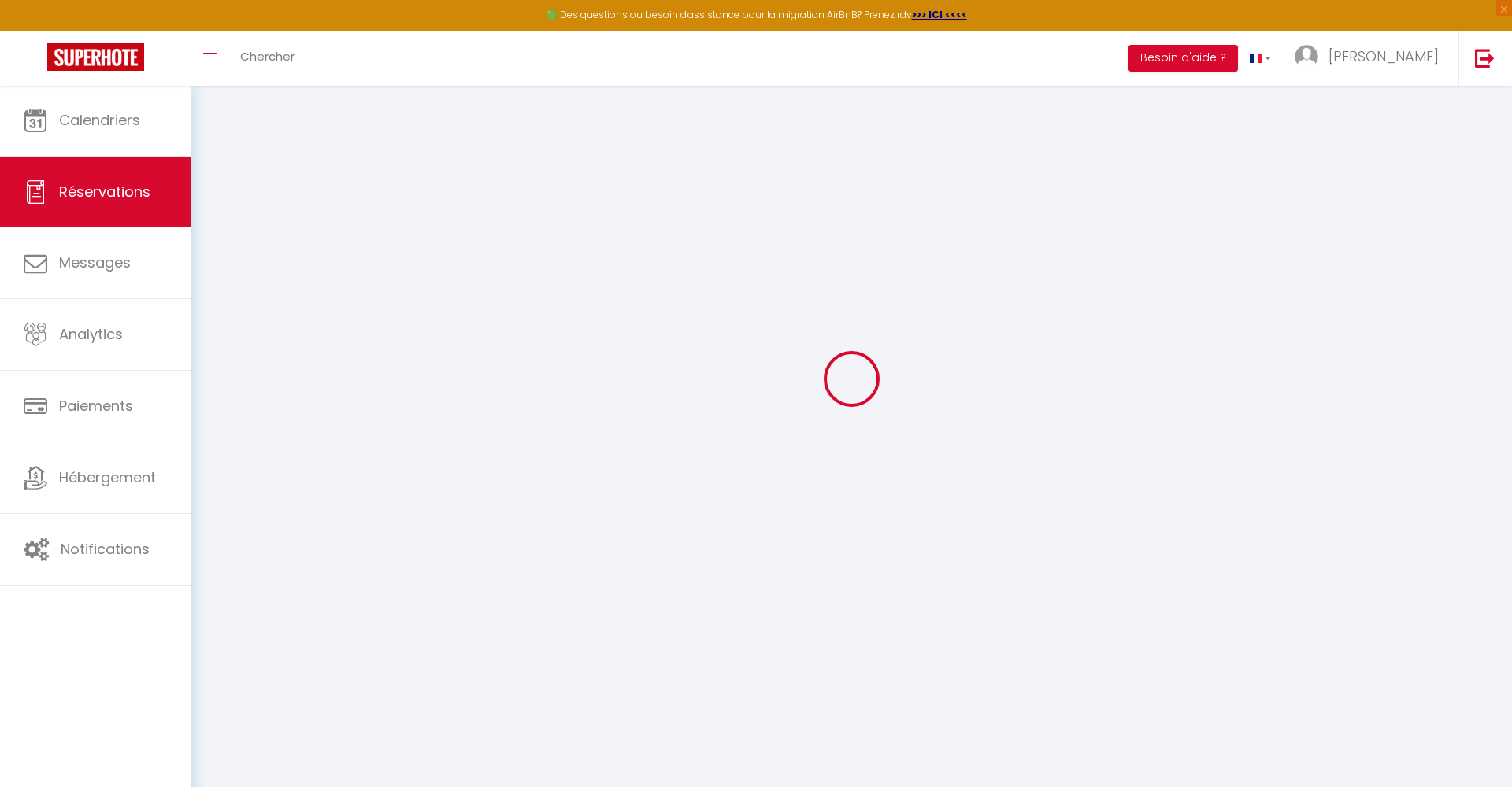
select select
checkbox input "false"
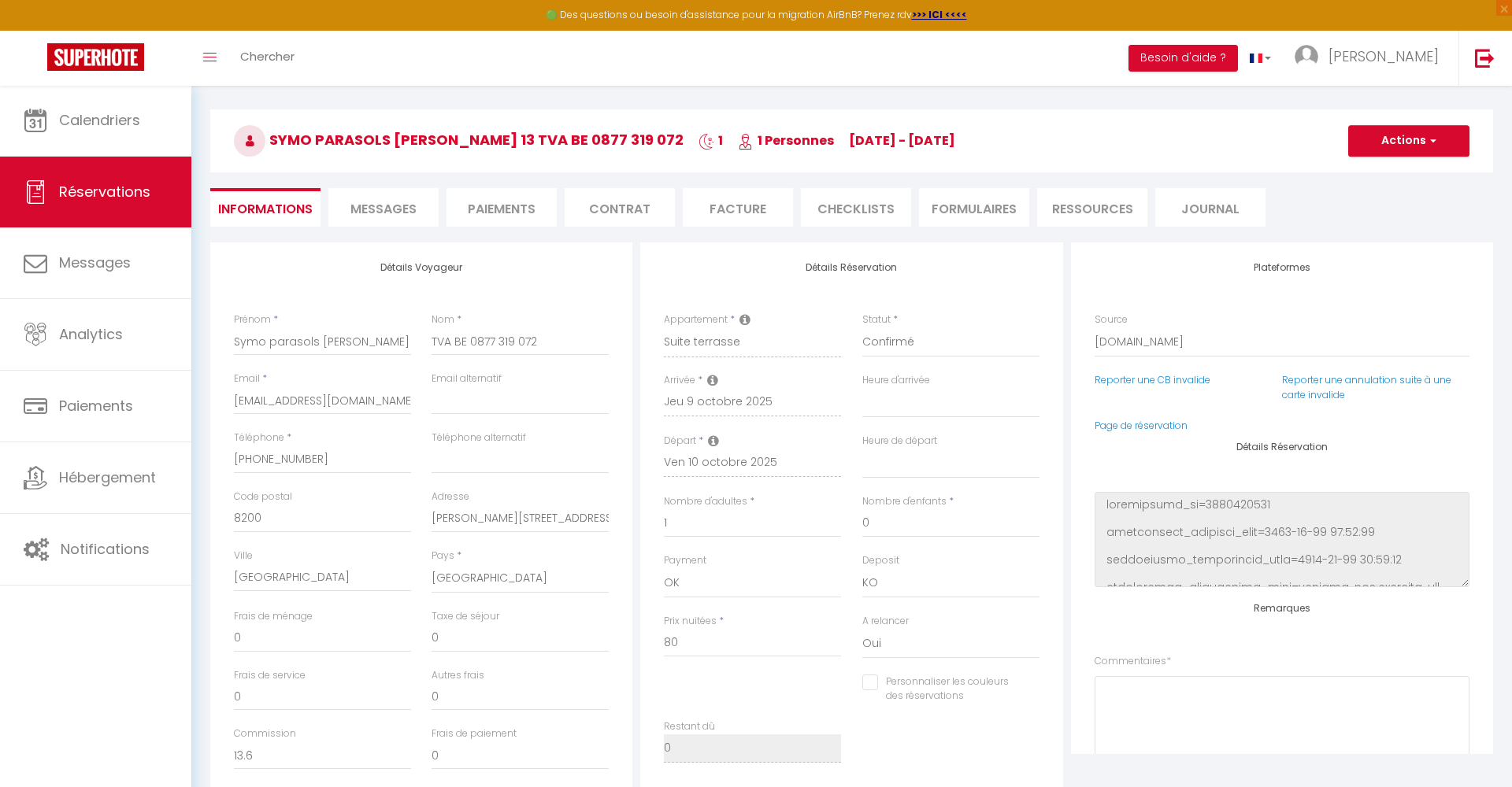
select select
checkbox input "false"
type input "4.87"
select select
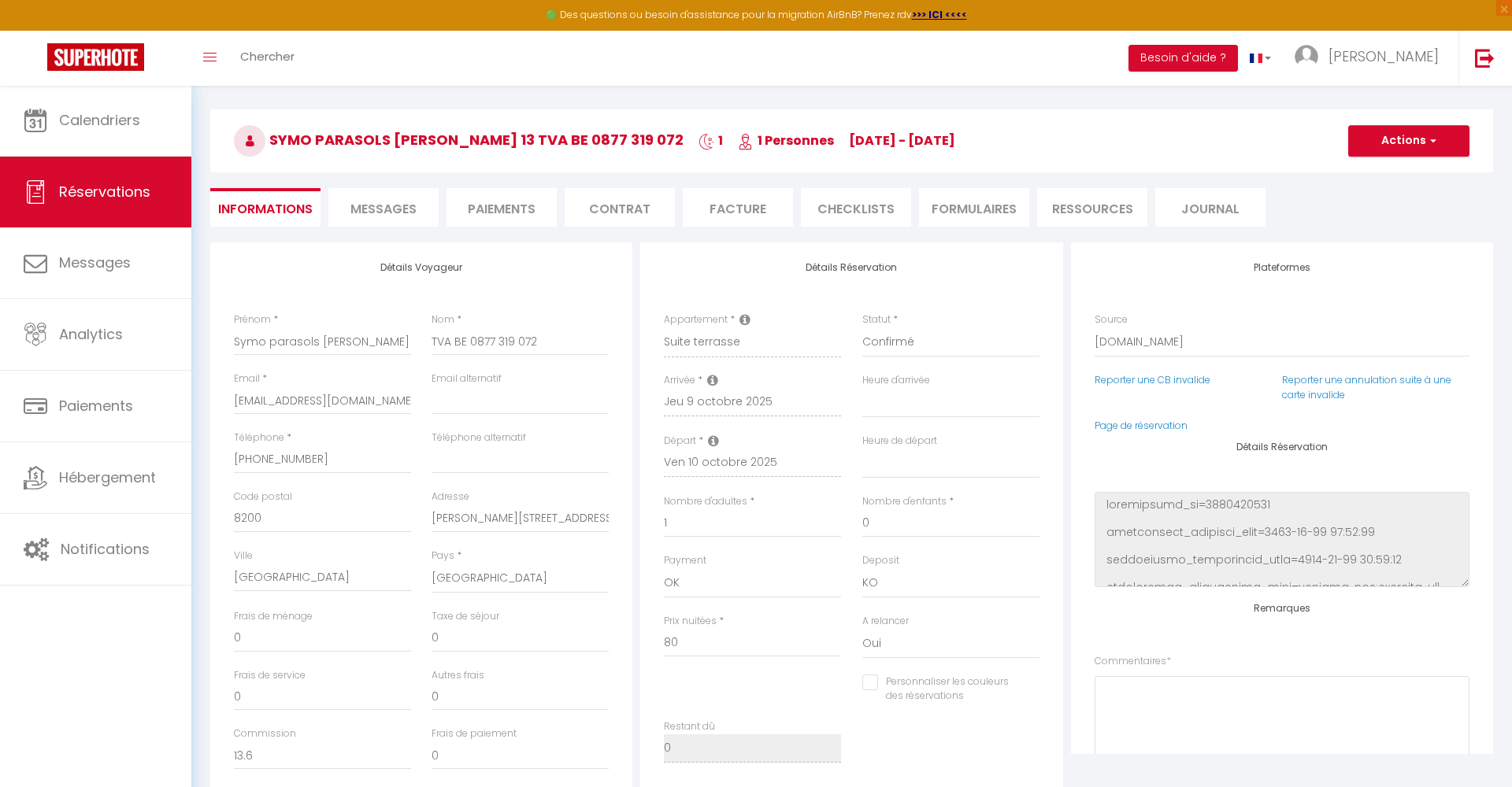
select select
checkbox input "false"
select select
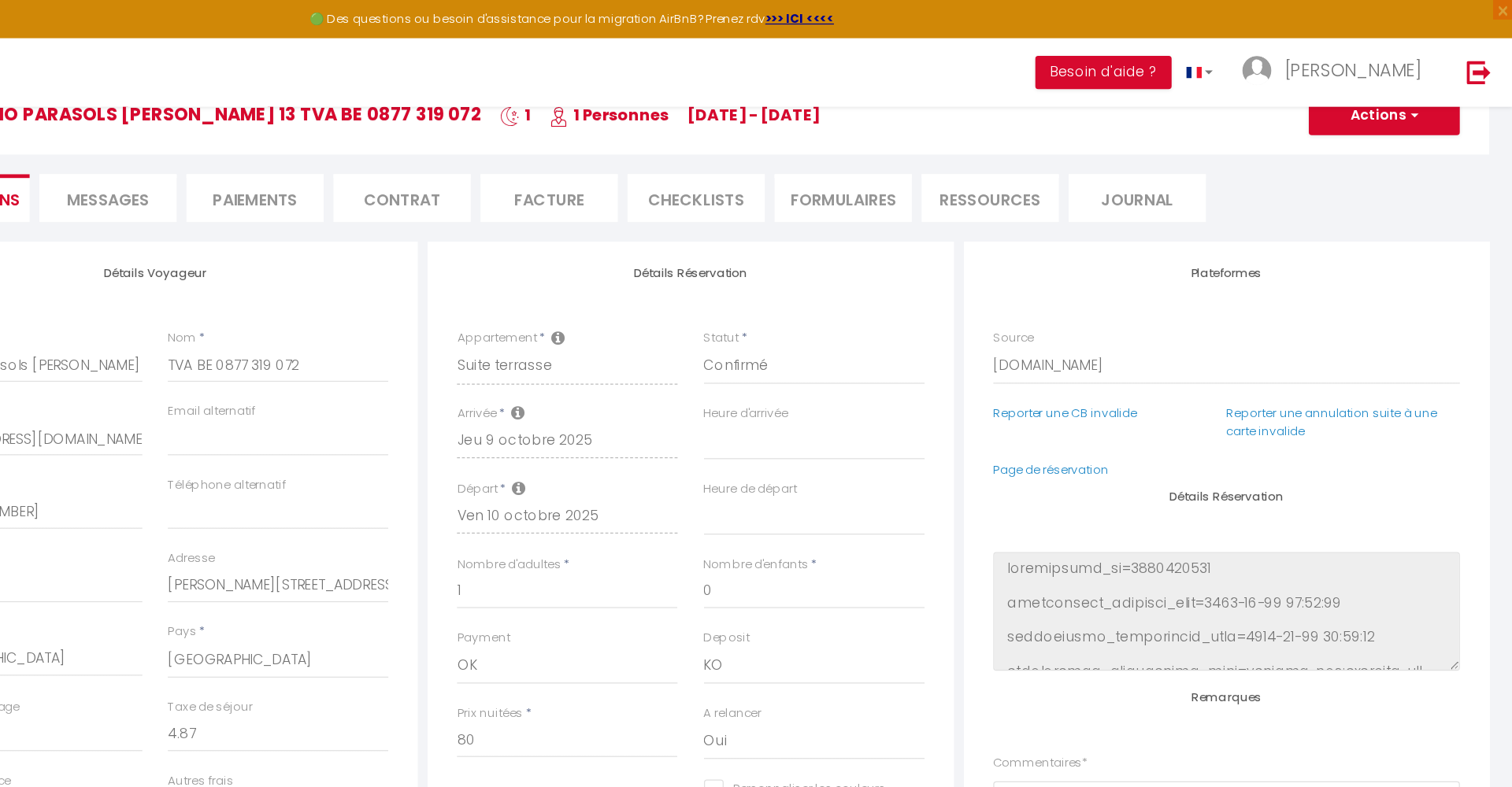
scroll to position [144, 0]
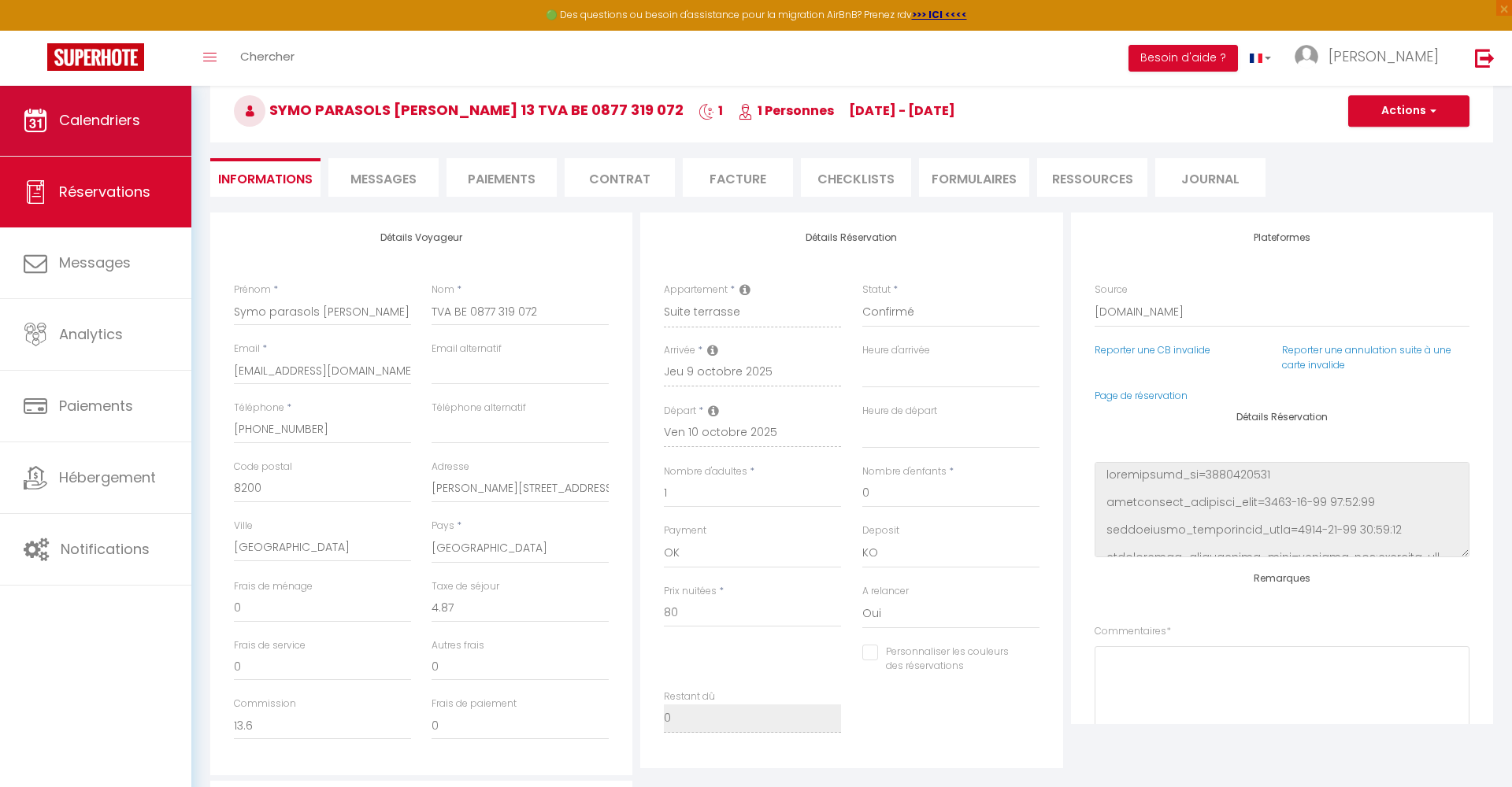
click at [99, 122] on span "Calendriers" at bounding box center [99, 120] width 81 height 20
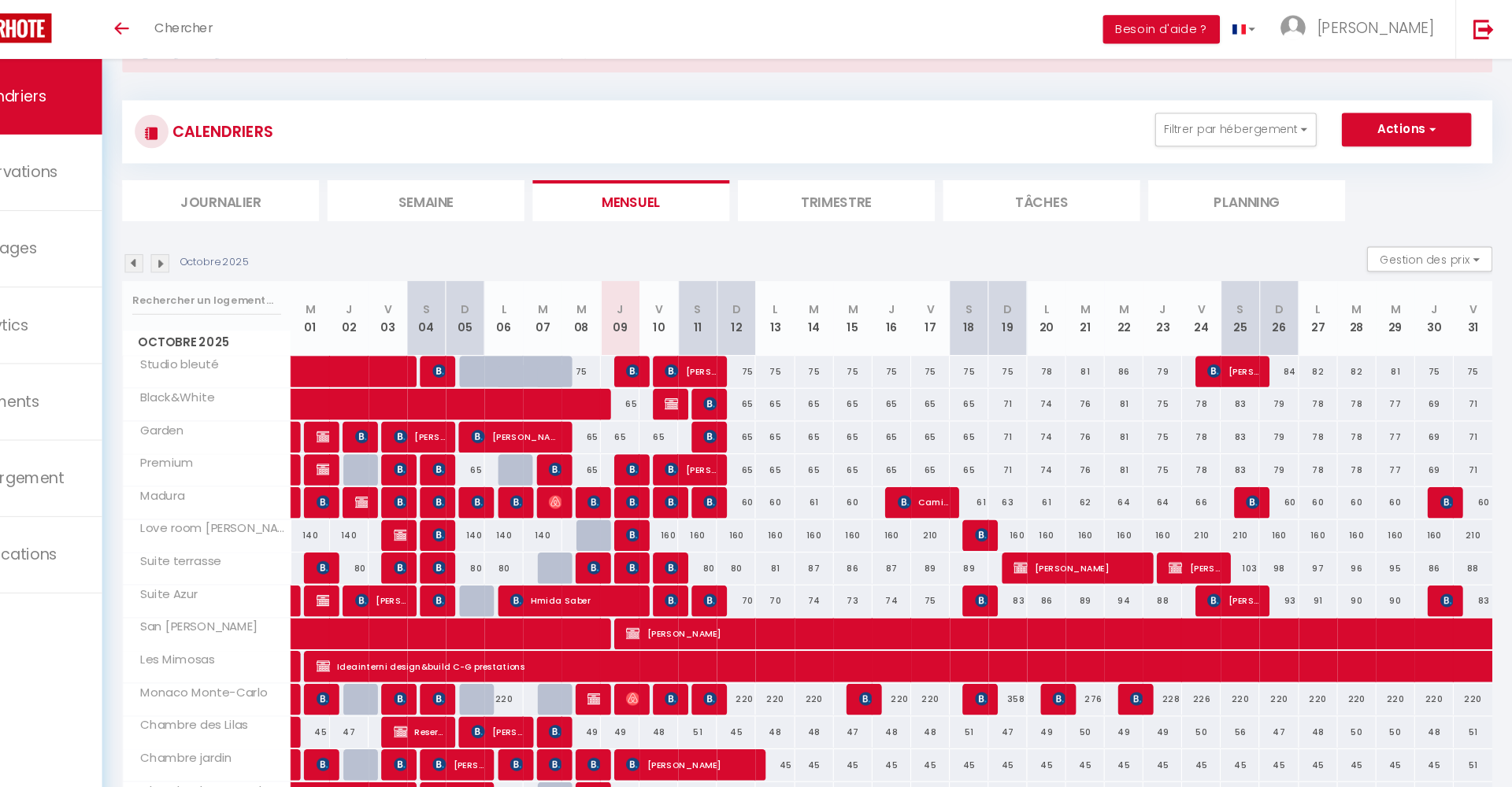
scroll to position [61, 0]
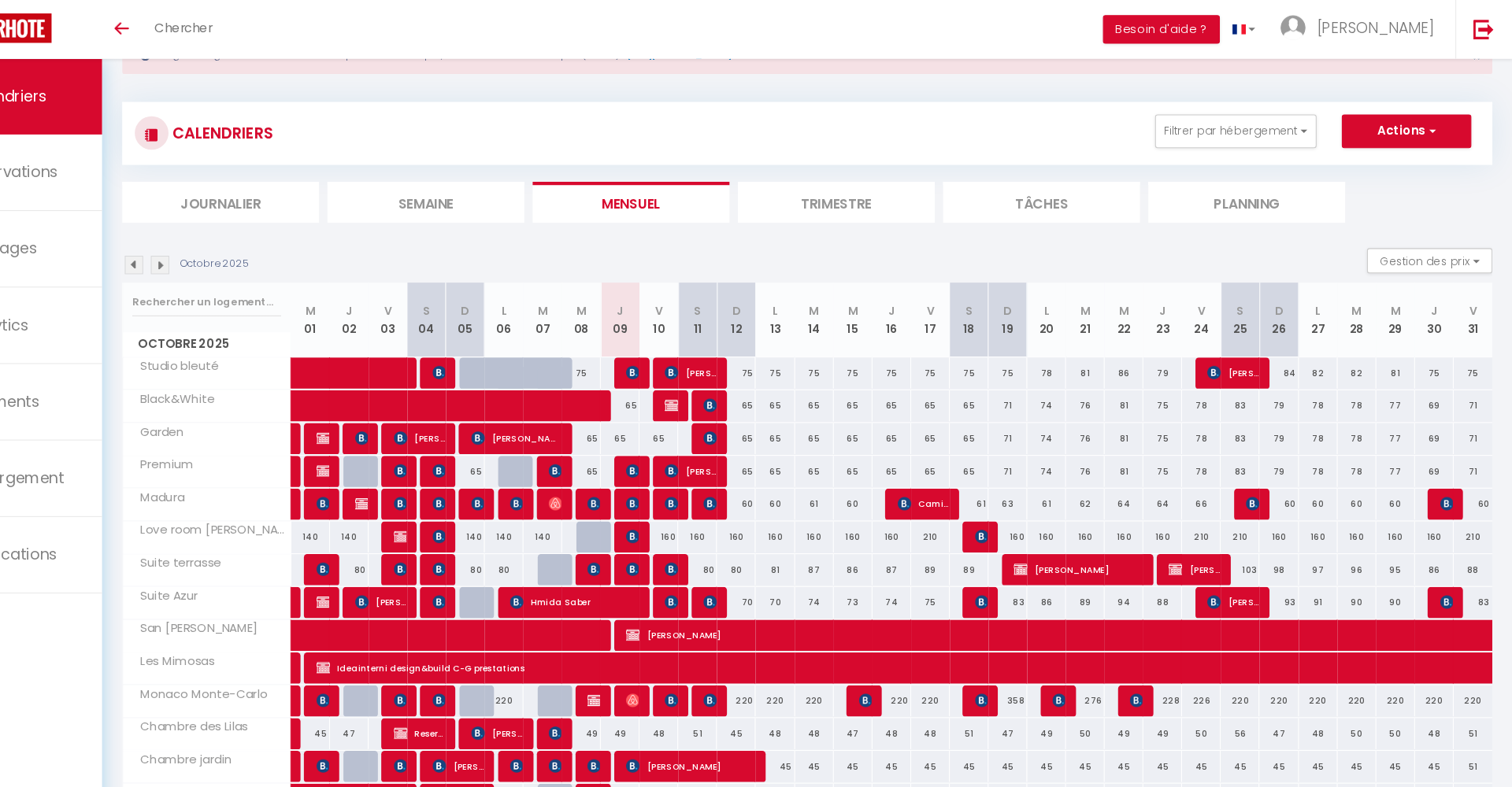
click at [1352, 121] on button "Actions" at bounding box center [1413, 123] width 122 height 31
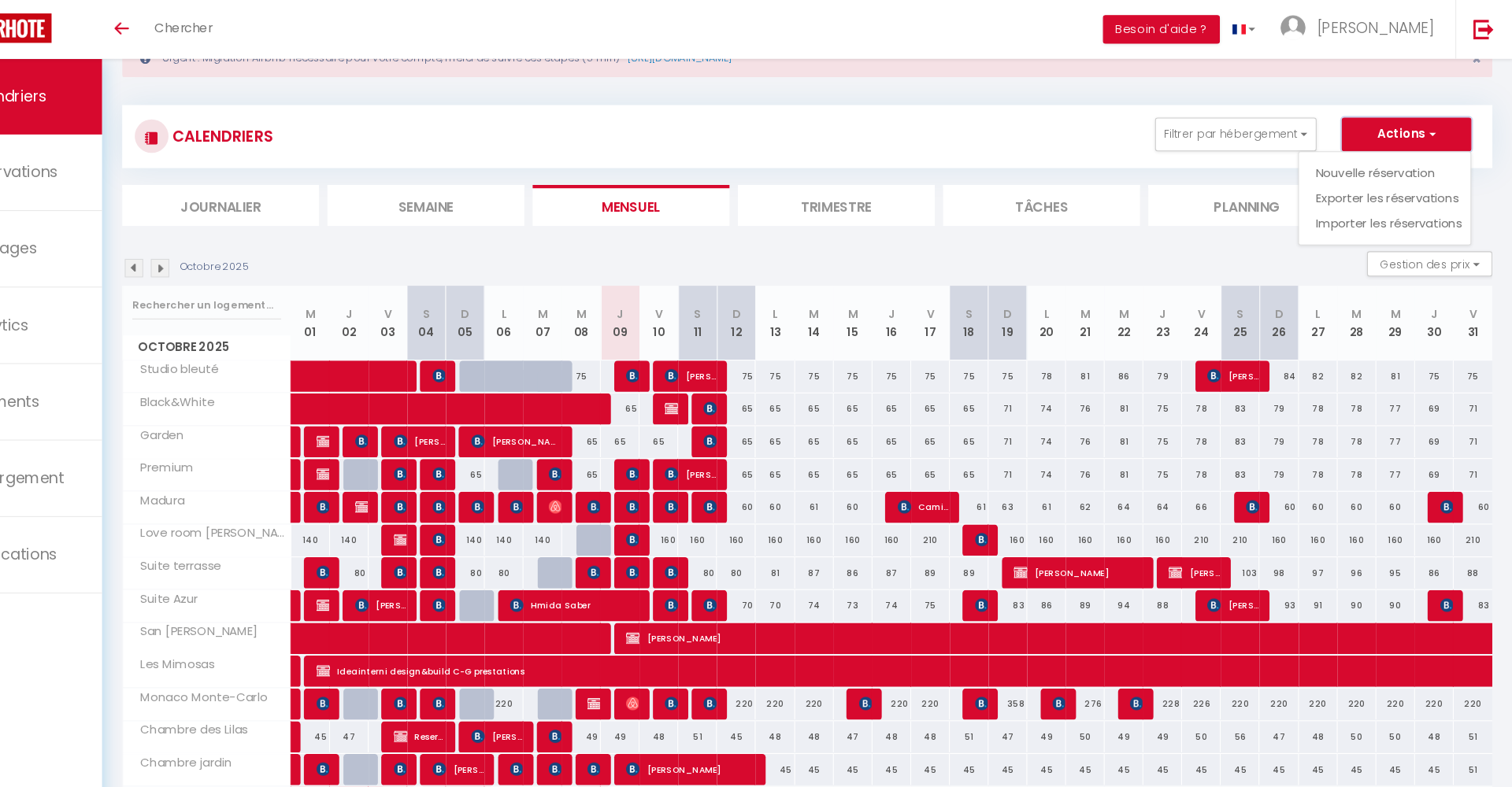
scroll to position [56, 0]
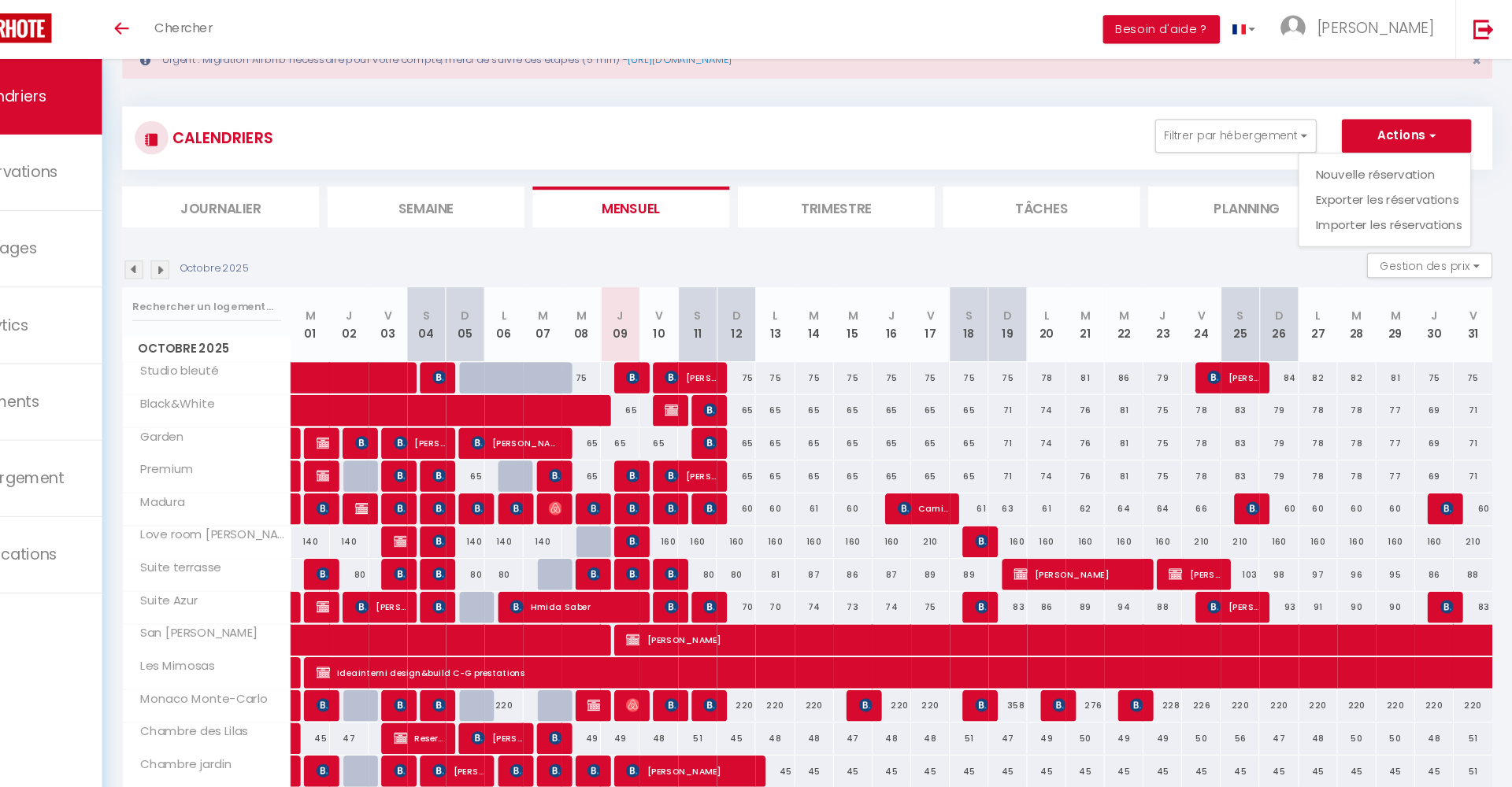
click at [1280, 94] on div "CALENDRIERS Filtrer par hébergement La maison de [PERSON_NAME] Studio bleuté Bl…" at bounding box center [851, 561] width 1283 height 953
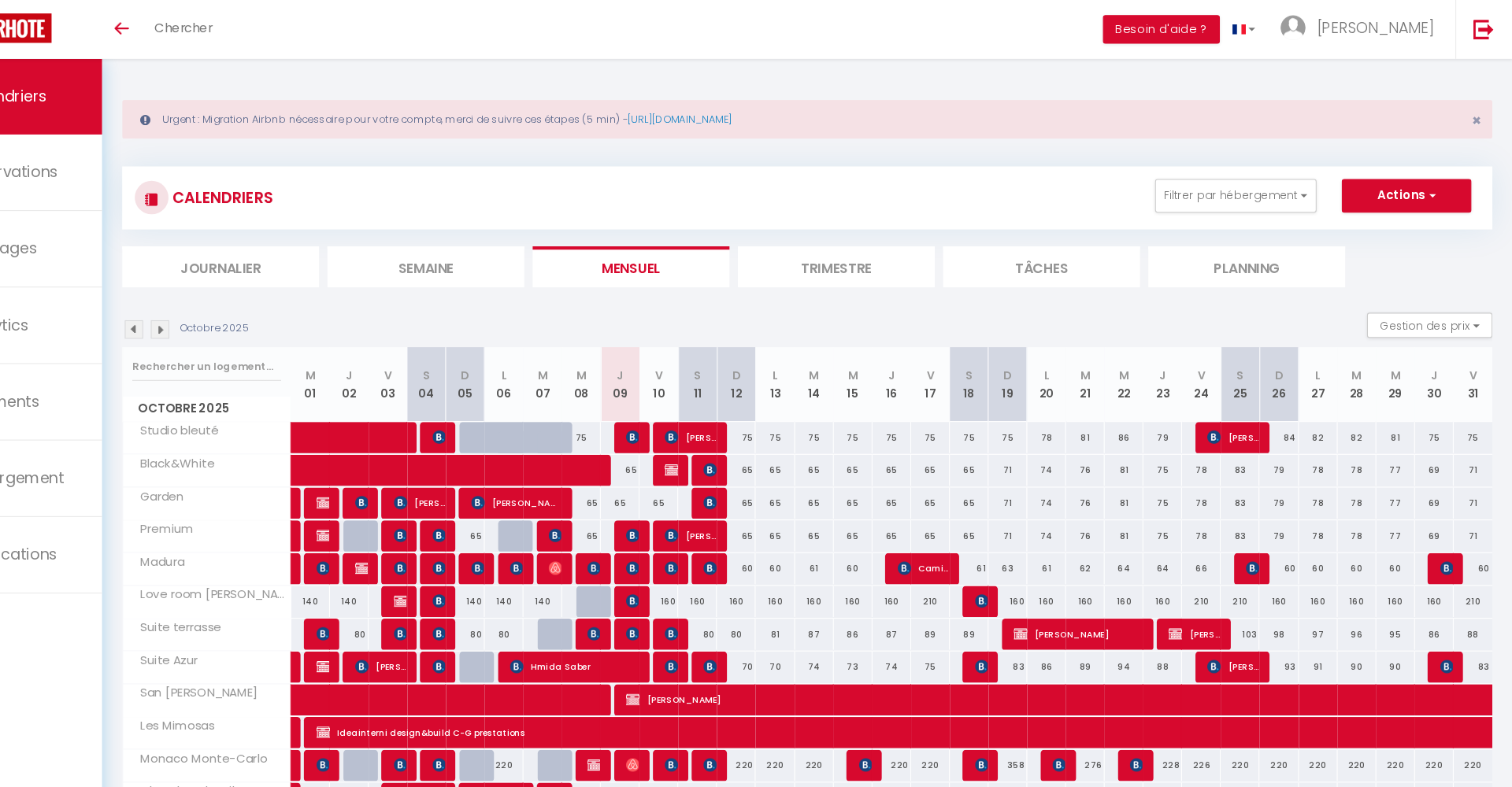
scroll to position [0, 0]
